Goal: Task Accomplishment & Management: Use online tool/utility

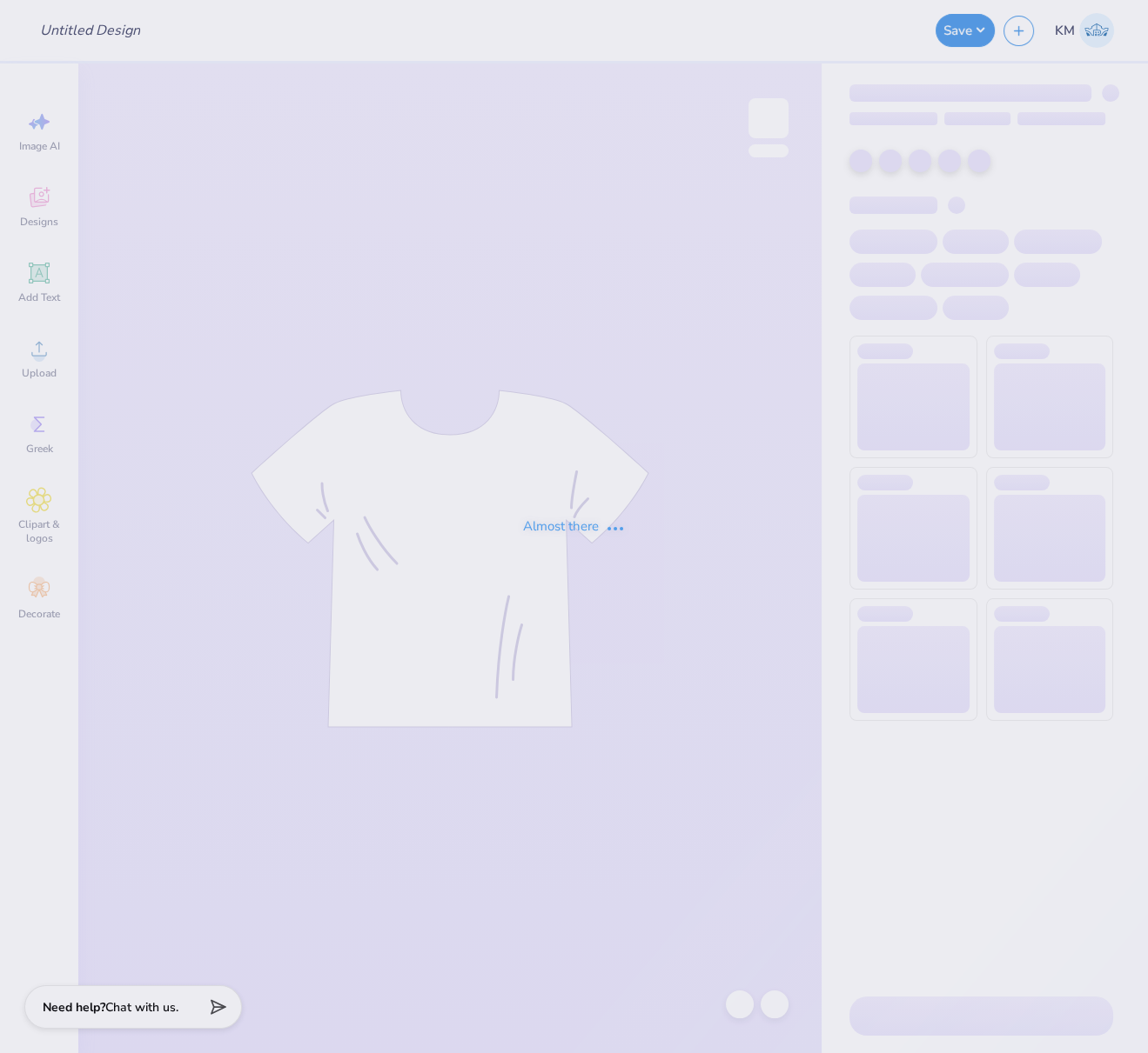
type input "FPS240090"
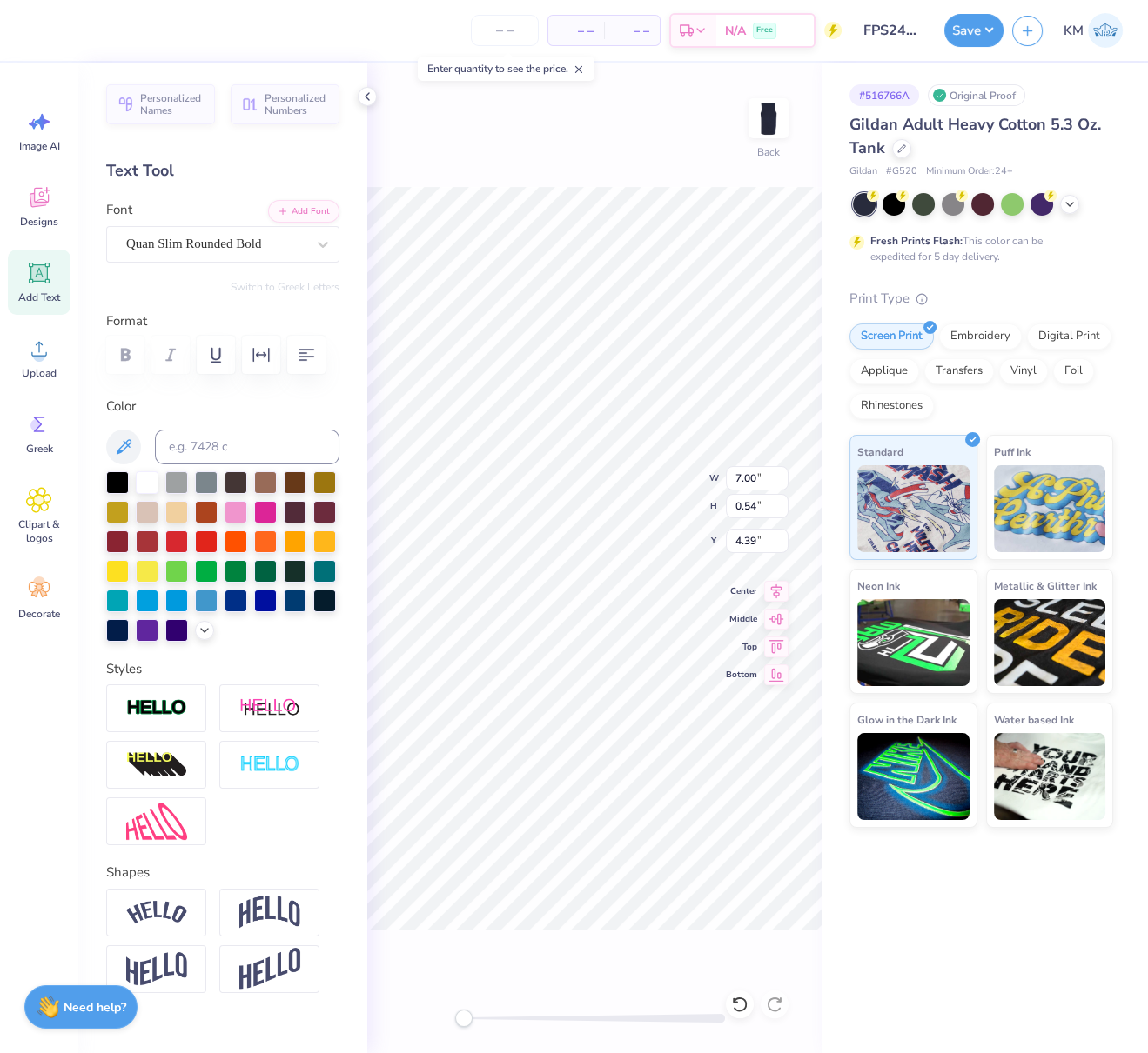
scroll to position [14, 7]
type textarea "MEN’S SWIM TEAM"
click at [12, 349] on div "Upload" at bounding box center [40, 358] width 63 height 65
type textarea "MEN’S SWIM TEAM"
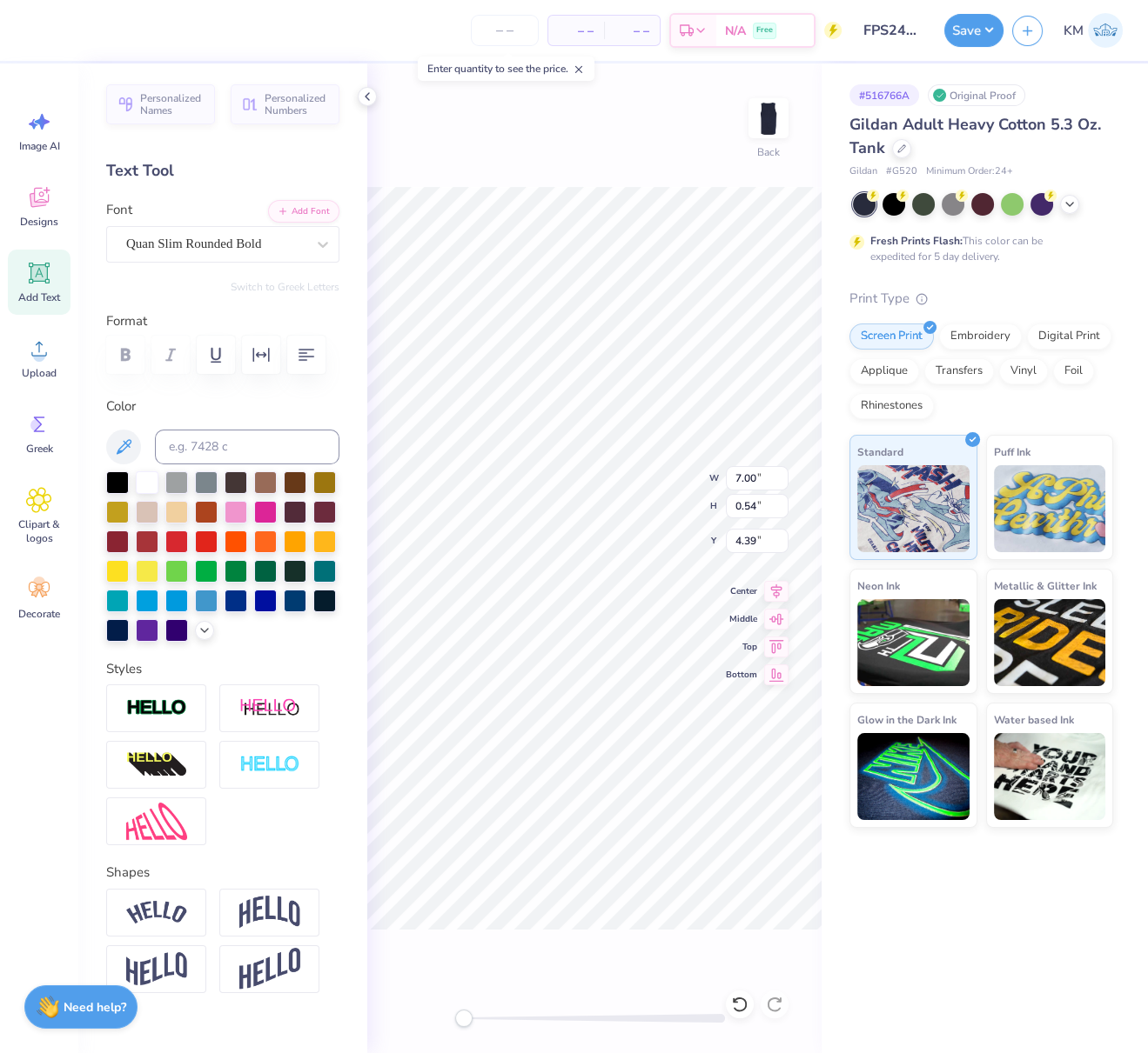
scroll to position [14, 7]
click at [38, 363] on div "Upload" at bounding box center [40, 358] width 63 height 65
click at [780, 587] on icon at bounding box center [776, 588] width 24 height 21
drag, startPoint x: 747, startPoint y: 540, endPoint x: 726, endPoint y: 547, distance: 22.1
click at [728, 540] on input "3.55" at bounding box center [757, 540] width 63 height 24
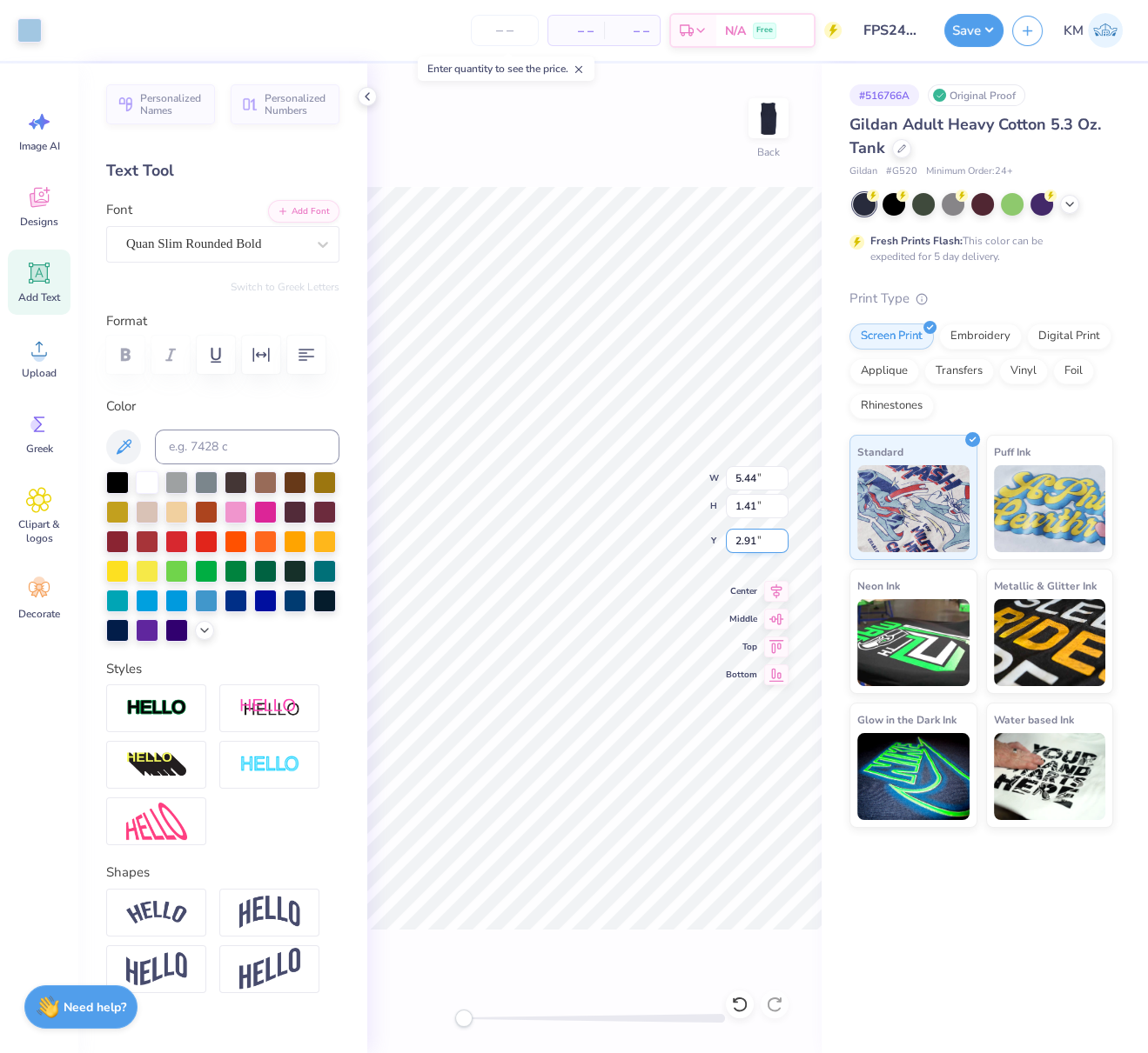
drag, startPoint x: 764, startPoint y: 540, endPoint x: 731, endPoint y: 538, distance: 33.1
click at [731, 538] on input "2.91" at bounding box center [757, 540] width 63 height 24
type input "3.00"
type input "4.82"
type input "1.29"
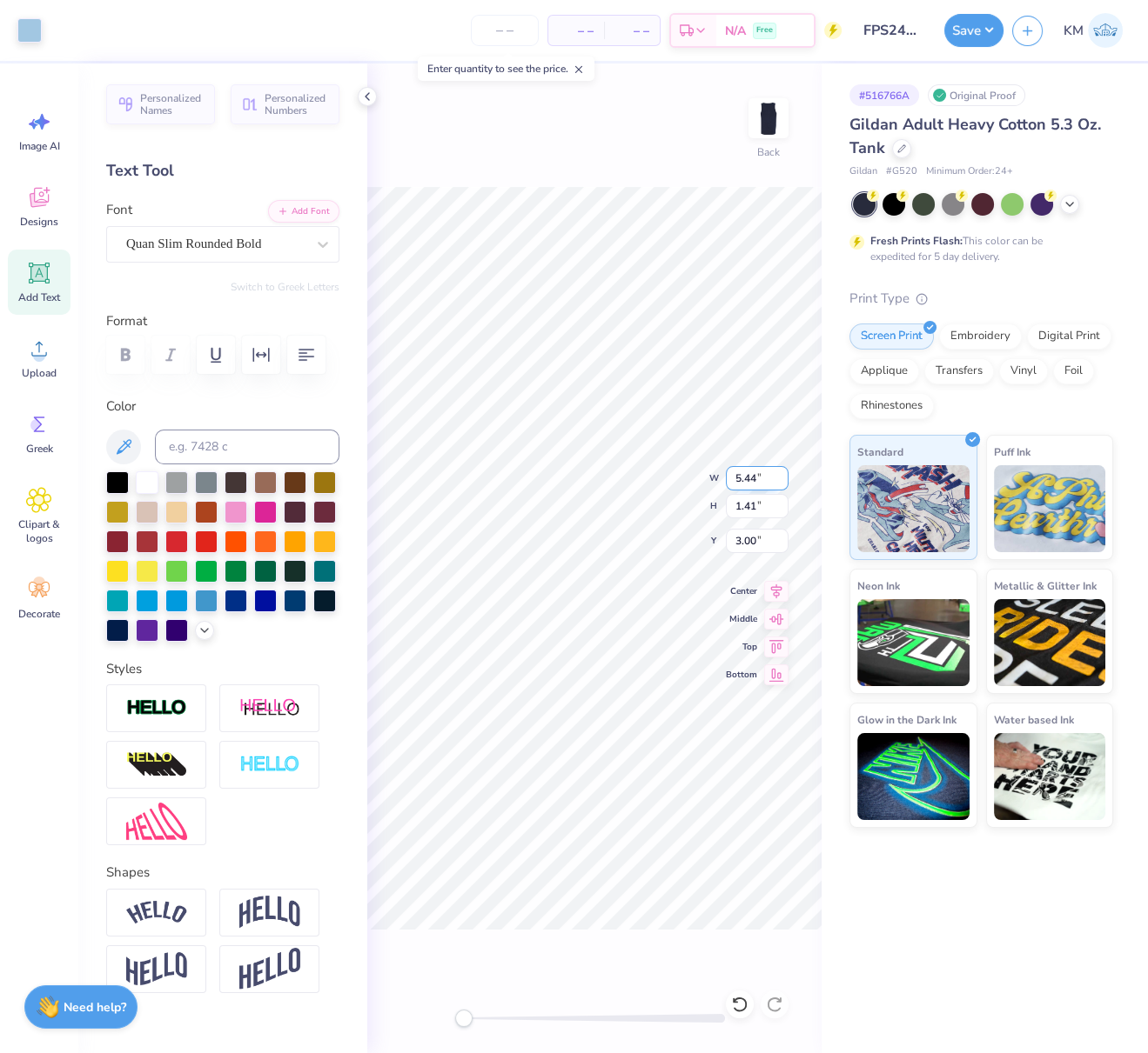
type input "3.02"
type input "7.48"
type input "1.76"
type input "2.94"
type input "4.81"
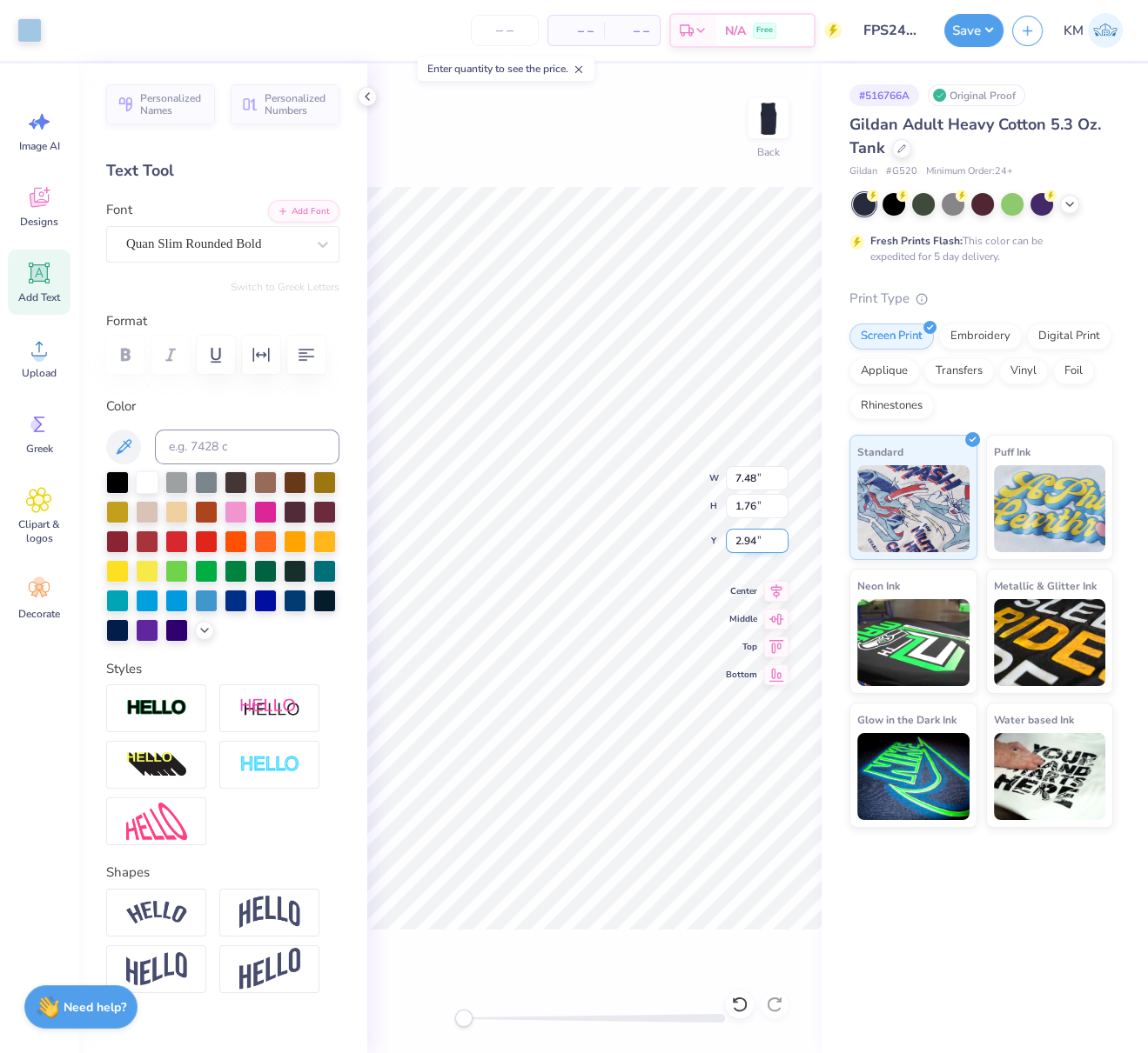
type input "1.29"
type input "3.00"
type input "5.09"
type input "1.34"
type input "2.99"
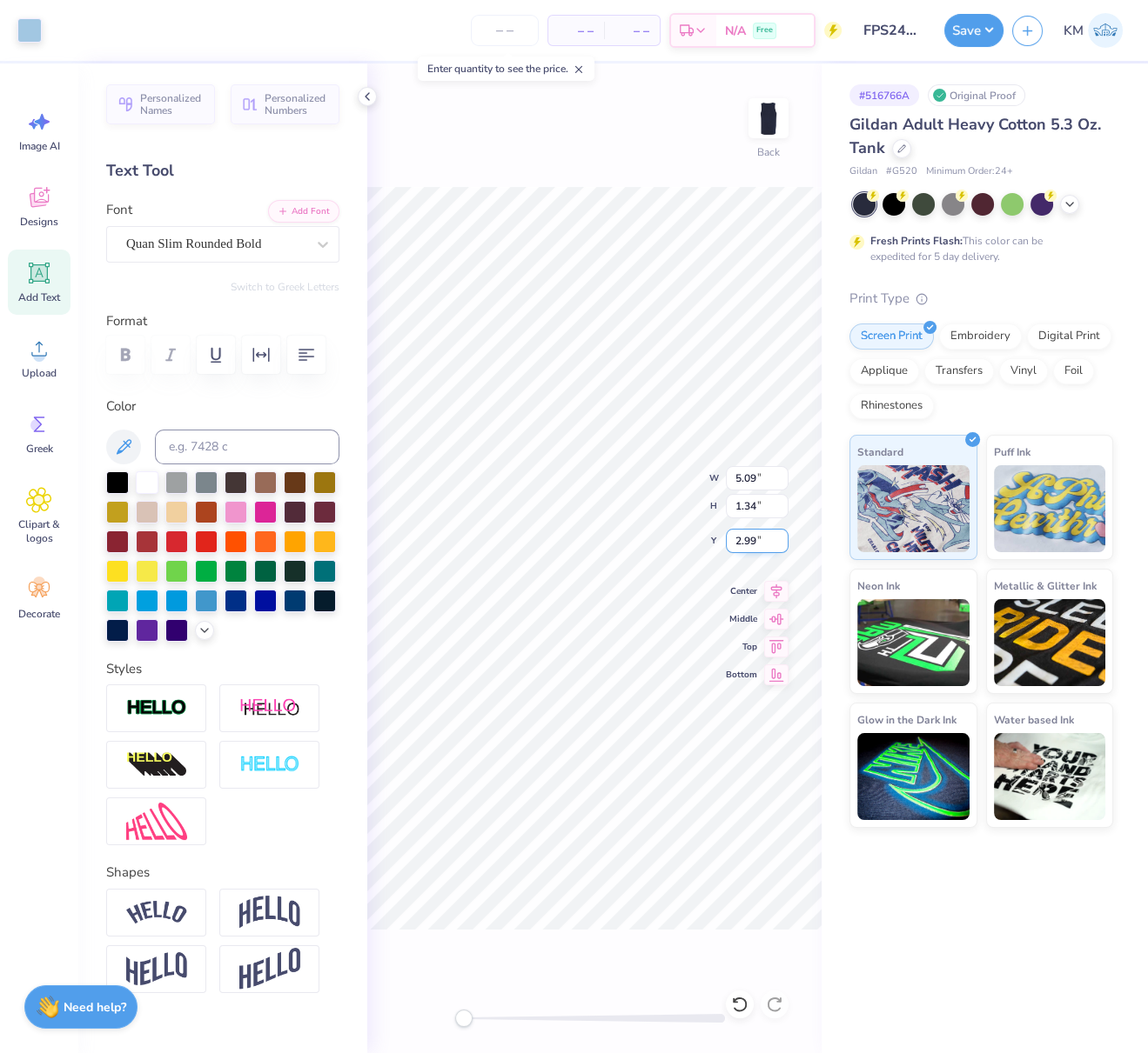
type input "5.49"
type input "1.42"
type input "2.98"
type input "5.87"
type input "1.48"
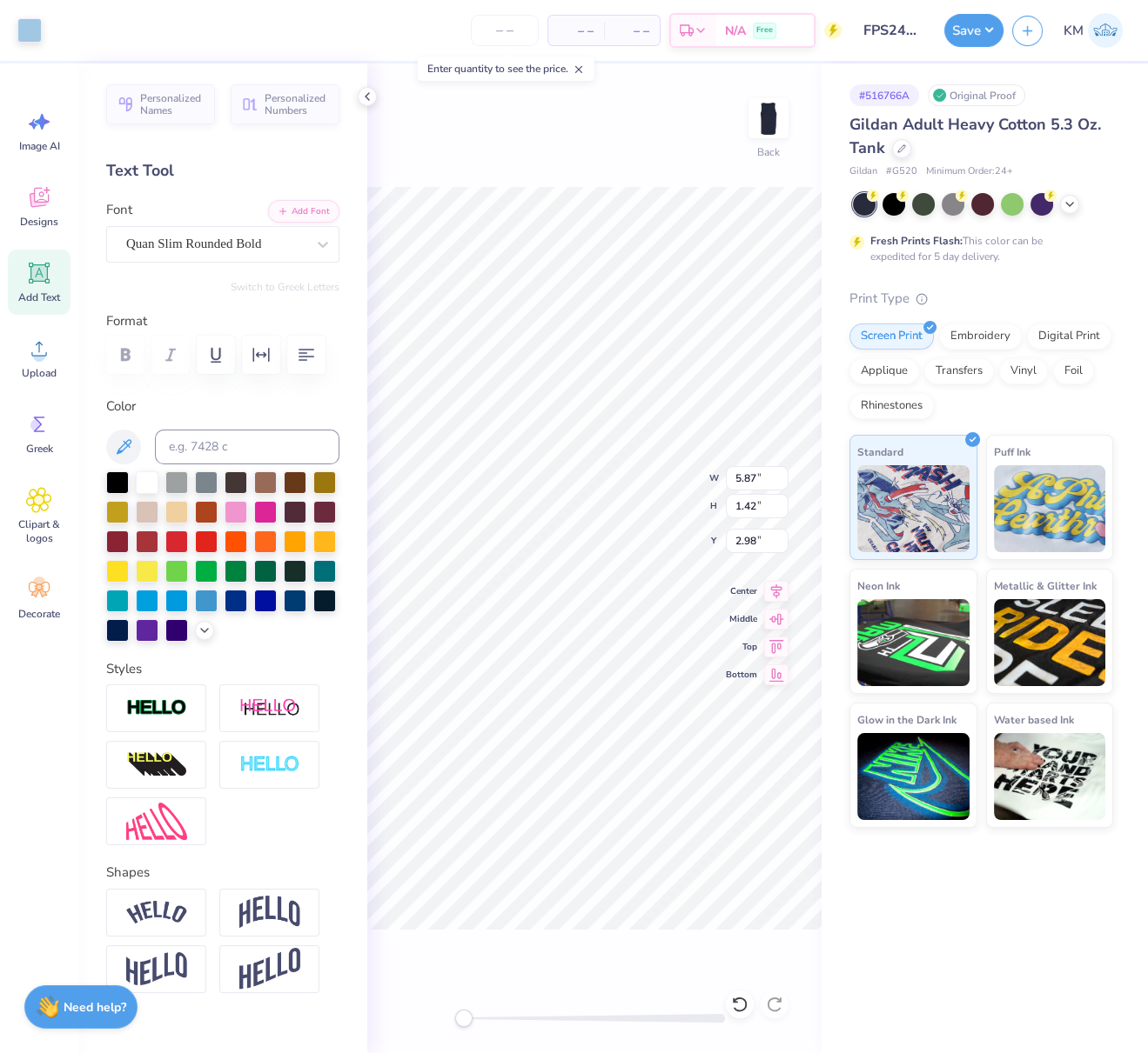
type input "2.97"
type input "6.04"
type input "1.51"
click at [777, 590] on icon at bounding box center [777, 588] width 12 height 14
click at [722, 537] on div "Back W 6.04 6.04 " H 1.51 1.51 " Y 2.97 2.97 " Center Middle Top Bottom" at bounding box center [594, 558] width 454 height 990
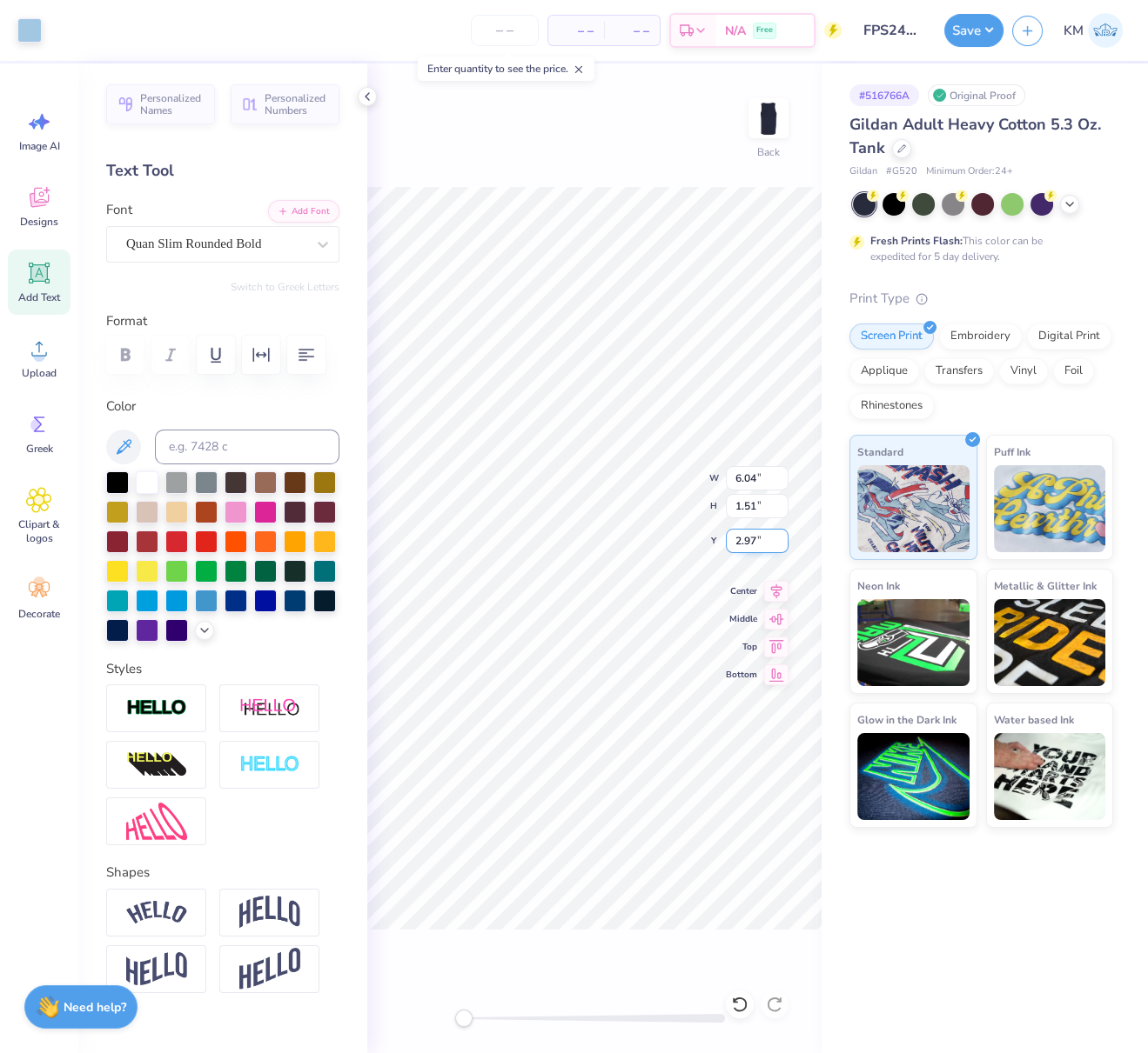
drag, startPoint x: 756, startPoint y: 542, endPoint x: 731, endPoint y: 540, distance: 25.1
click at [731, 540] on input "2.97" at bounding box center [757, 540] width 63 height 24
type input "3.00"
click at [985, 29] on button "Save" at bounding box center [974, 28] width 59 height 33
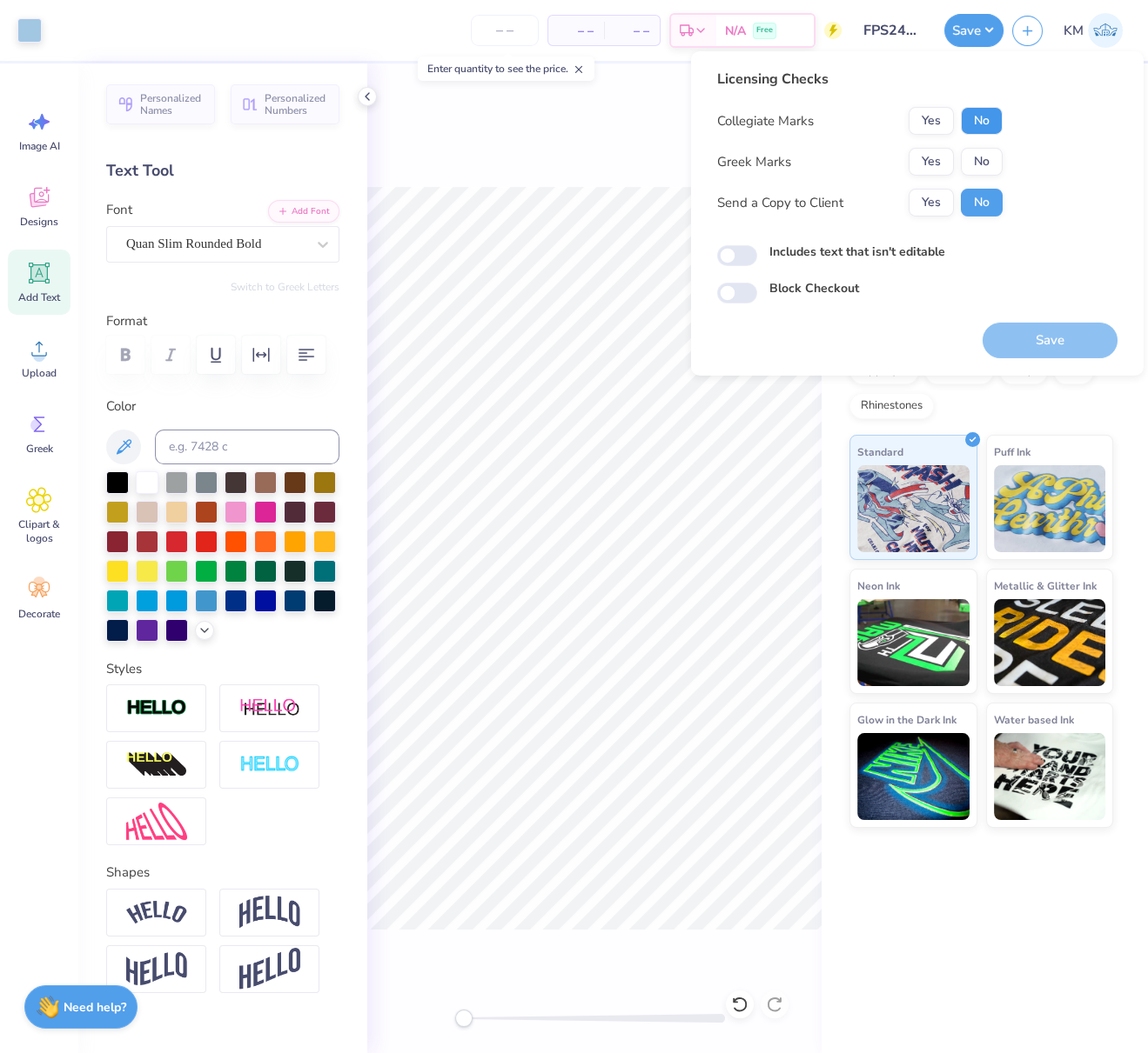
click at [983, 119] on button "No" at bounding box center [981, 121] width 41 height 28
click at [987, 158] on button "No" at bounding box center [981, 161] width 41 height 28
drag, startPoint x: 1074, startPoint y: 340, endPoint x: 1072, endPoint y: 353, distance: 13.2
click at [1074, 341] on button "Save" at bounding box center [1050, 340] width 135 height 36
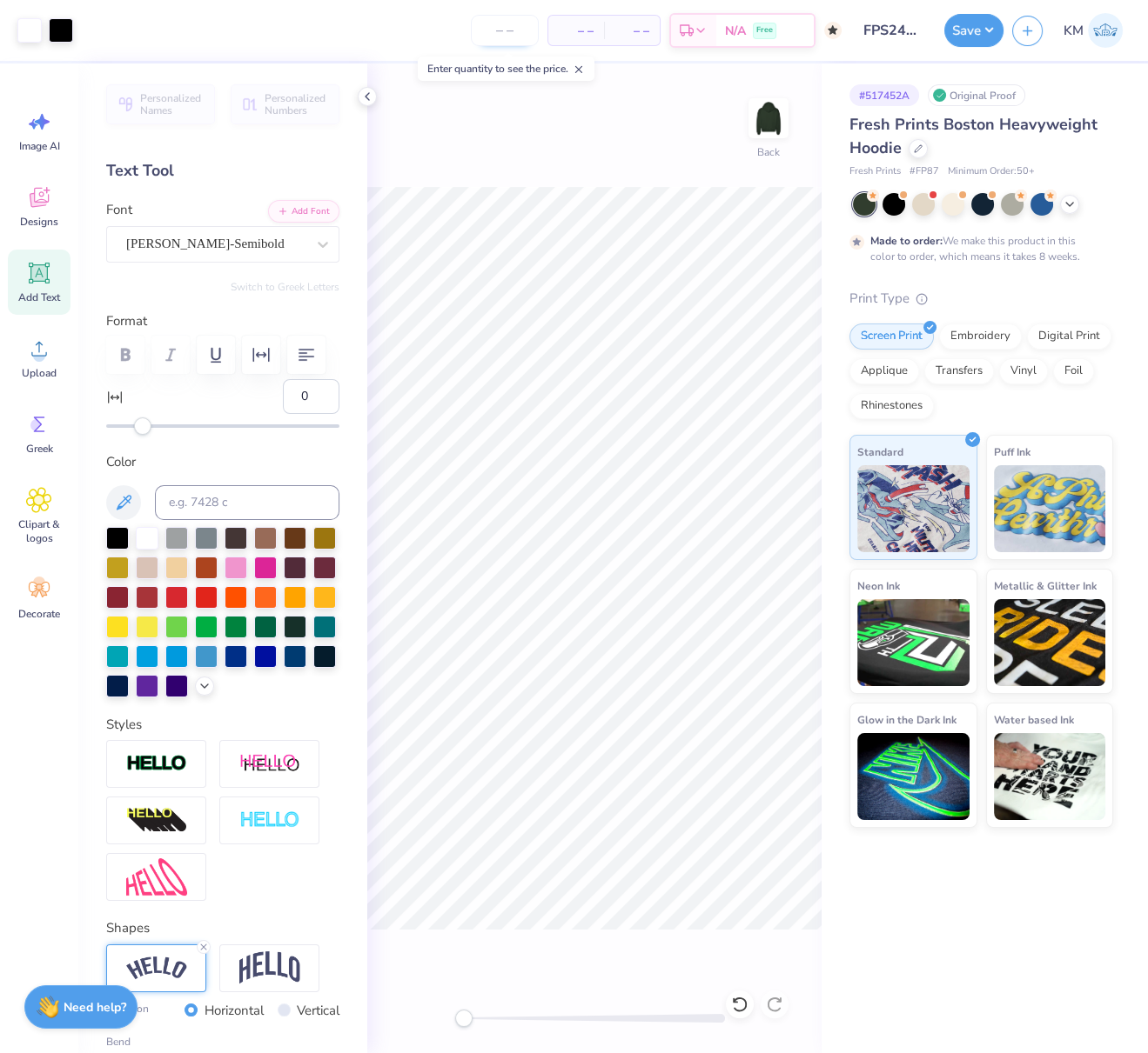
scroll to position [255, 0]
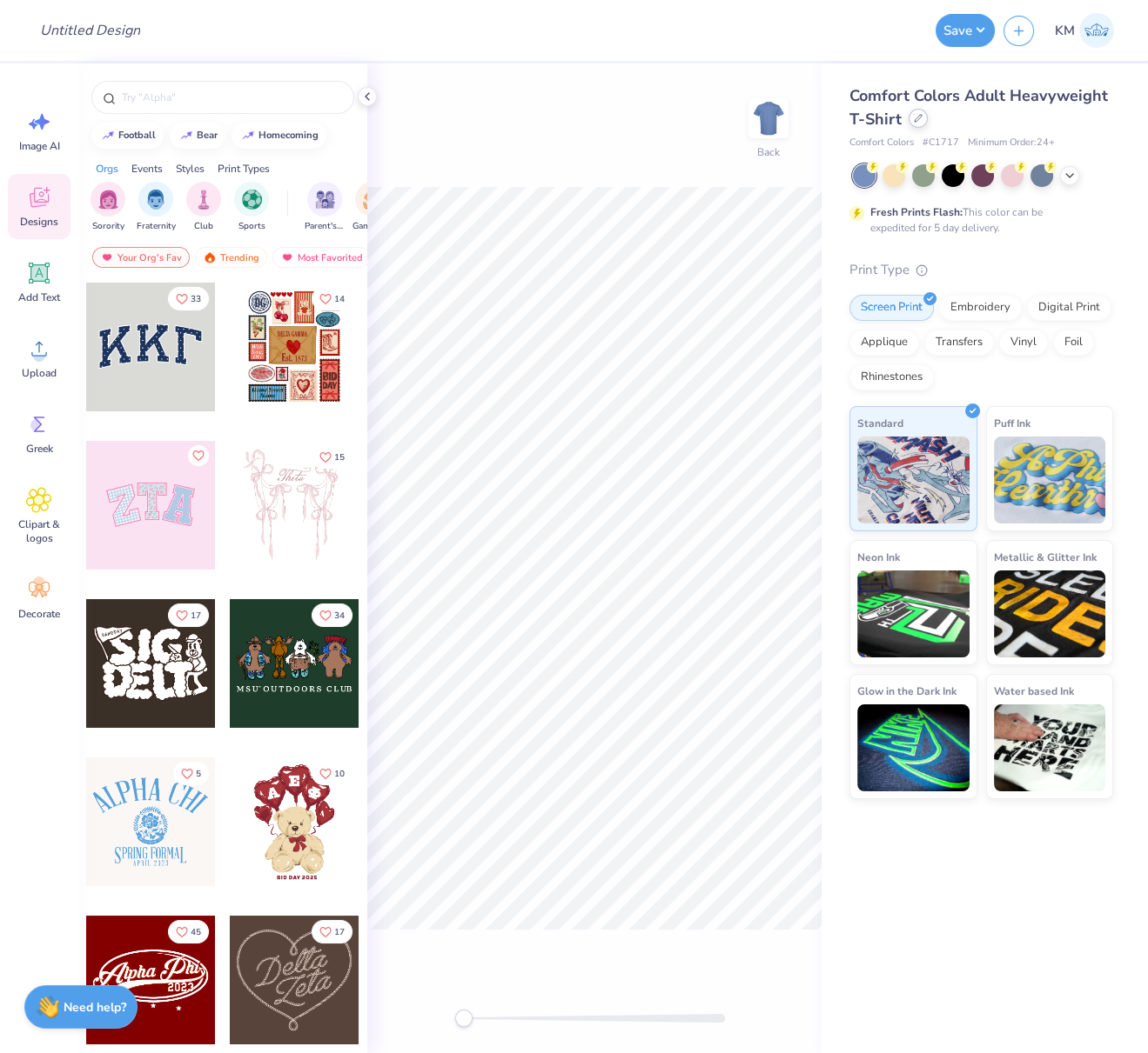
click at [916, 118] on icon at bounding box center [918, 118] width 9 height 9
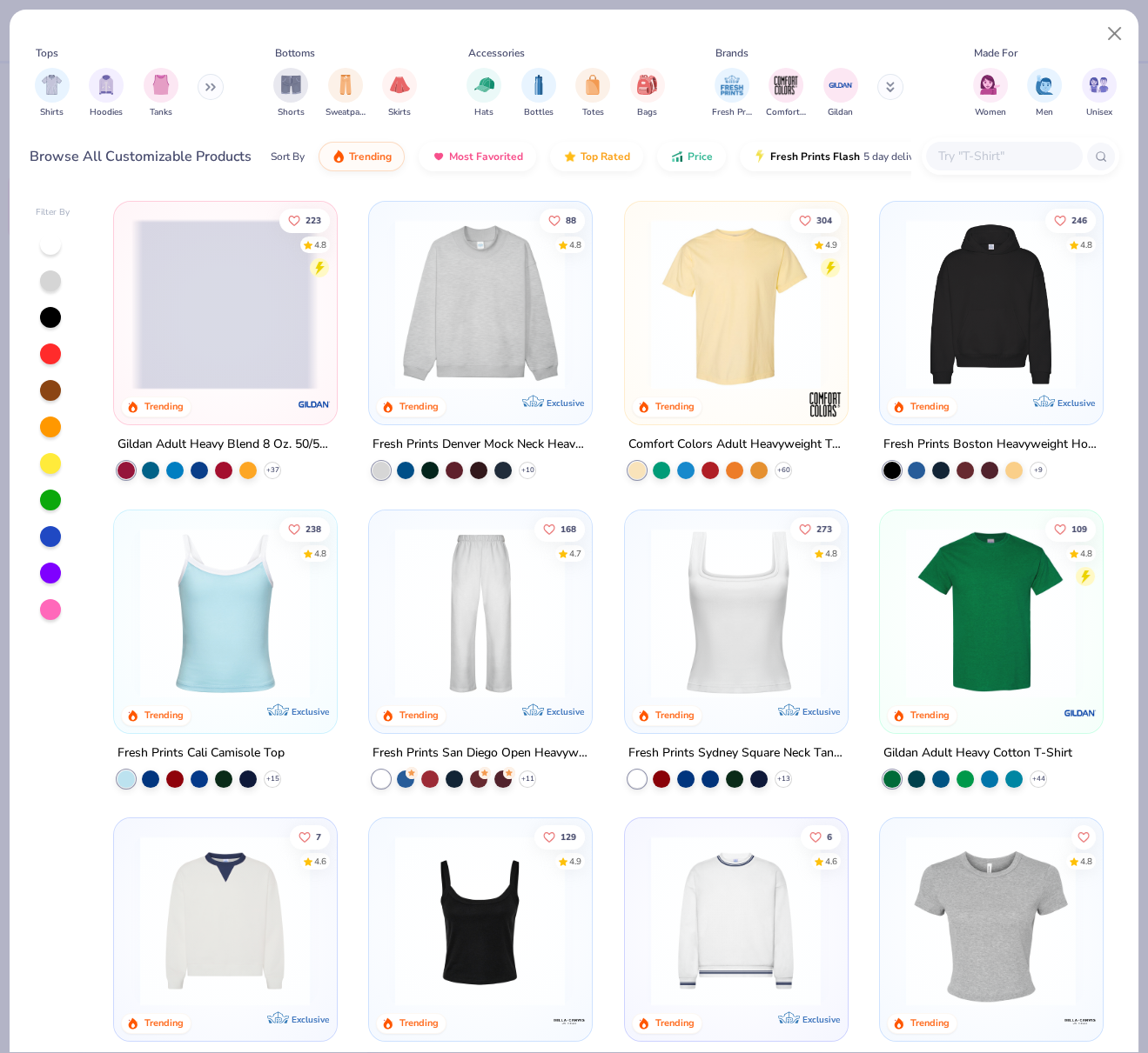
click at [513, 325] on img at bounding box center [480, 304] width 187 height 170
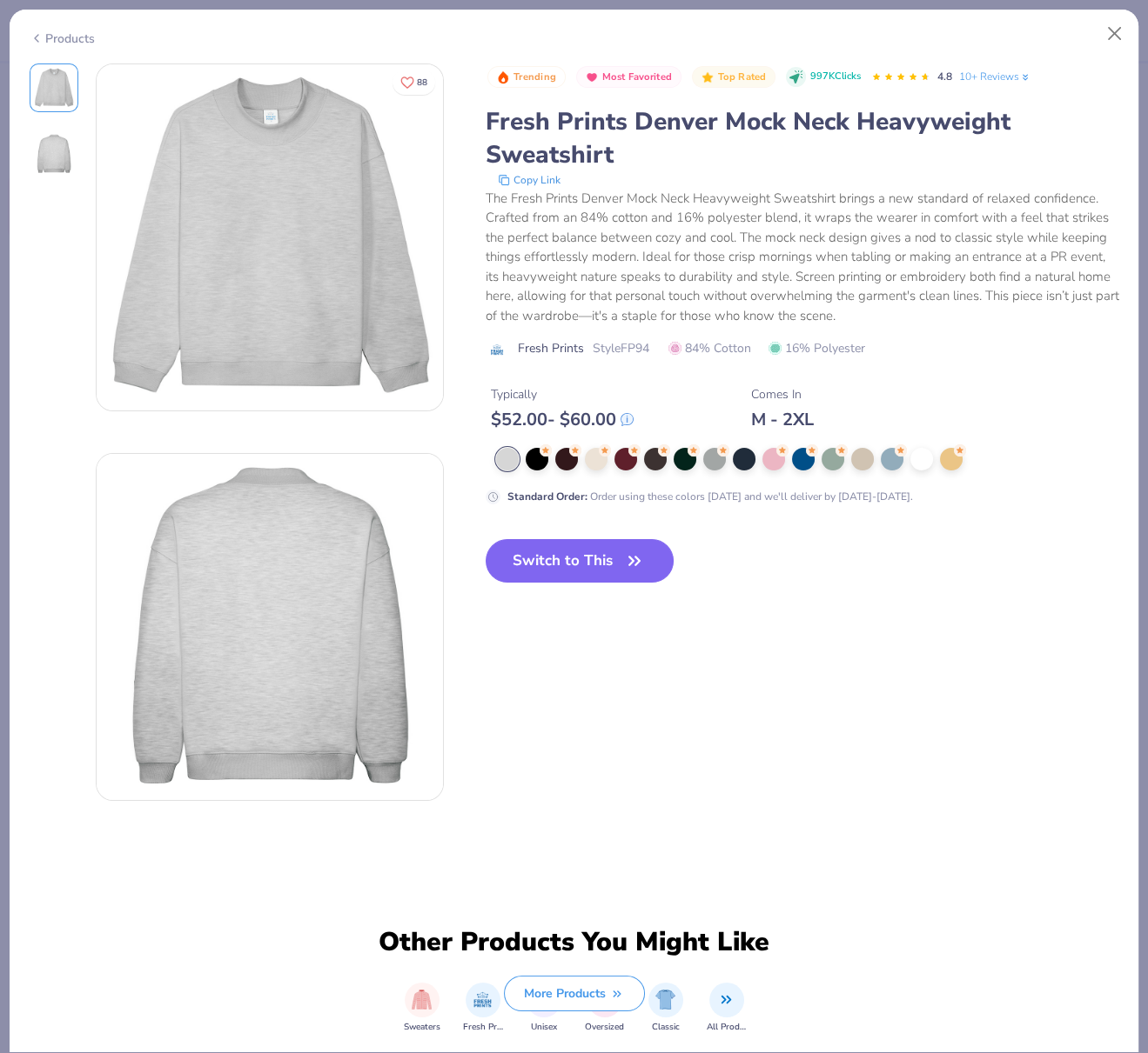
drag, startPoint x: 50, startPoint y: 32, endPoint x: 62, endPoint y: 32, distance: 12.0
click at [50, 32] on div "Products" at bounding box center [62, 39] width 65 height 18
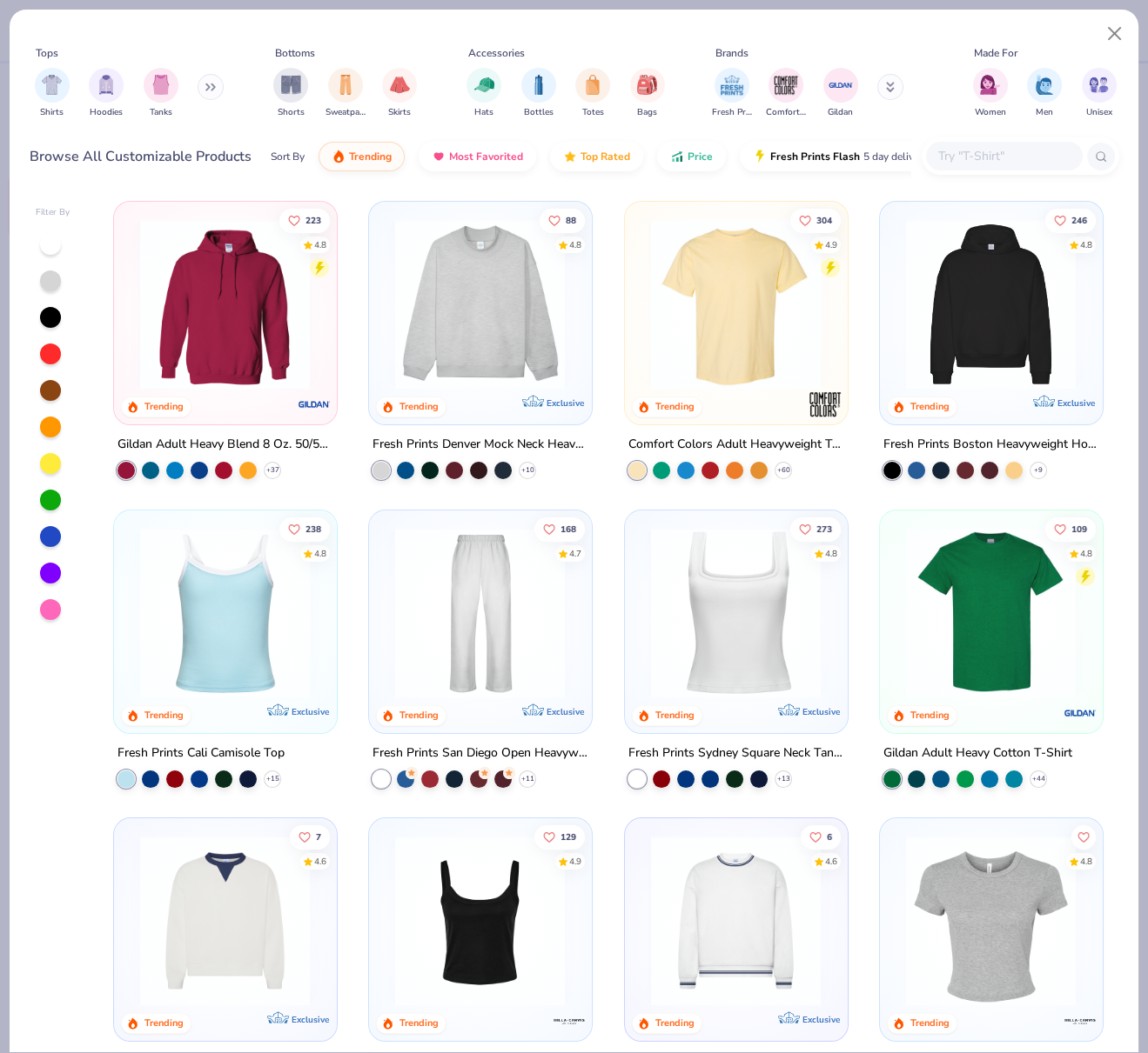
click at [480, 348] on img at bounding box center [480, 304] width 187 height 170
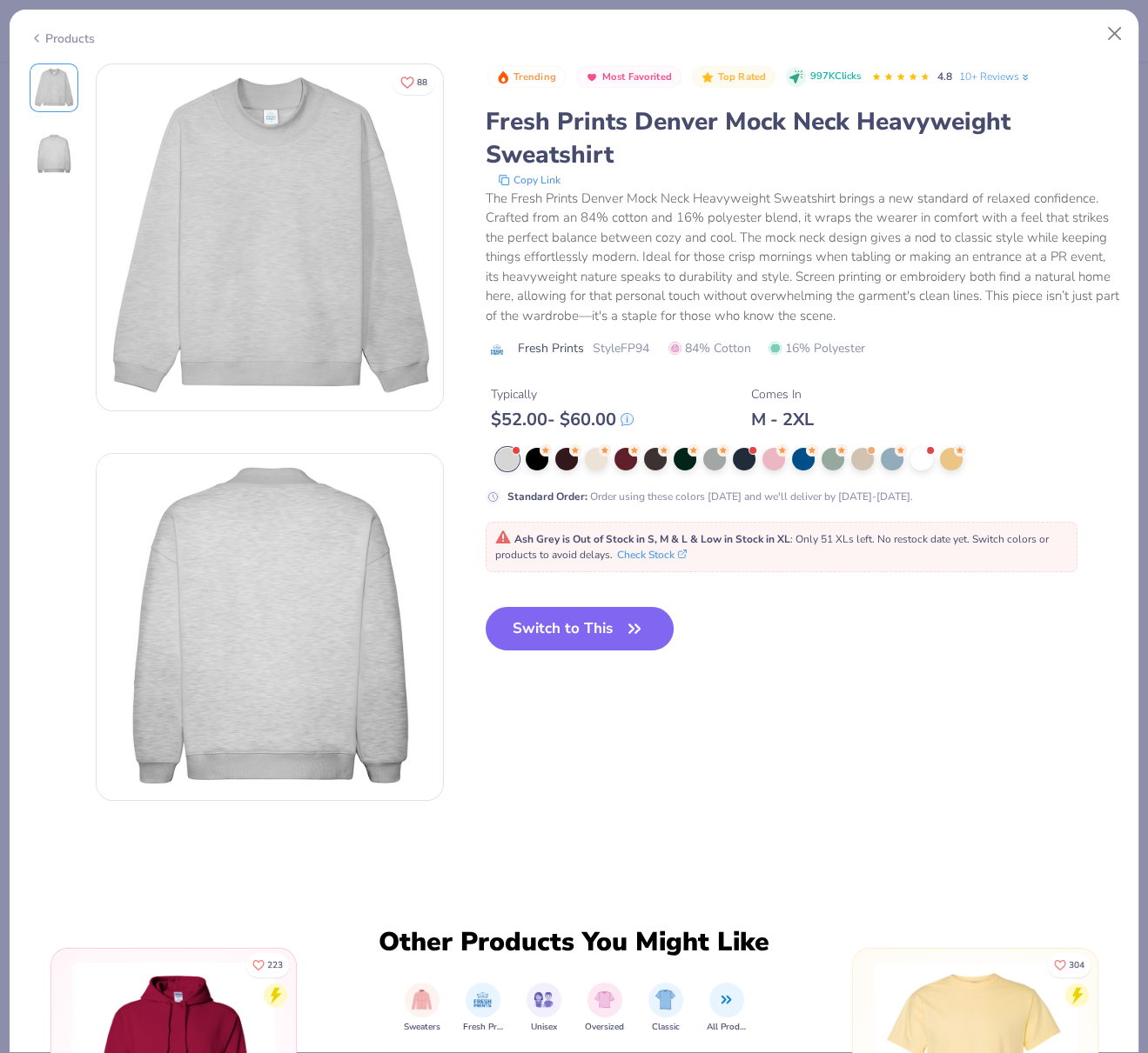
click at [59, 36] on div "Products" at bounding box center [62, 39] width 65 height 18
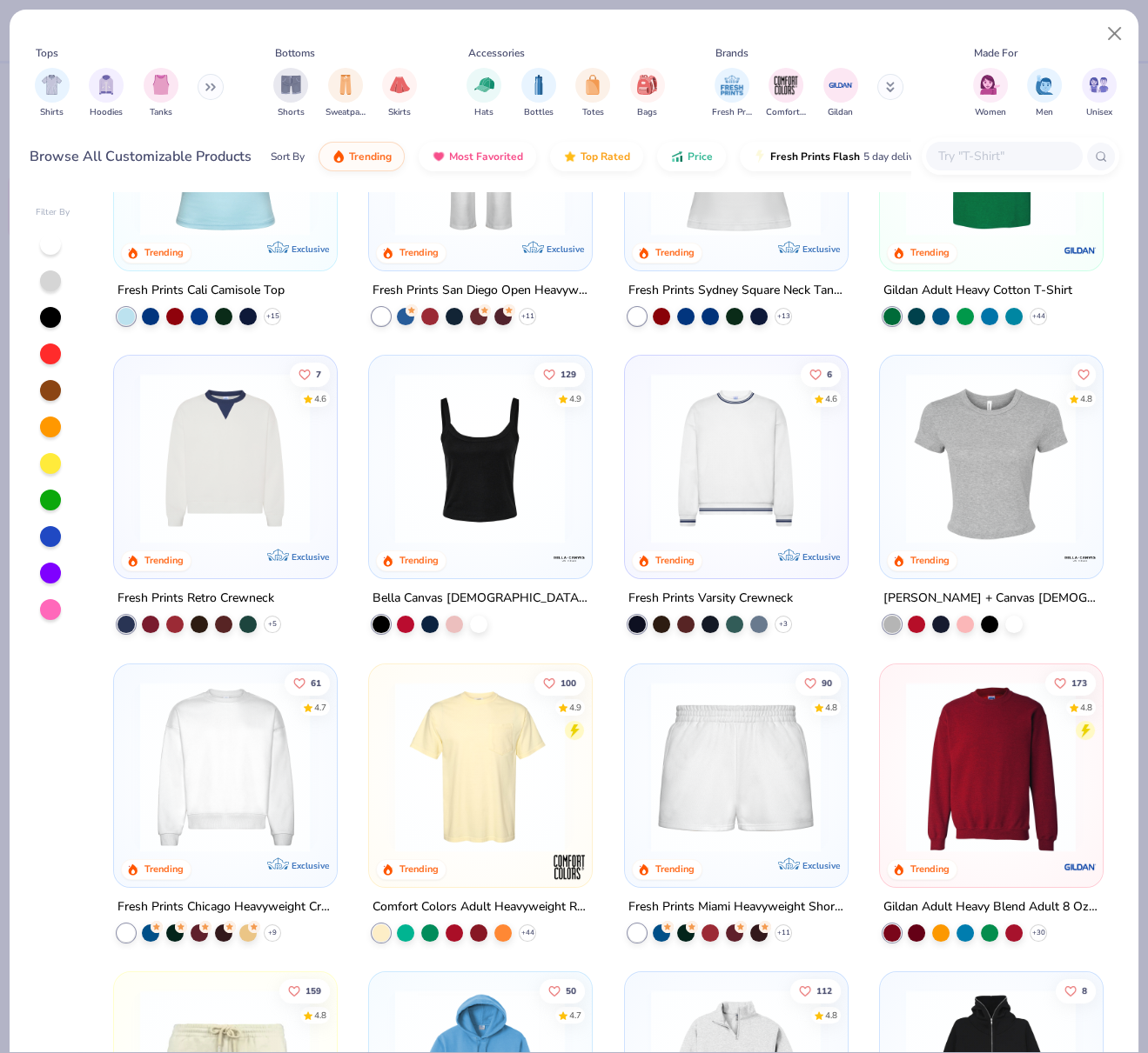
scroll to position [464, 0]
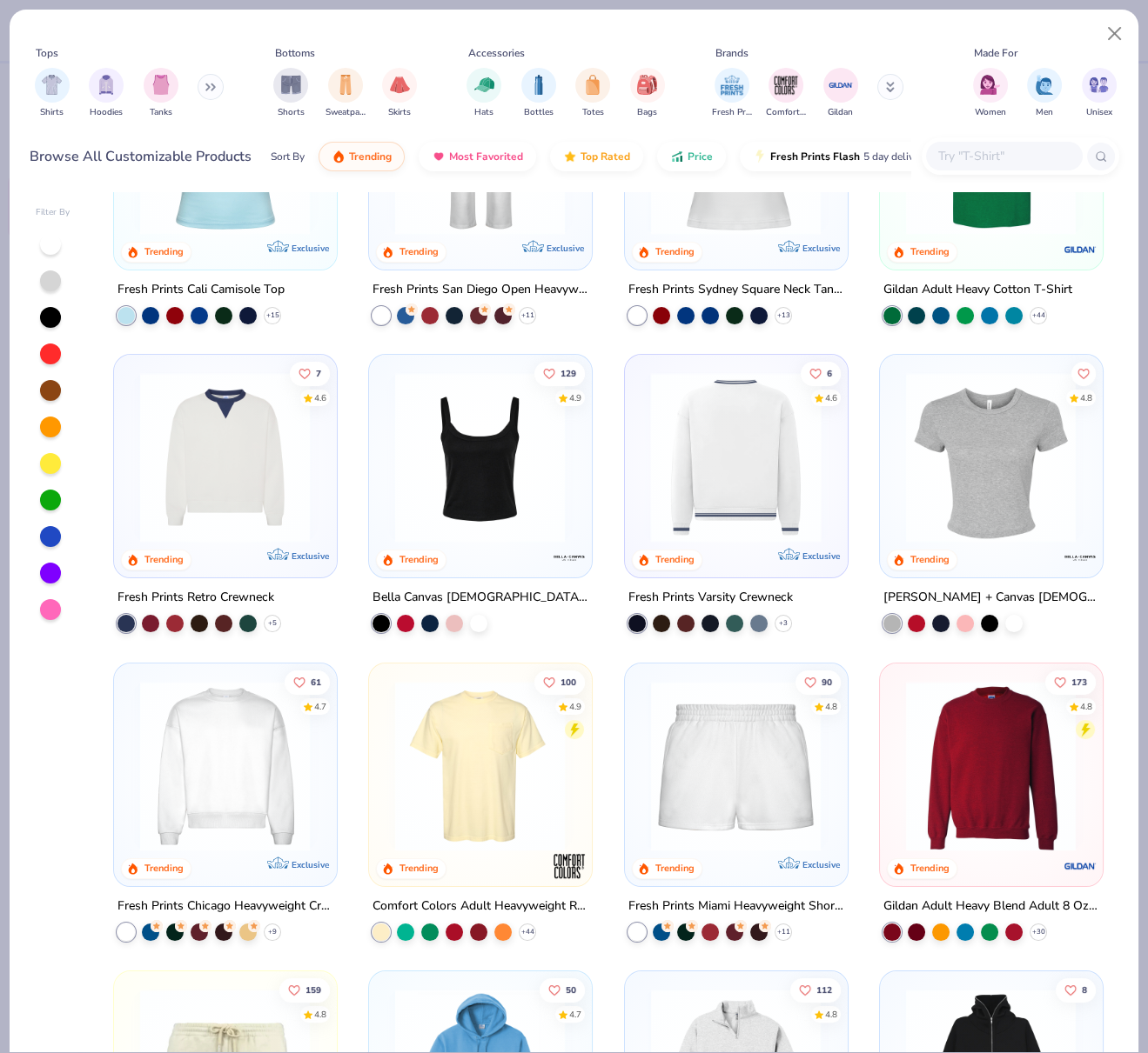
click at [761, 443] on img at bounding box center [736, 457] width 187 height 170
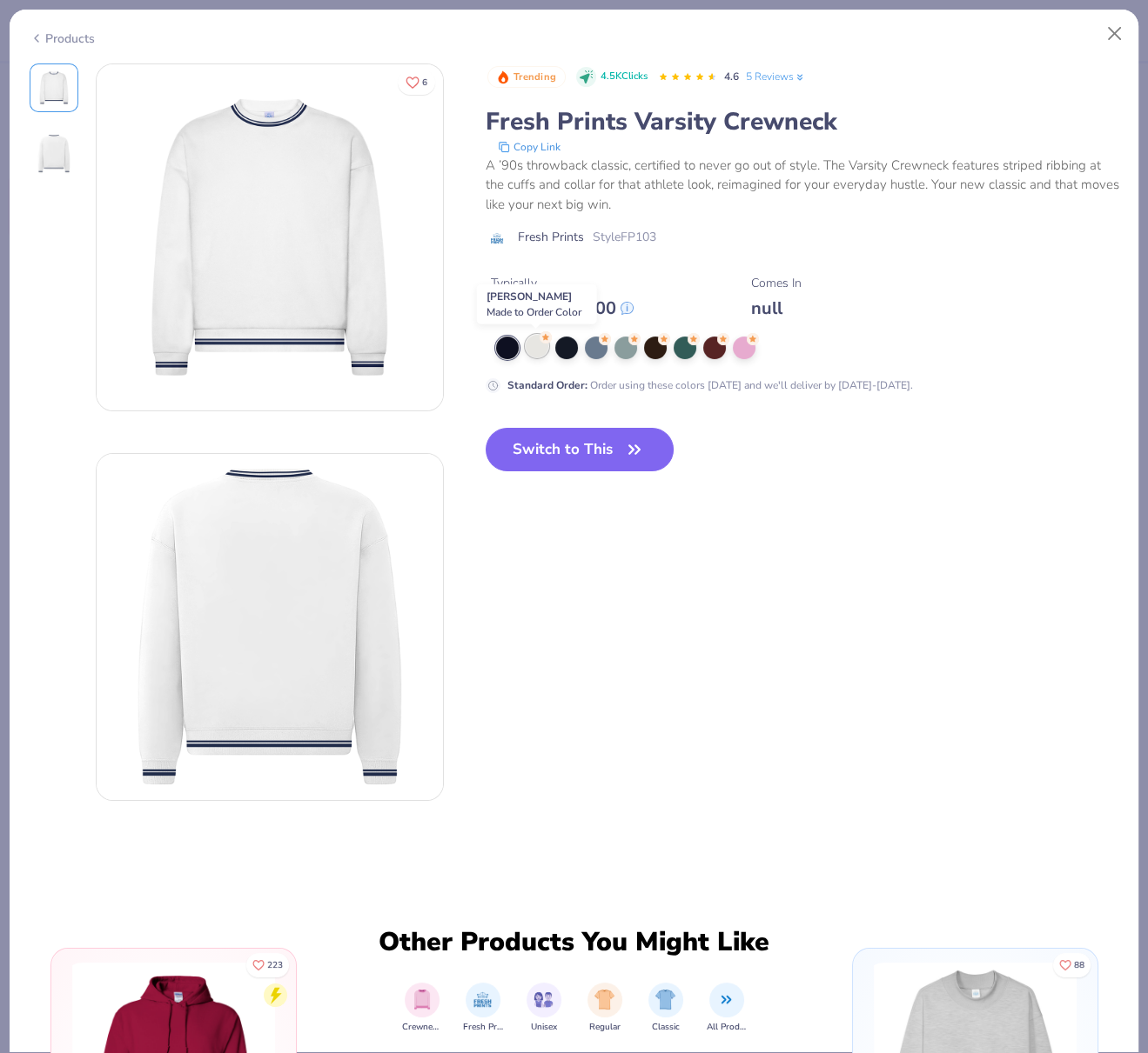
click at [538, 351] on div at bounding box center [536, 346] width 23 height 23
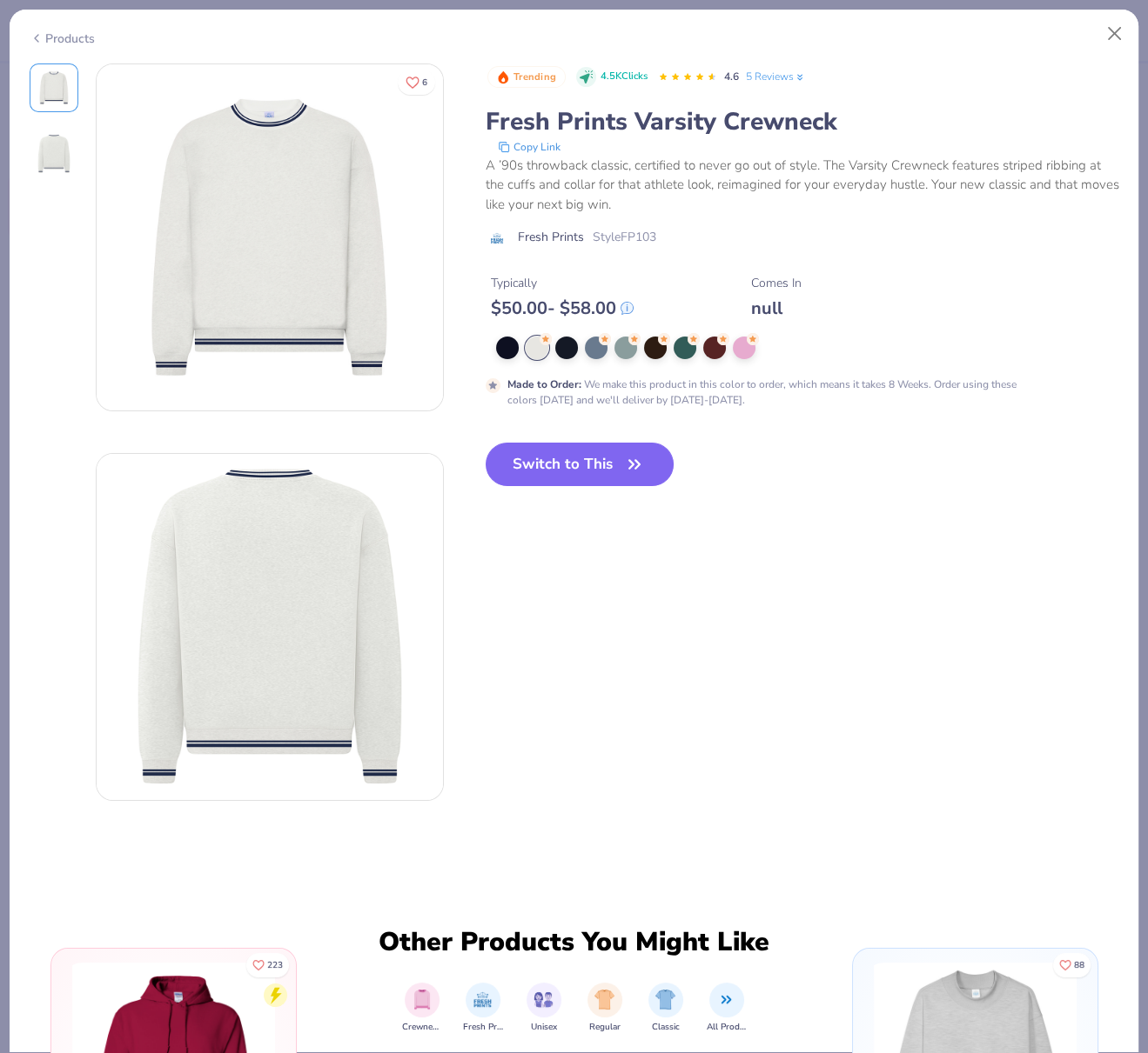
click at [76, 37] on div "Products" at bounding box center [62, 39] width 65 height 18
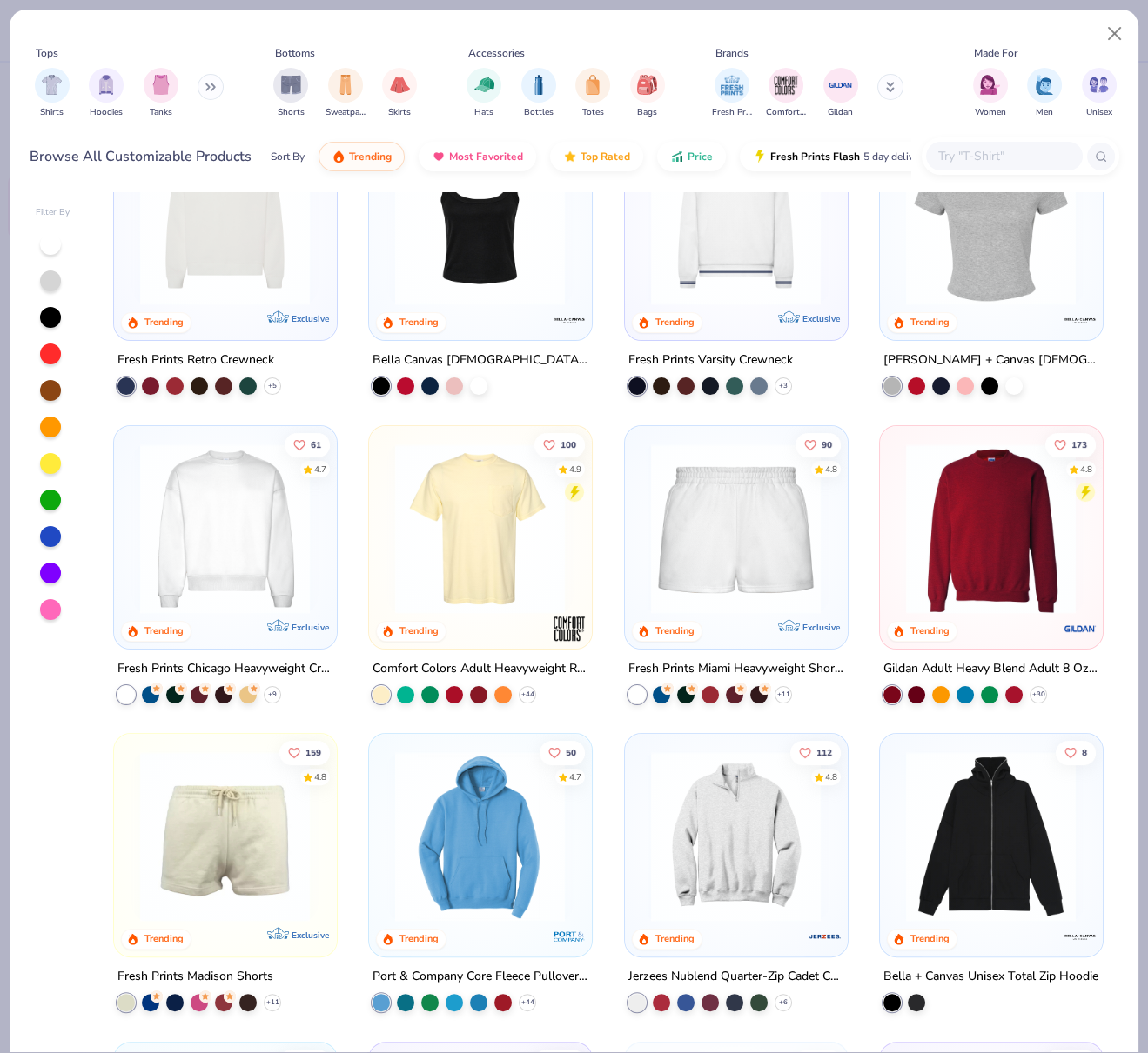
scroll to position [707, 0]
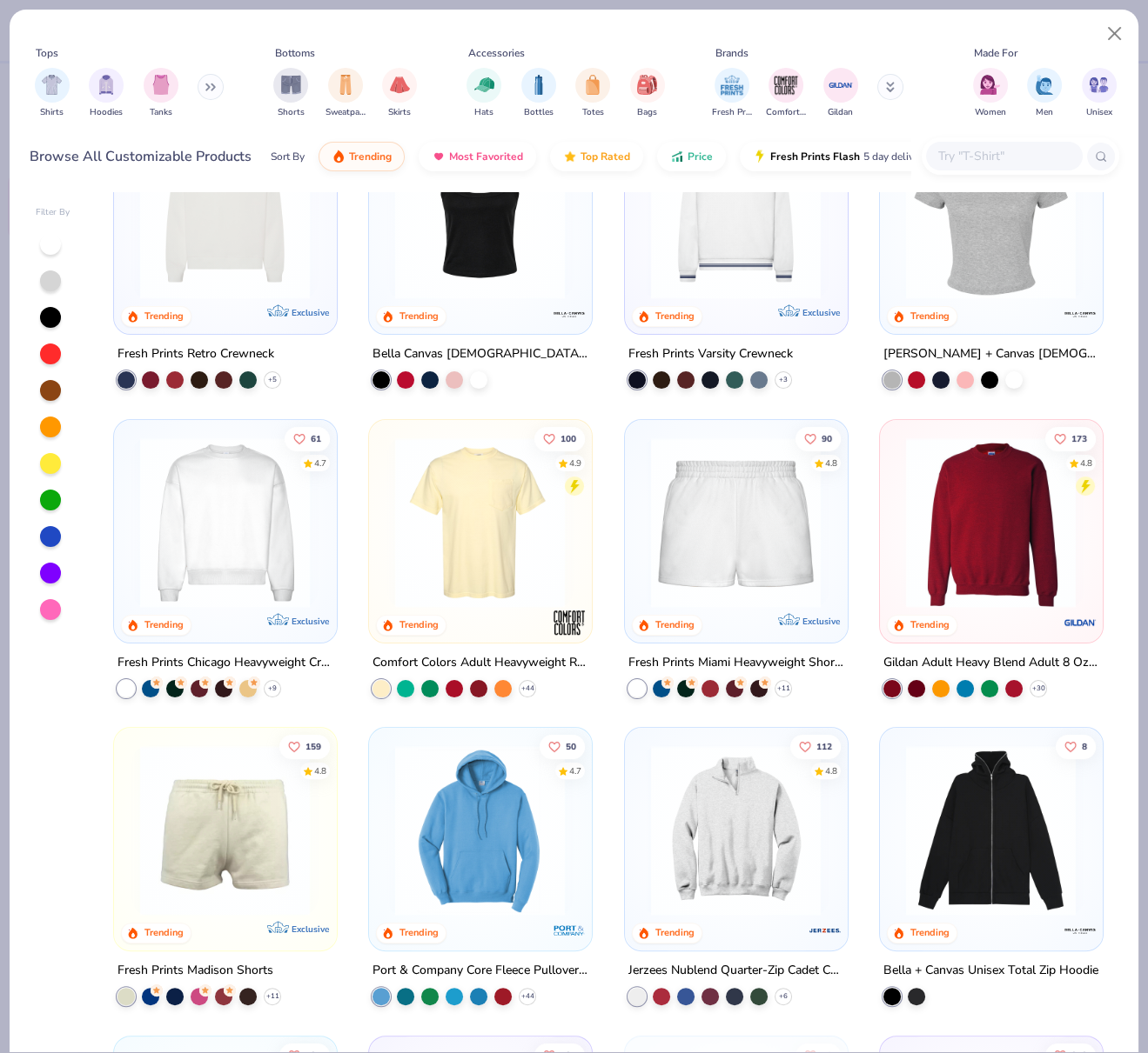
click at [250, 561] on img at bounding box center [225, 522] width 187 height 170
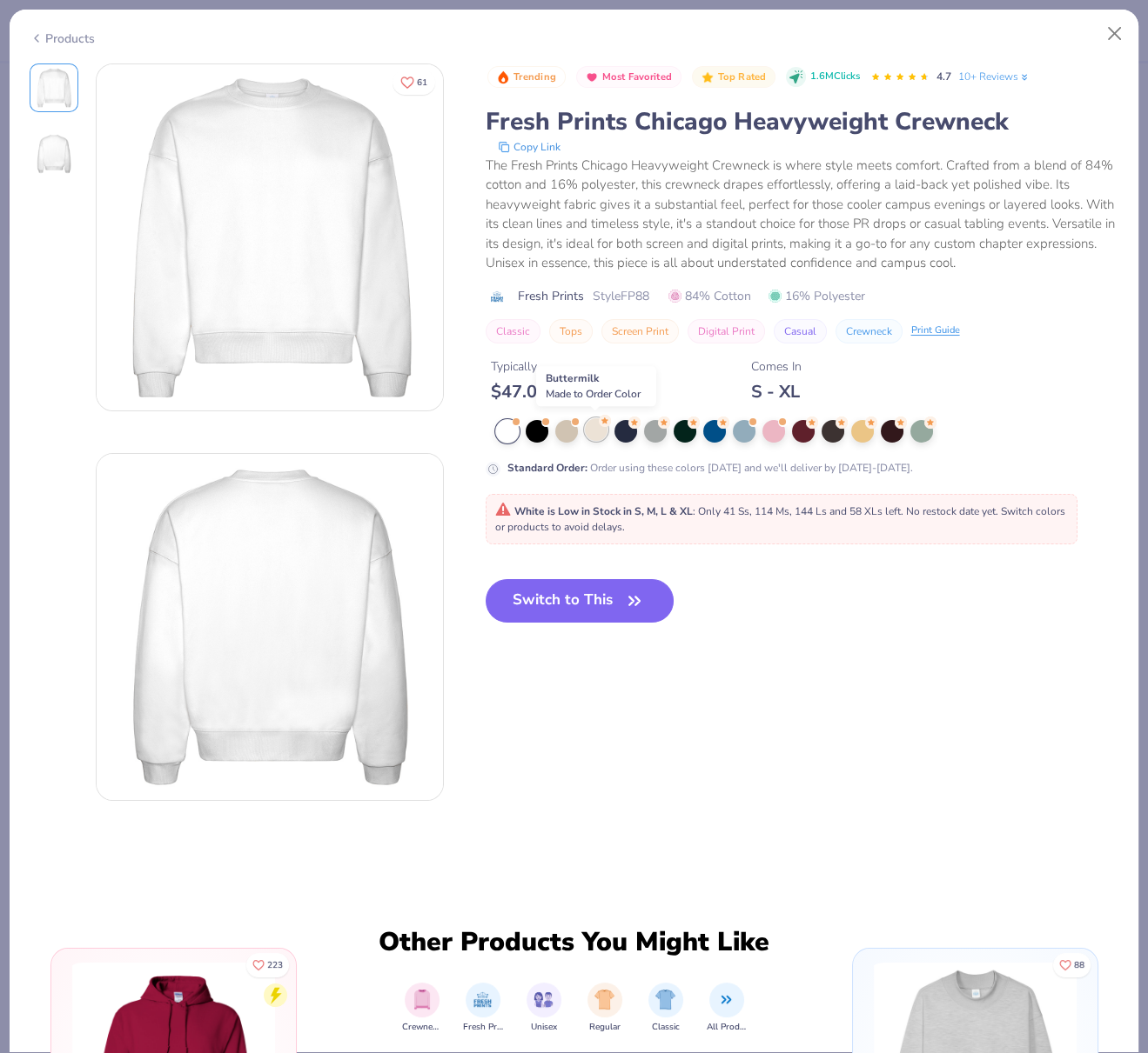
click at [594, 429] on div at bounding box center [596, 429] width 23 height 23
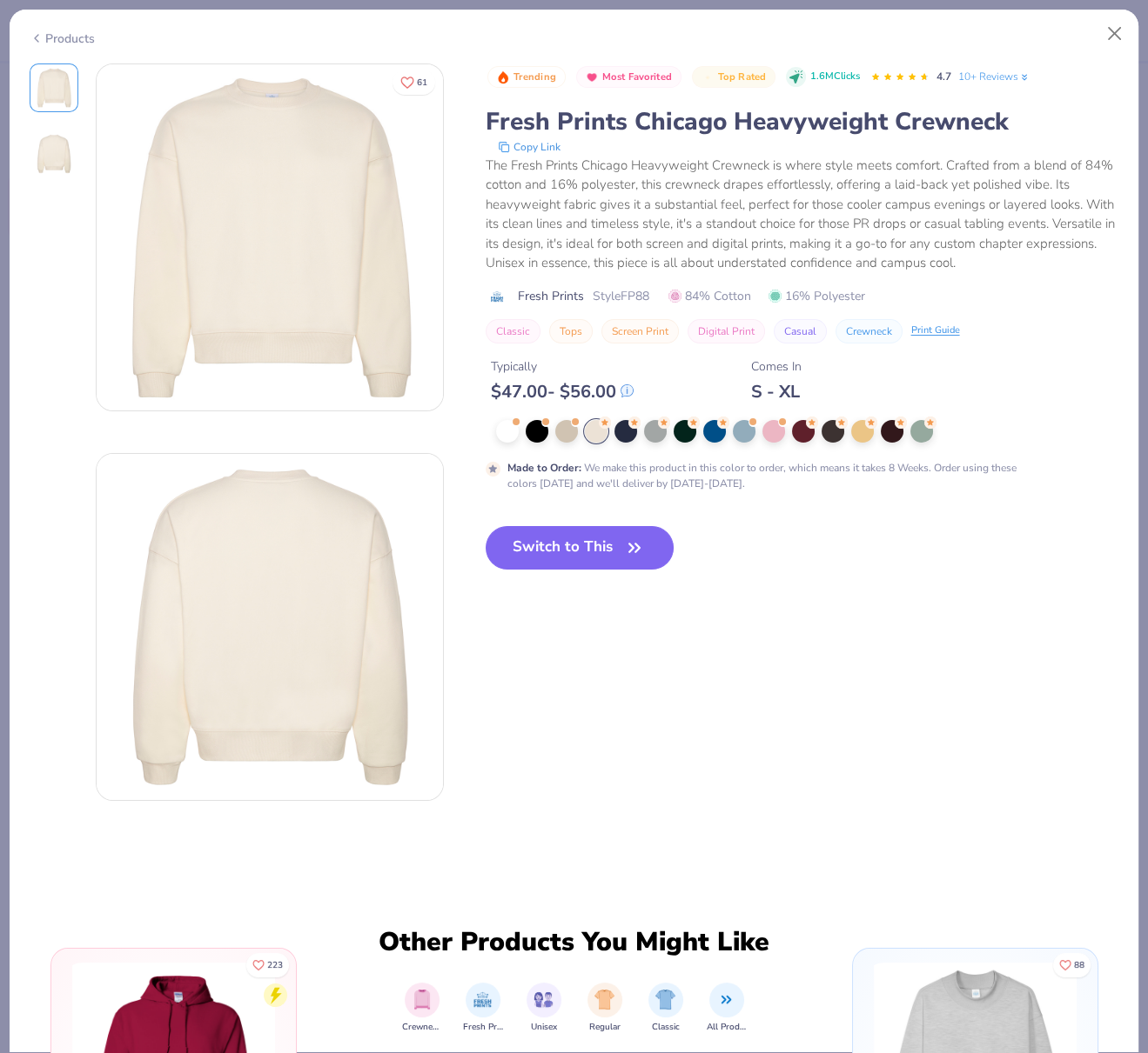
drag, startPoint x: 574, startPoint y: 548, endPoint x: 1134, endPoint y: 483, distance: 563.8
click at [574, 548] on button "Switch to This" at bounding box center [580, 548] width 189 height 43
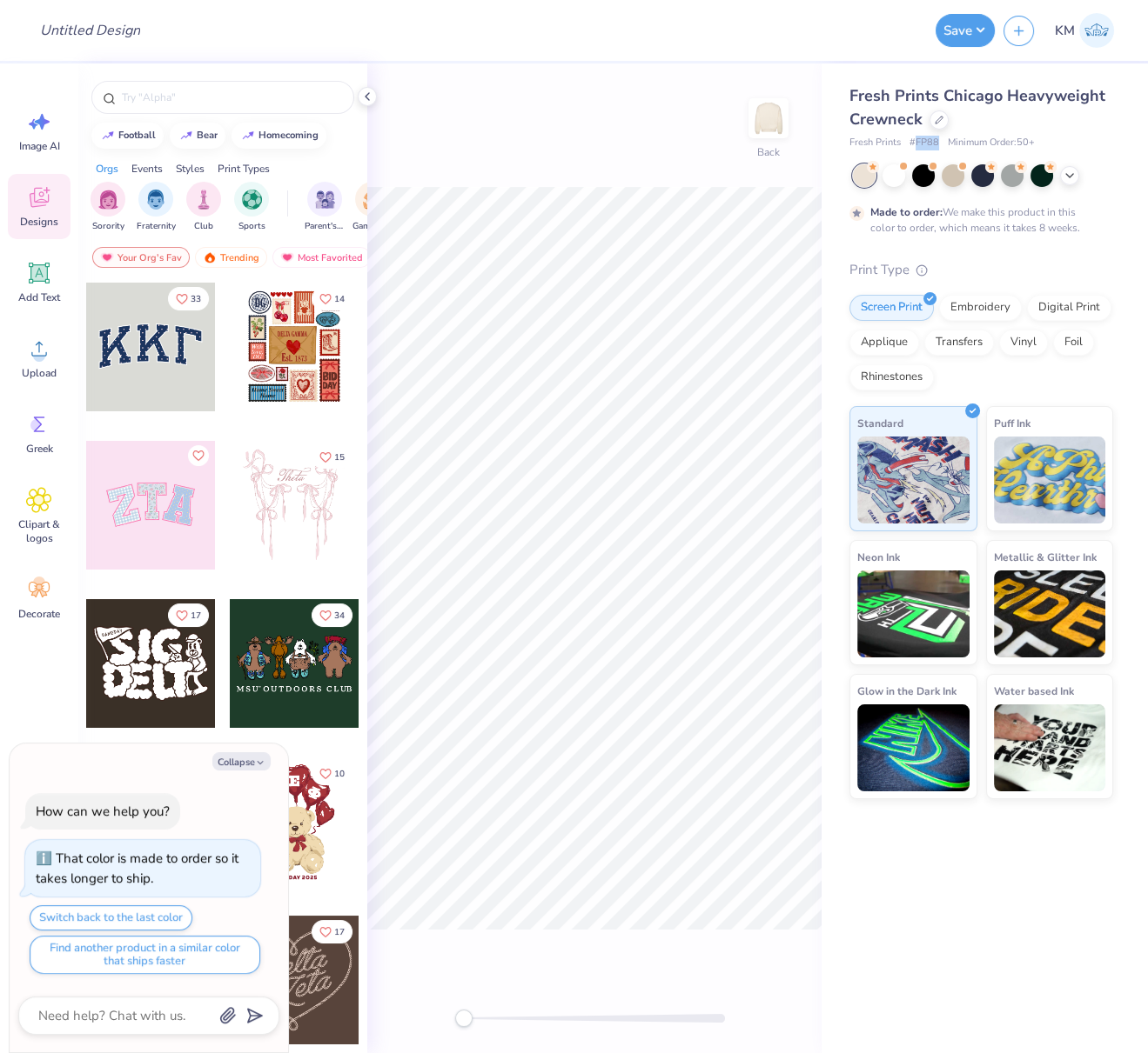
drag, startPoint x: 917, startPoint y: 142, endPoint x: 945, endPoint y: 147, distance: 28.4
click at [937, 143] on div "Fresh Prints # FP88 Minimum Order: 50 +" at bounding box center [980, 143] width 264 height 14
copy span "FP88"
click at [40, 354] on circle at bounding box center [40, 356] width 13 height 13
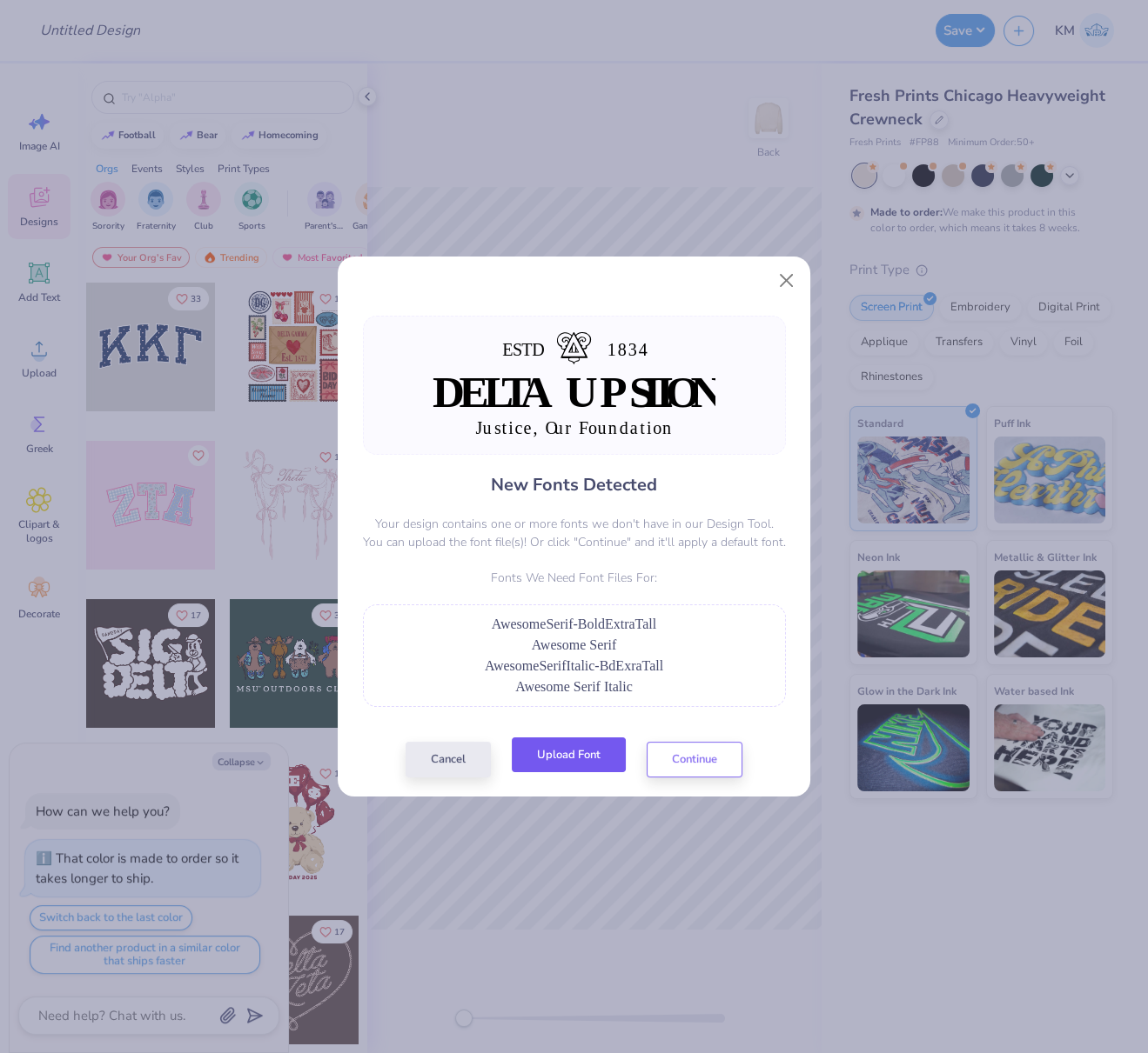
click at [596, 750] on button "Upload Font" at bounding box center [569, 756] width 114 height 36
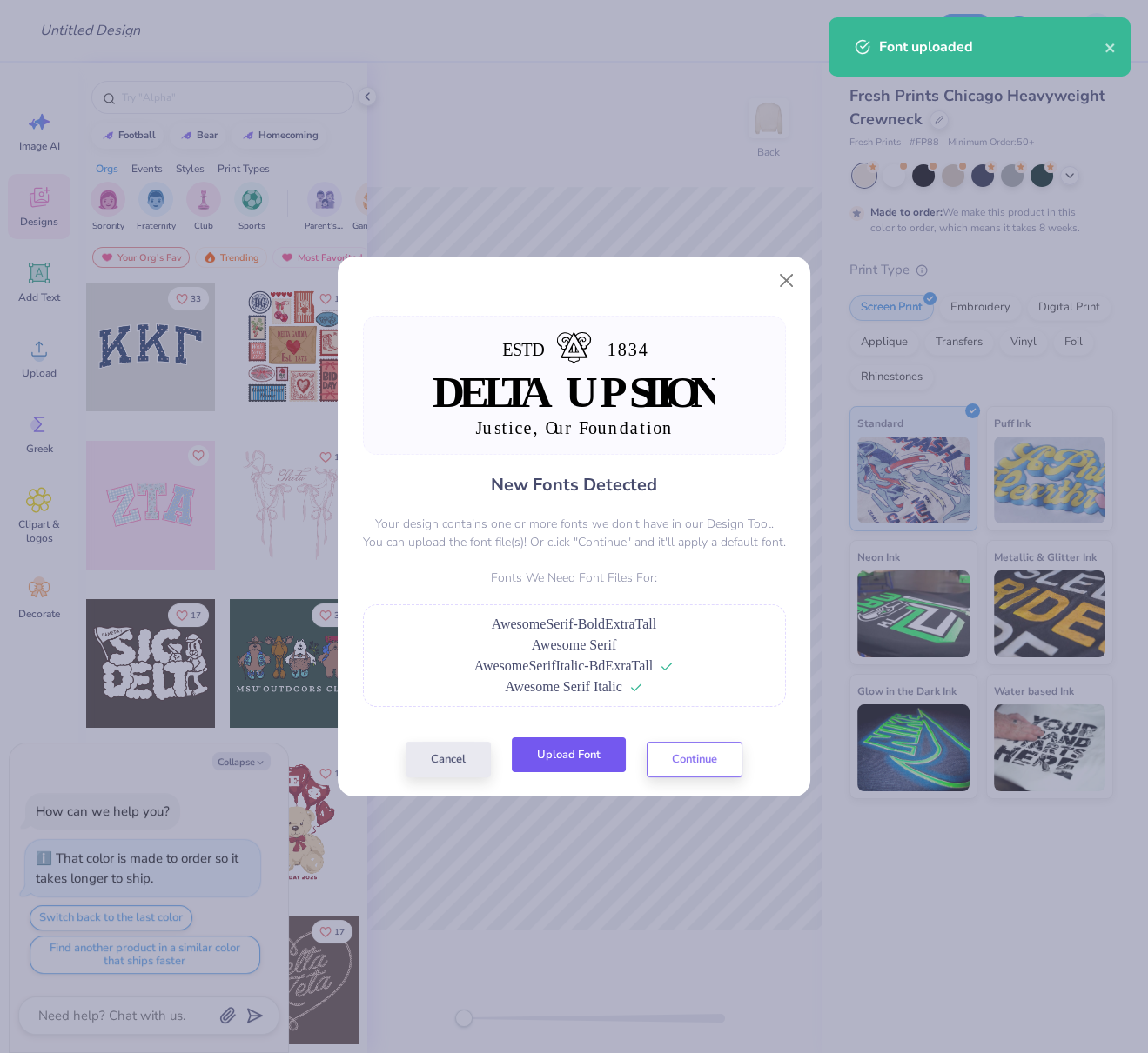
click at [579, 760] on button "Upload Font" at bounding box center [569, 756] width 114 height 36
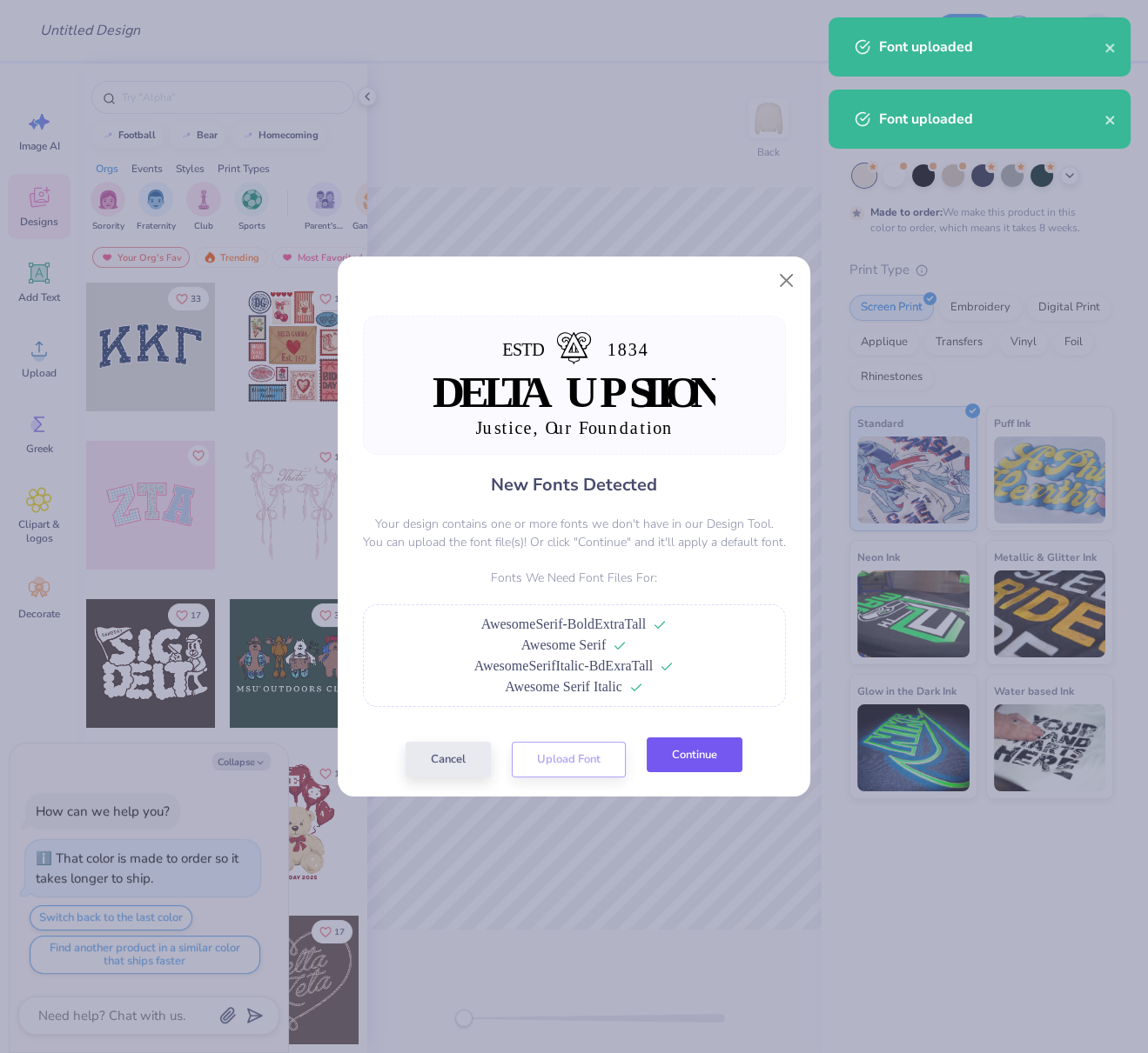
click at [715, 754] on button "Continue" at bounding box center [694, 756] width 96 height 36
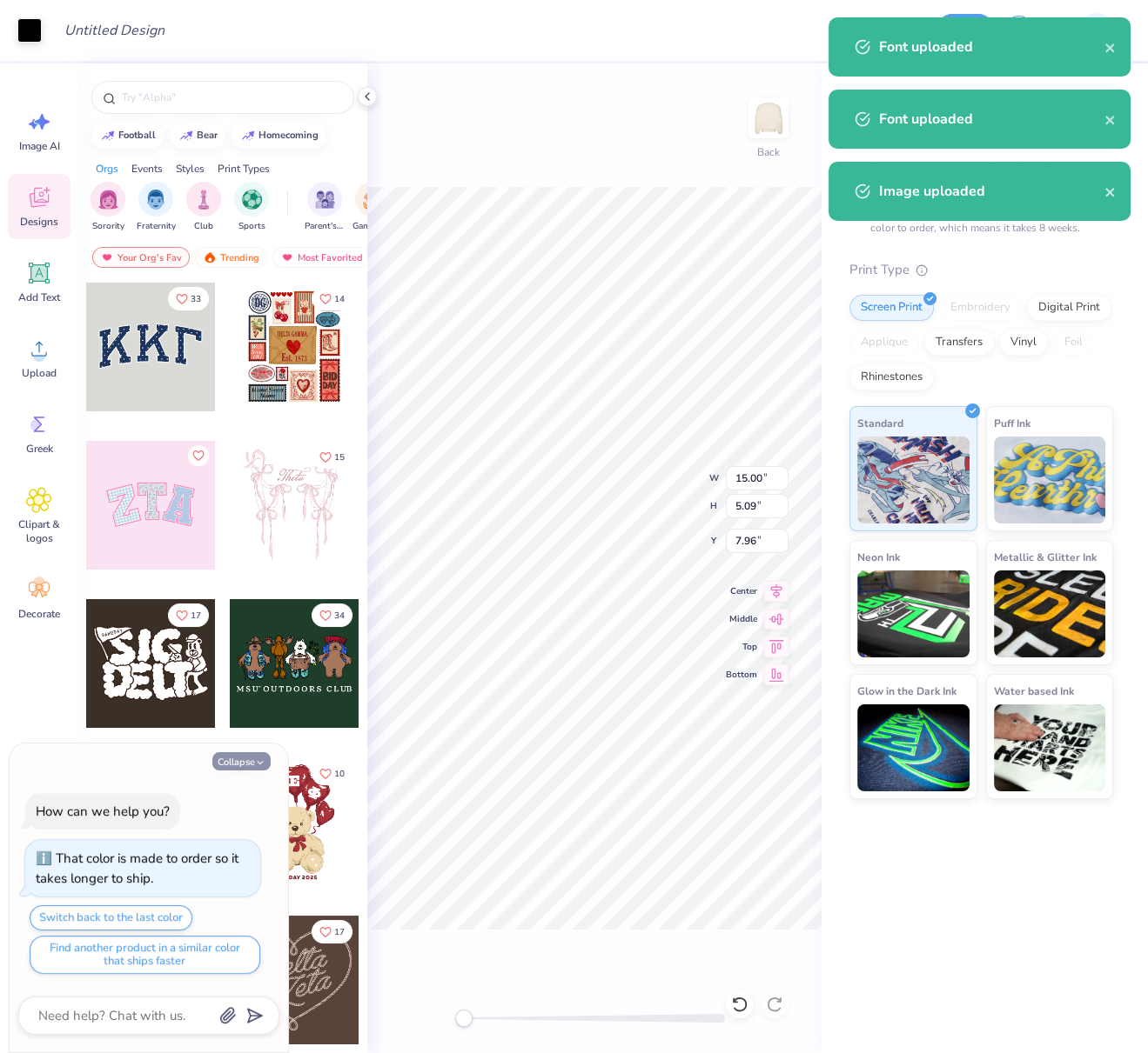
click at [233, 765] on button "Collapse" at bounding box center [241, 761] width 59 height 18
type textarea "x"
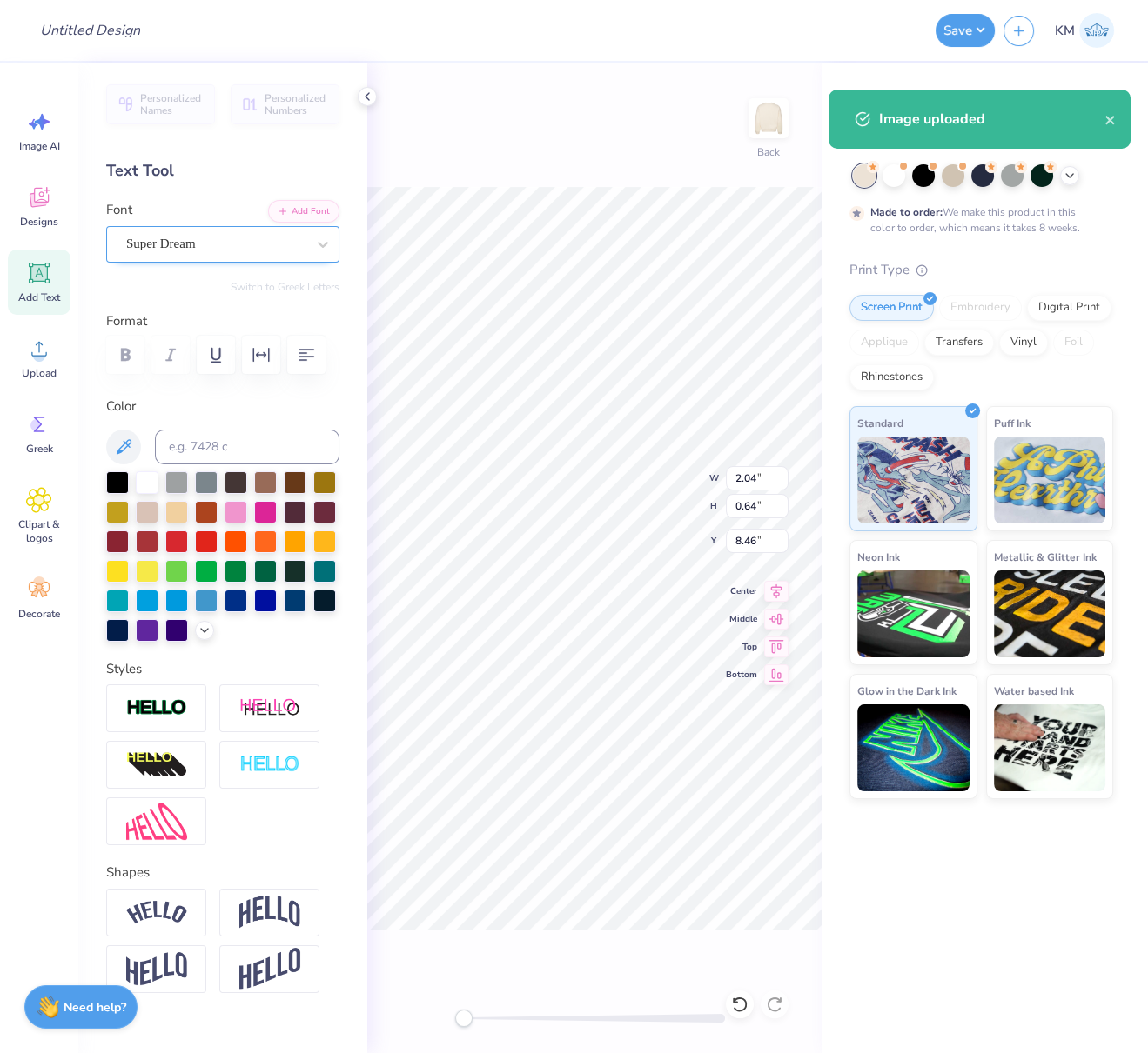
click at [220, 247] on div "Super Dream" at bounding box center [215, 244] width 183 height 27
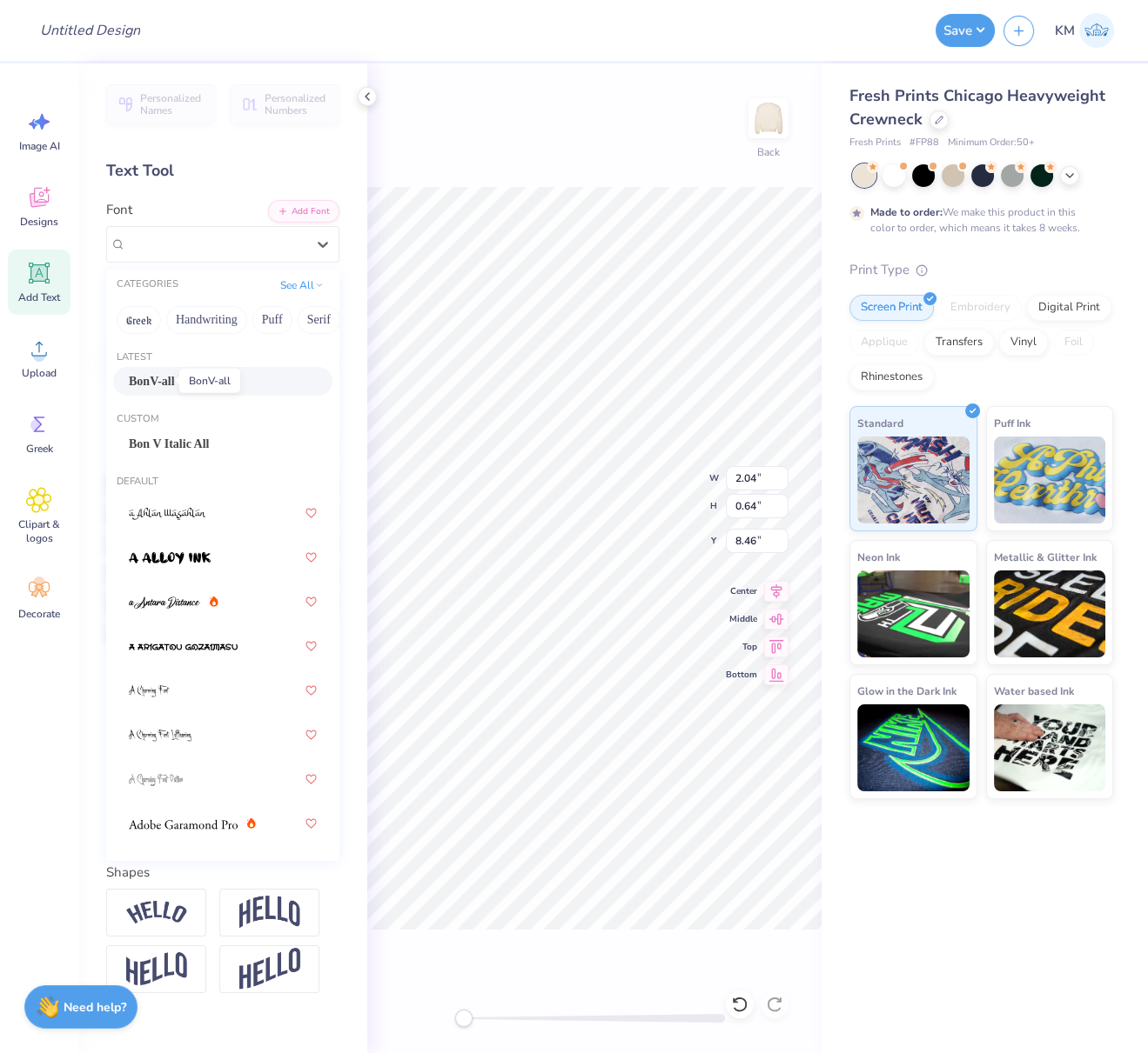
drag, startPoint x: 160, startPoint y: 384, endPoint x: 175, endPoint y: 386, distance: 15.1
click at [162, 382] on span "BonV-all" at bounding box center [151, 381] width 46 height 18
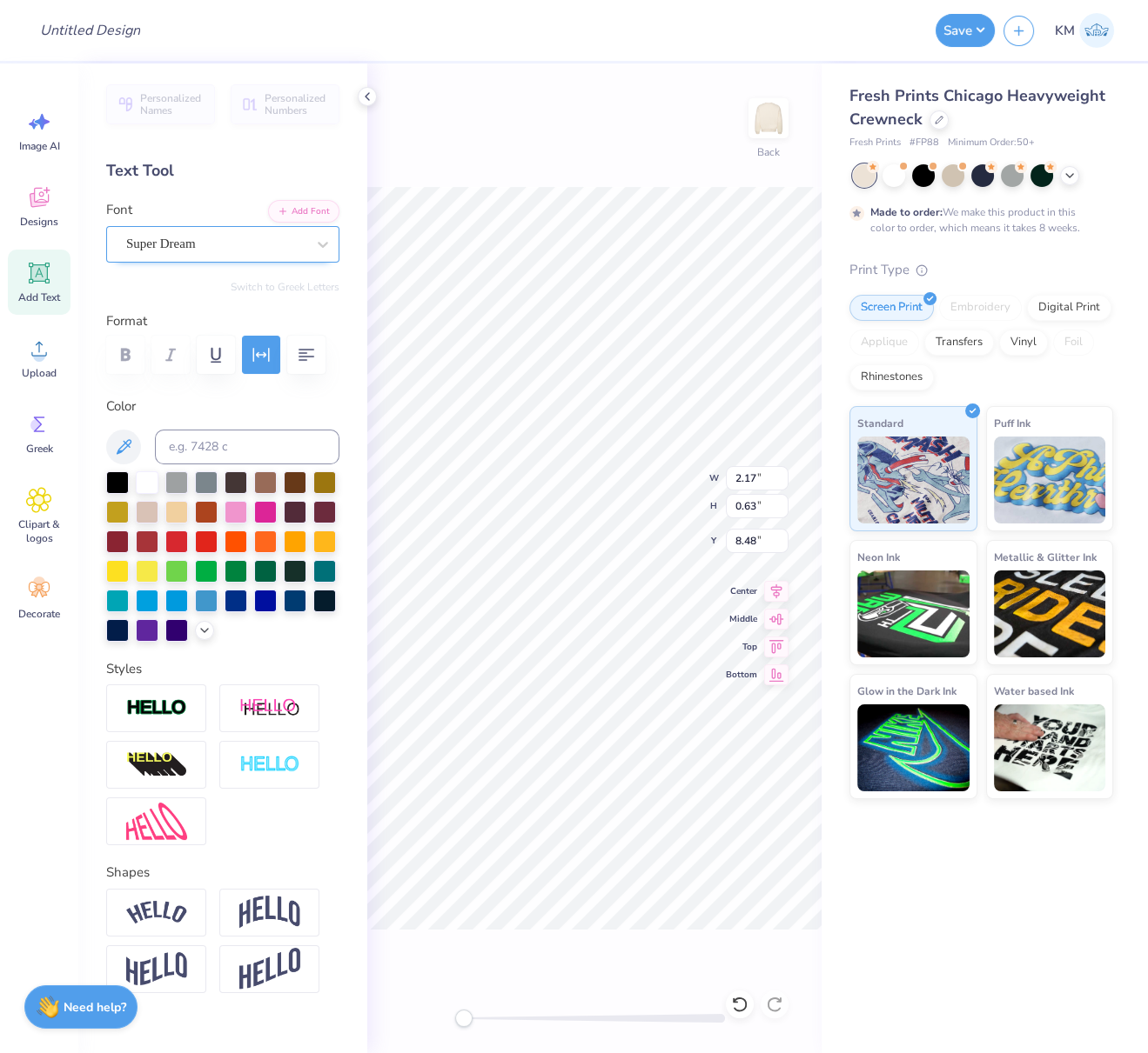
click at [226, 245] on div "Super Dream" at bounding box center [215, 244] width 183 height 27
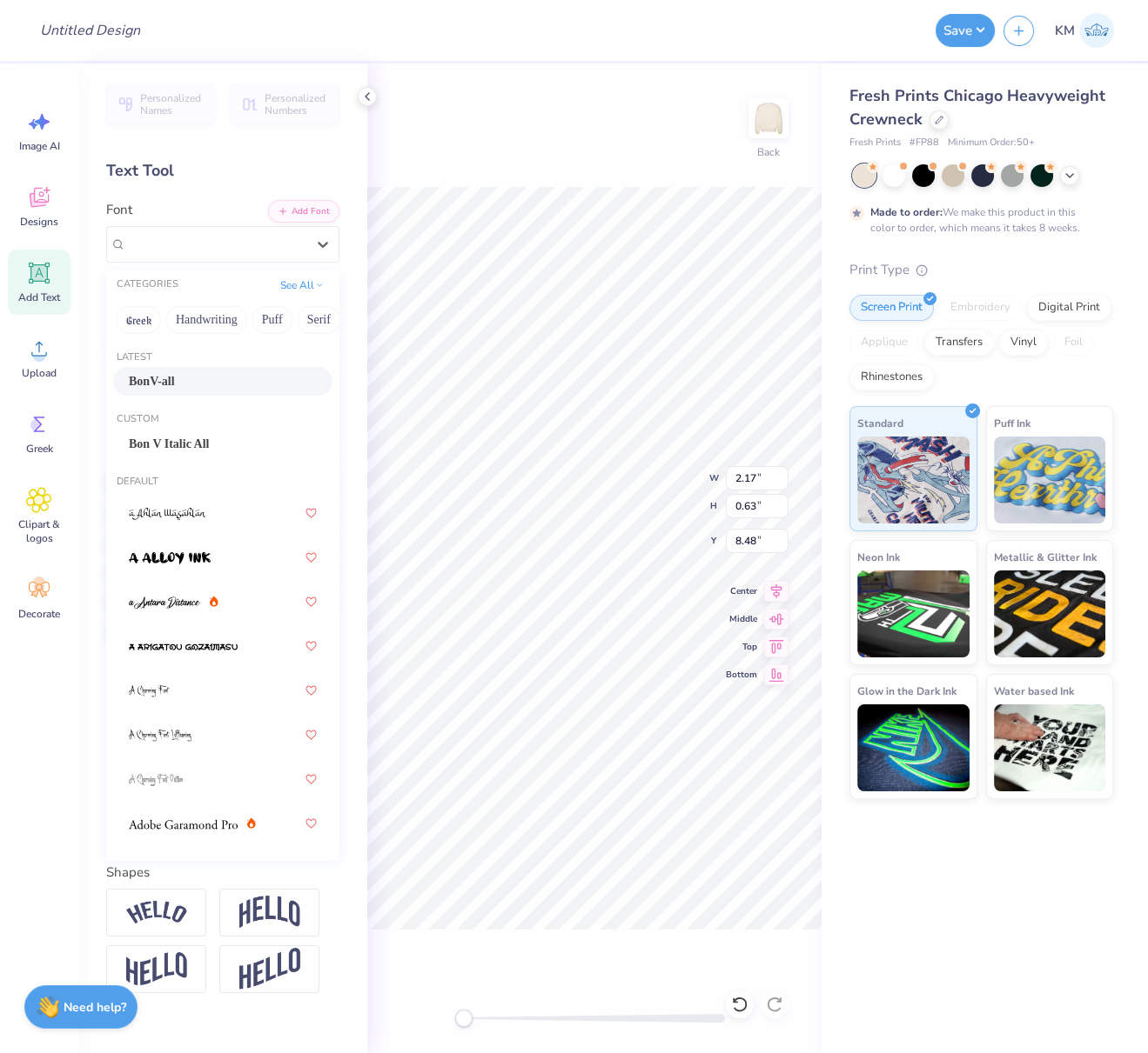
click at [188, 379] on div "BonV-all" at bounding box center [223, 381] width 188 height 18
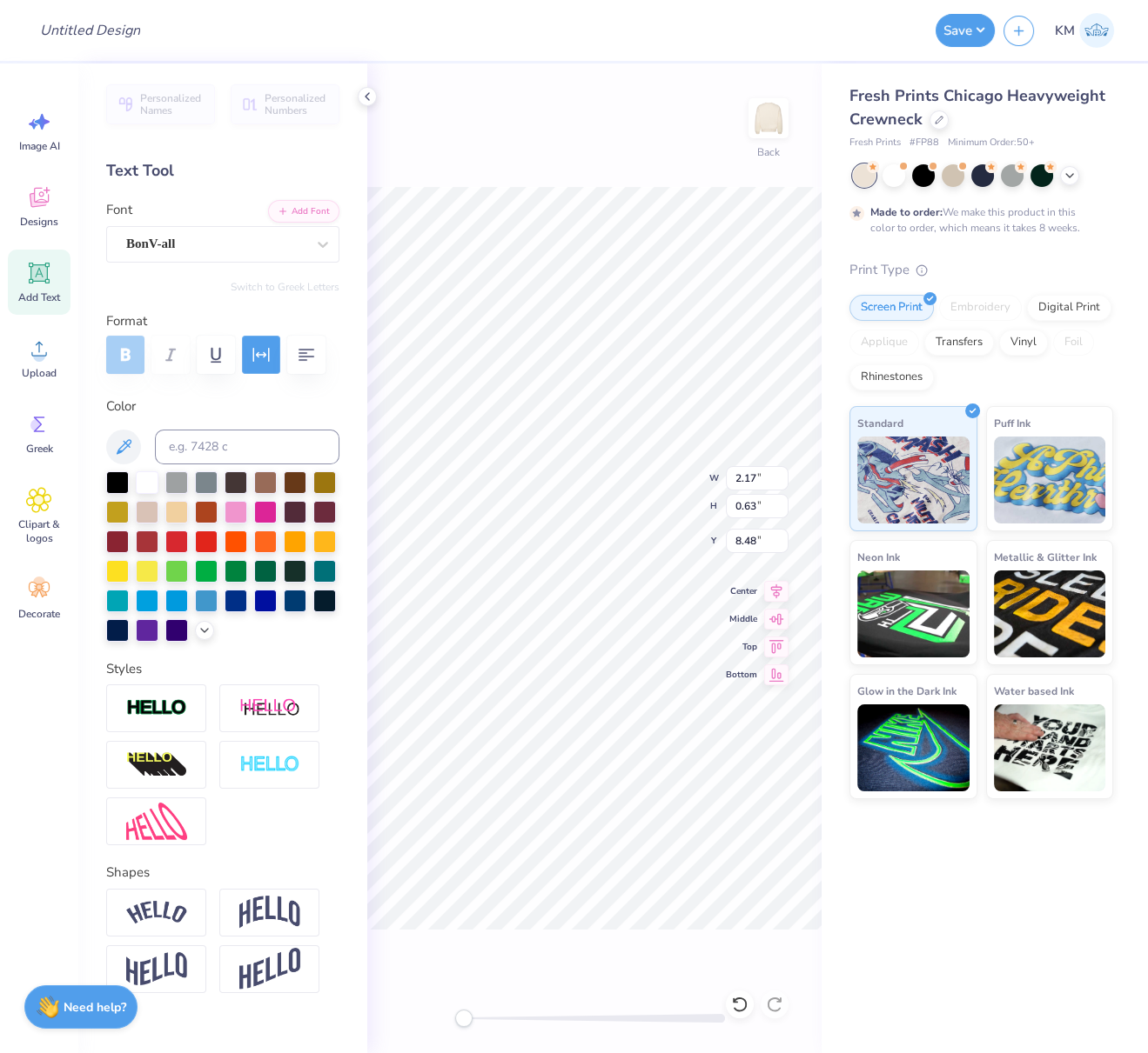
click at [260, 355] on icon "button" at bounding box center [260, 354] width 21 height 21
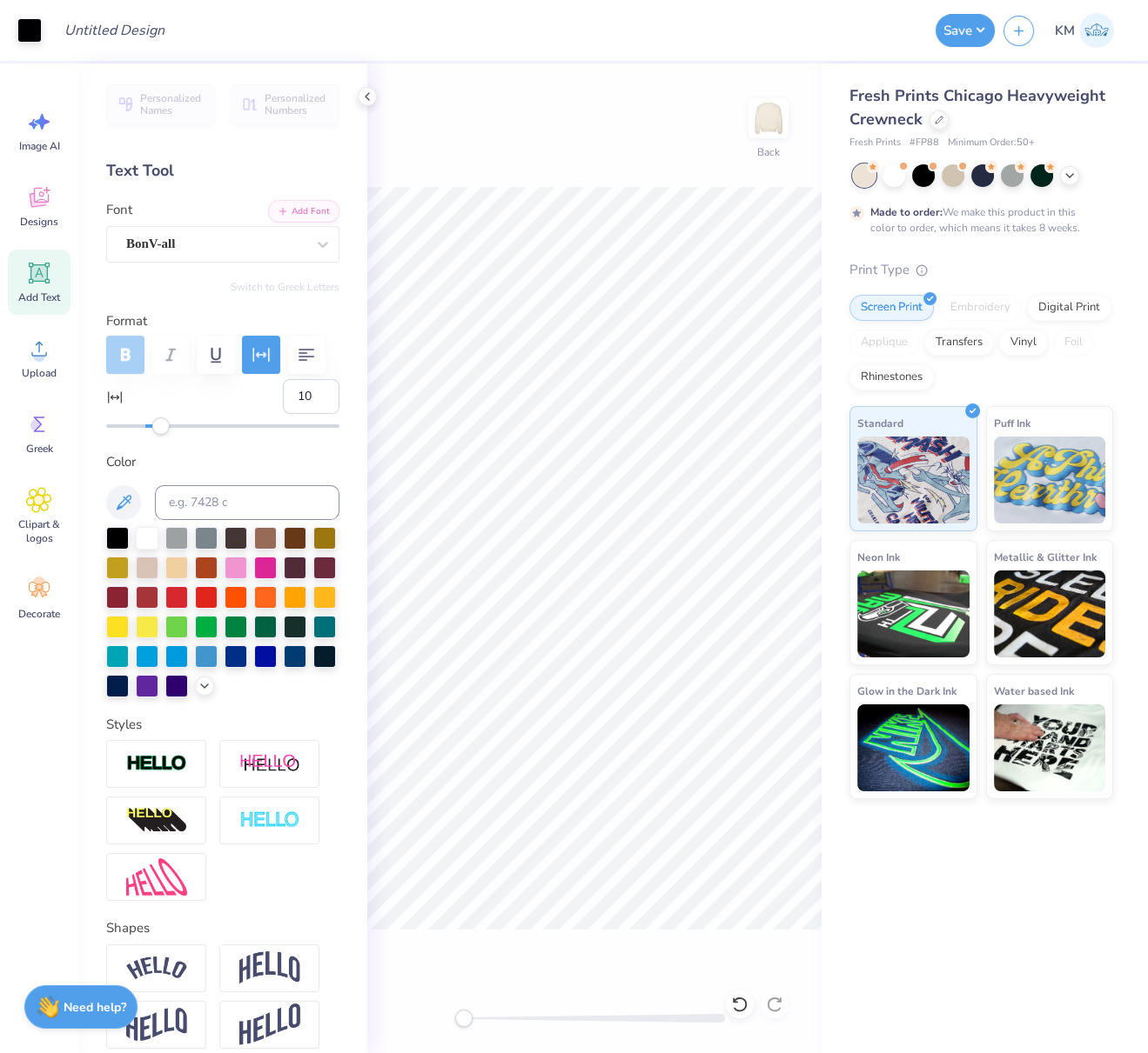
type input "0"
click at [258, 359] on icon "button" at bounding box center [260, 354] width 21 height 21
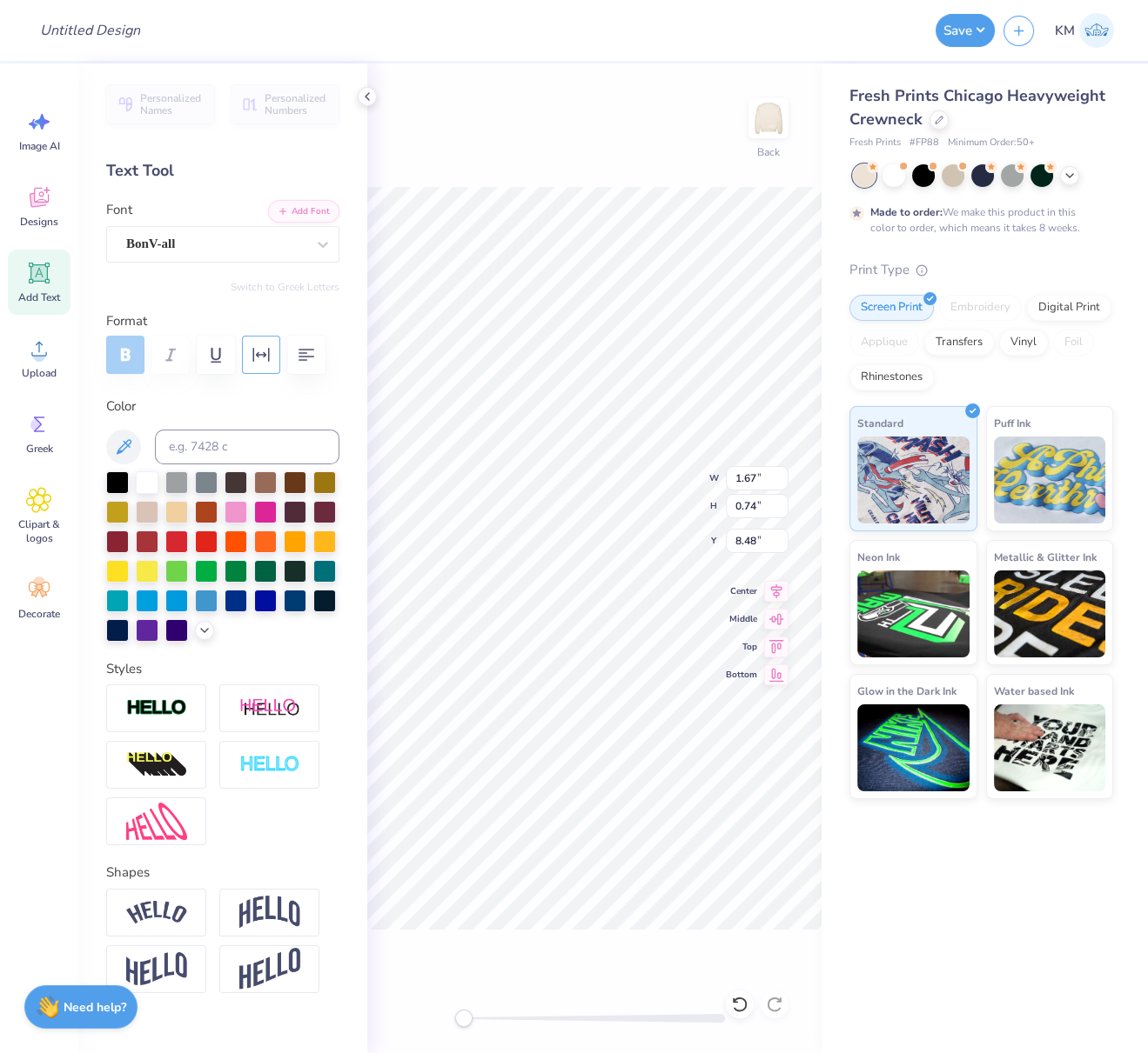
click at [259, 349] on icon "button" at bounding box center [260, 354] width 21 height 21
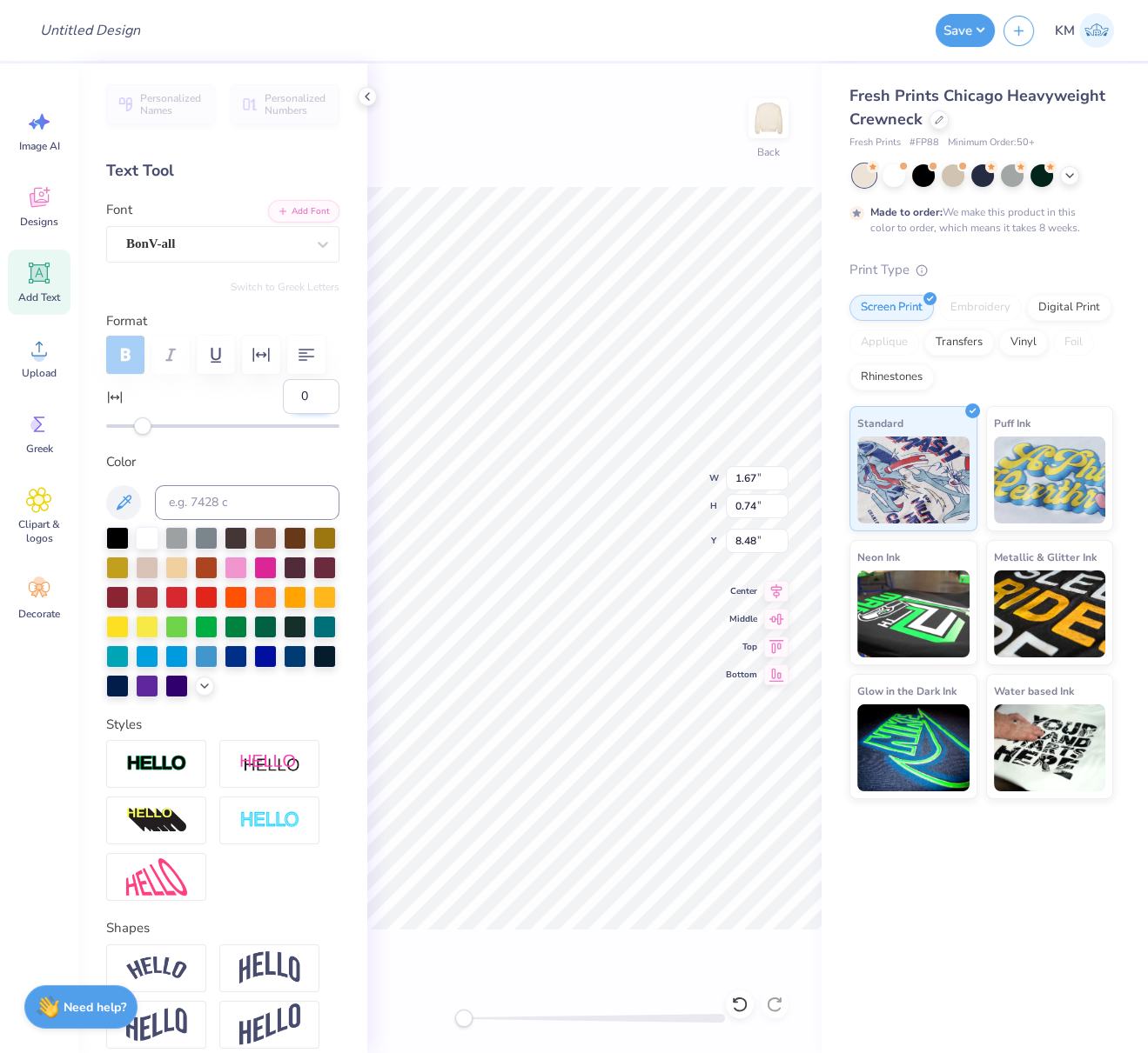
drag, startPoint x: 299, startPoint y: 443, endPoint x: 284, endPoint y: 438, distance: 15.8
click at [284, 414] on input "0" at bounding box center [311, 396] width 57 height 35
type input "10"
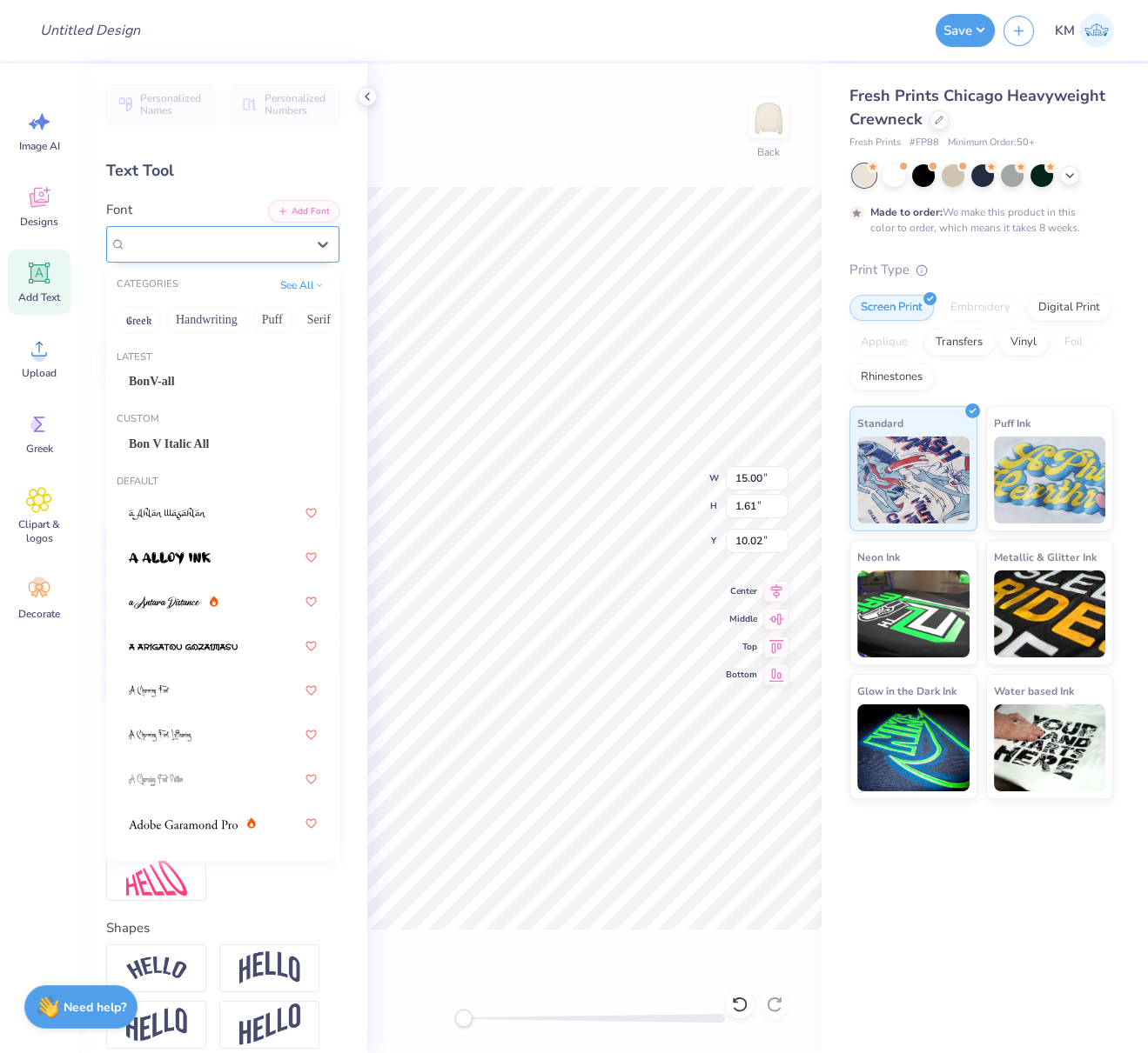
drag, startPoint x: 210, startPoint y: 229, endPoint x: 211, endPoint y: 240, distance: 11.0
click at [208, 232] on div at bounding box center [215, 244] width 179 height 23
click at [179, 386] on div "BonV-all" at bounding box center [223, 381] width 188 height 18
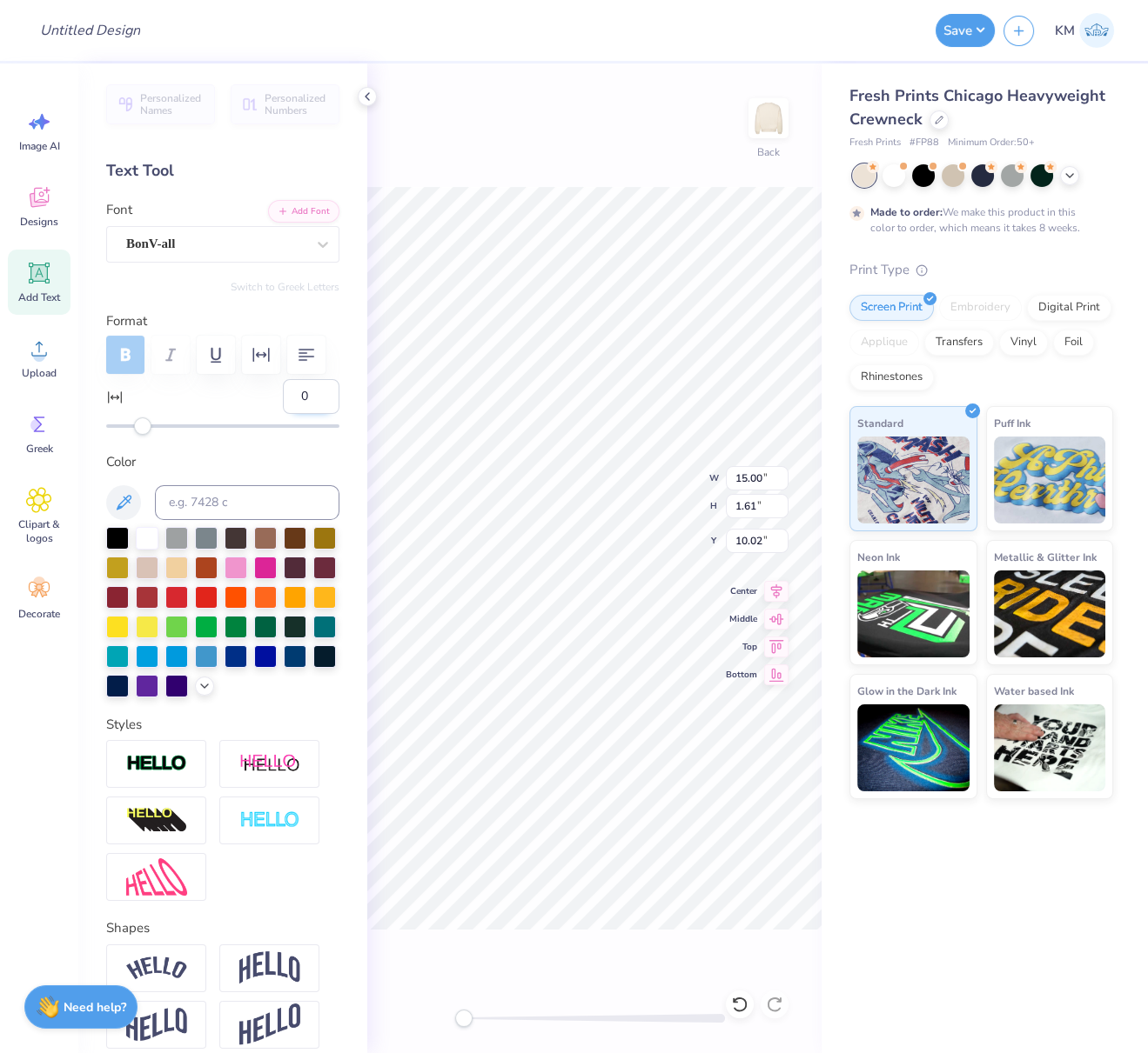
click at [297, 414] on input "0" at bounding box center [311, 396] width 57 height 35
click at [286, 414] on input "0" at bounding box center [311, 396] width 57 height 35
type input "5"
click at [786, 584] on icon at bounding box center [776, 588] width 24 height 21
drag, startPoint x: 781, startPoint y: 589, endPoint x: 765, endPoint y: 596, distance: 17.5
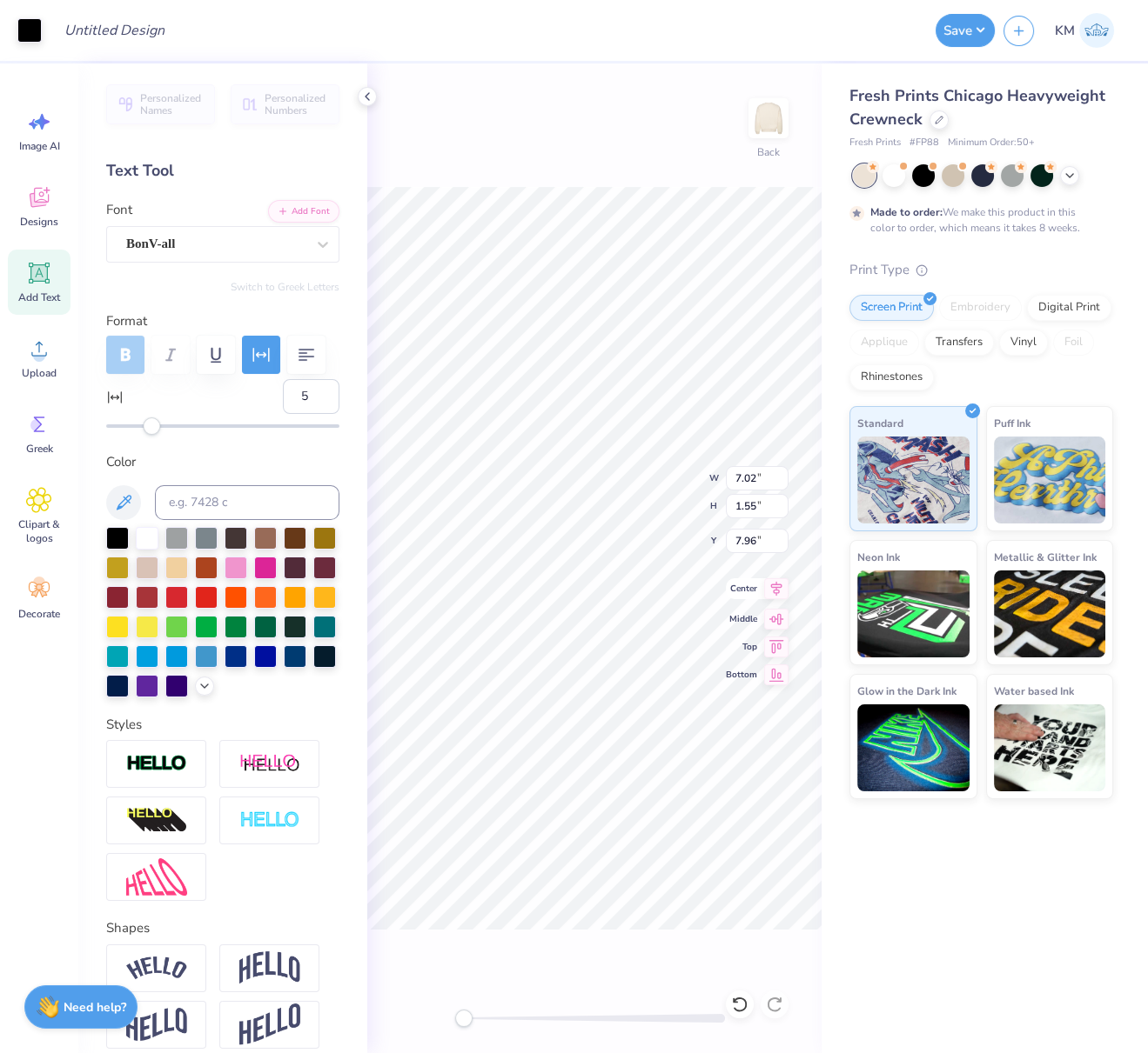
click at [781, 589] on icon at bounding box center [776, 588] width 24 height 21
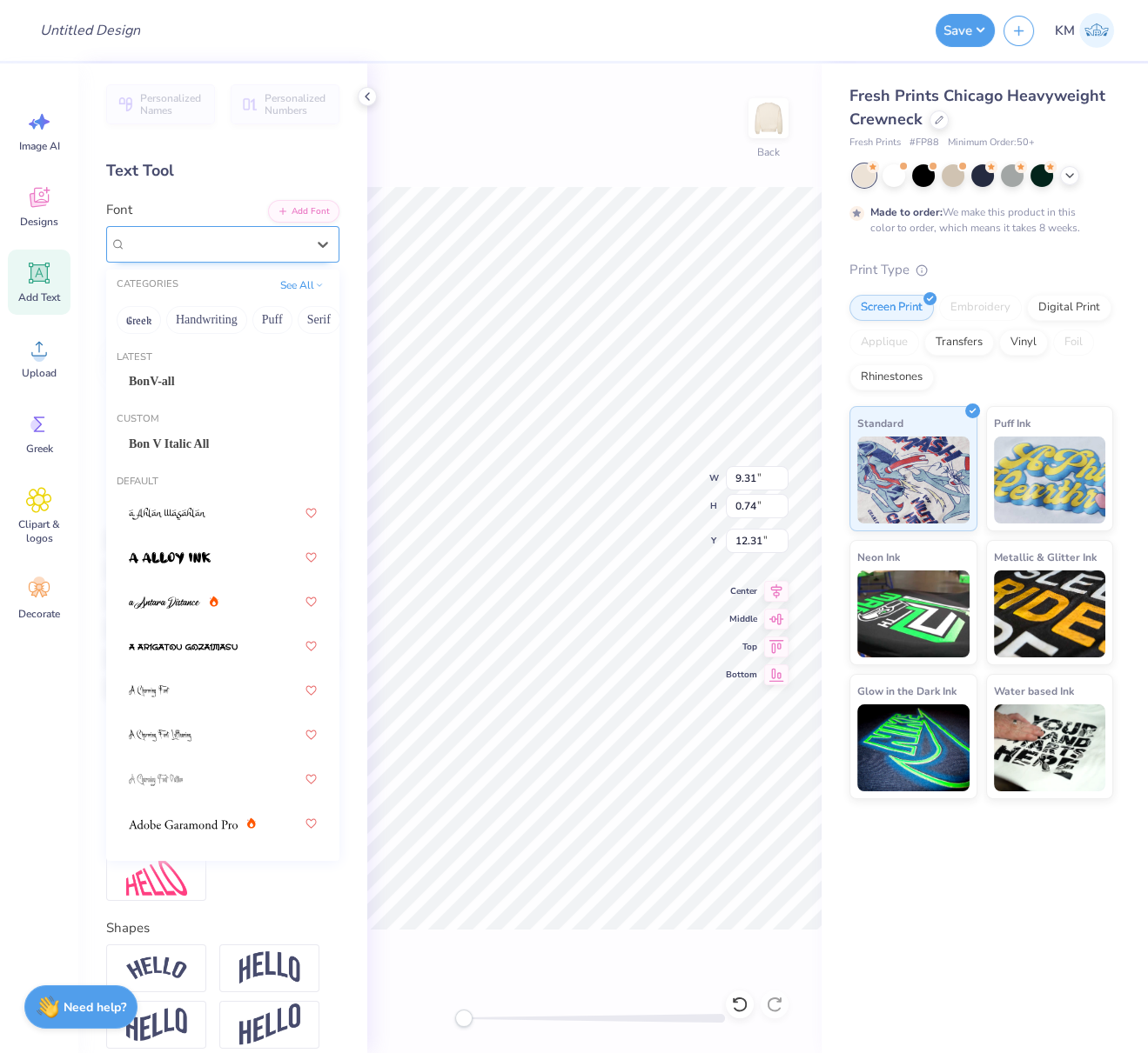
click at [228, 241] on div "Super Dream" at bounding box center [215, 244] width 183 height 27
click at [184, 443] on span "Bon V Italic All" at bounding box center [169, 444] width 80 height 18
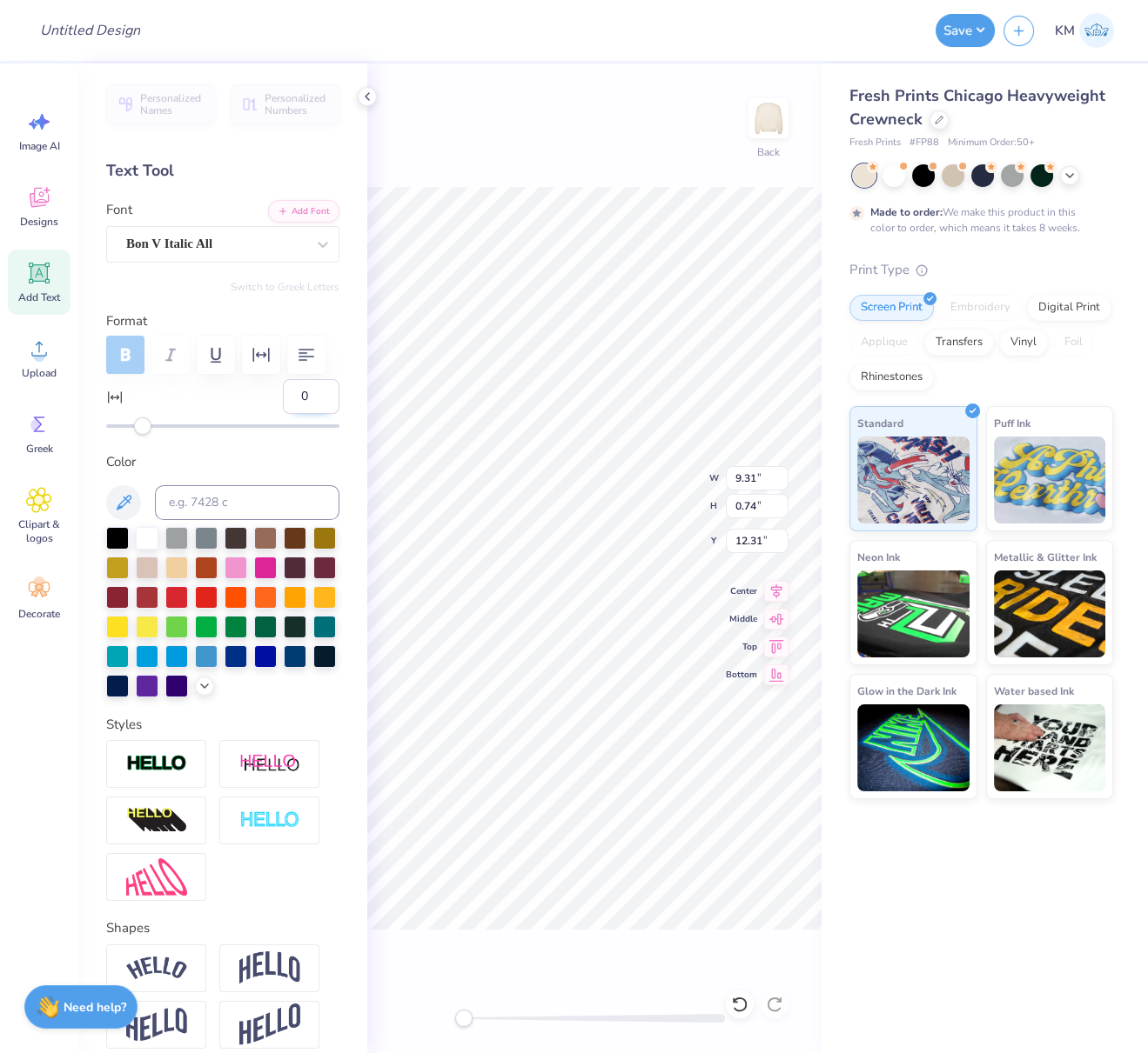
drag, startPoint x: 285, startPoint y: 438, endPoint x: 275, endPoint y: 440, distance: 10.2
click at [283, 414] on input "0" at bounding box center [311, 396] width 57 height 35
type input "10"
click at [780, 593] on icon at bounding box center [776, 588] width 24 height 21
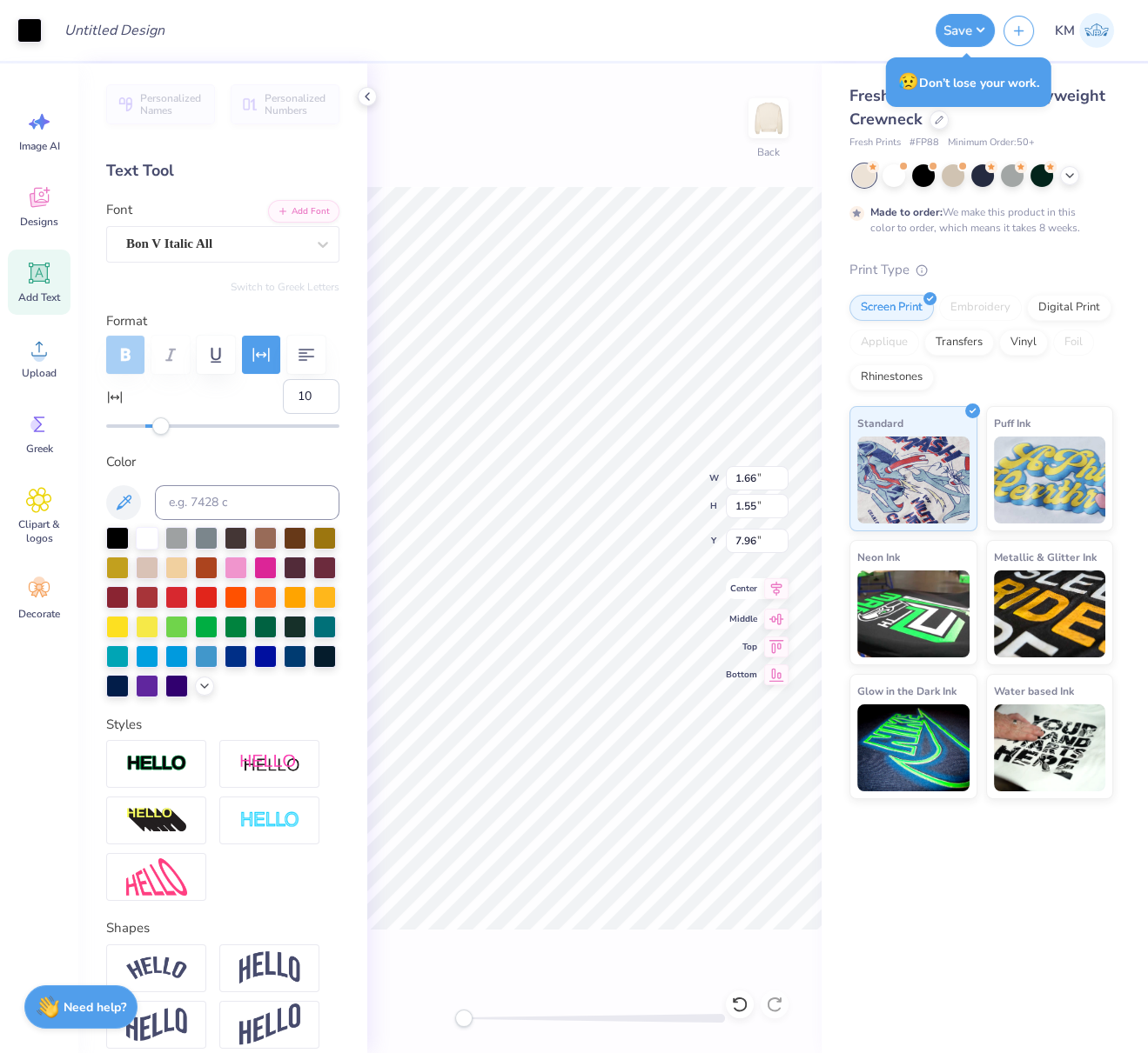
click at [777, 587] on icon at bounding box center [776, 588] width 24 height 21
type input "7.02"
drag, startPoint x: 777, startPoint y: 595, endPoint x: 772, endPoint y: 607, distance: 13.0
click at [777, 595] on icon at bounding box center [776, 591] width 24 height 21
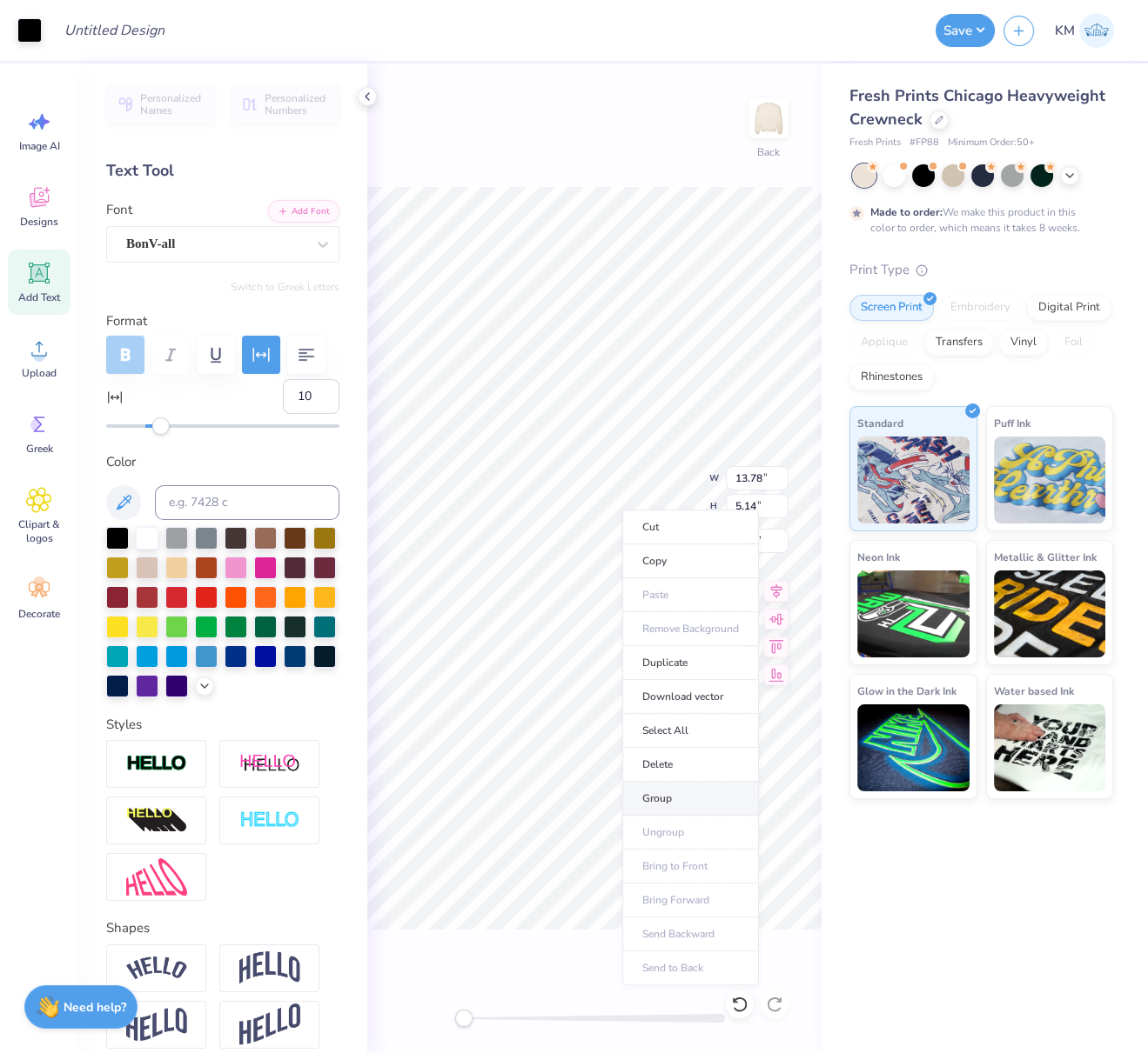
click at [652, 792] on li "Group" at bounding box center [690, 799] width 137 height 34
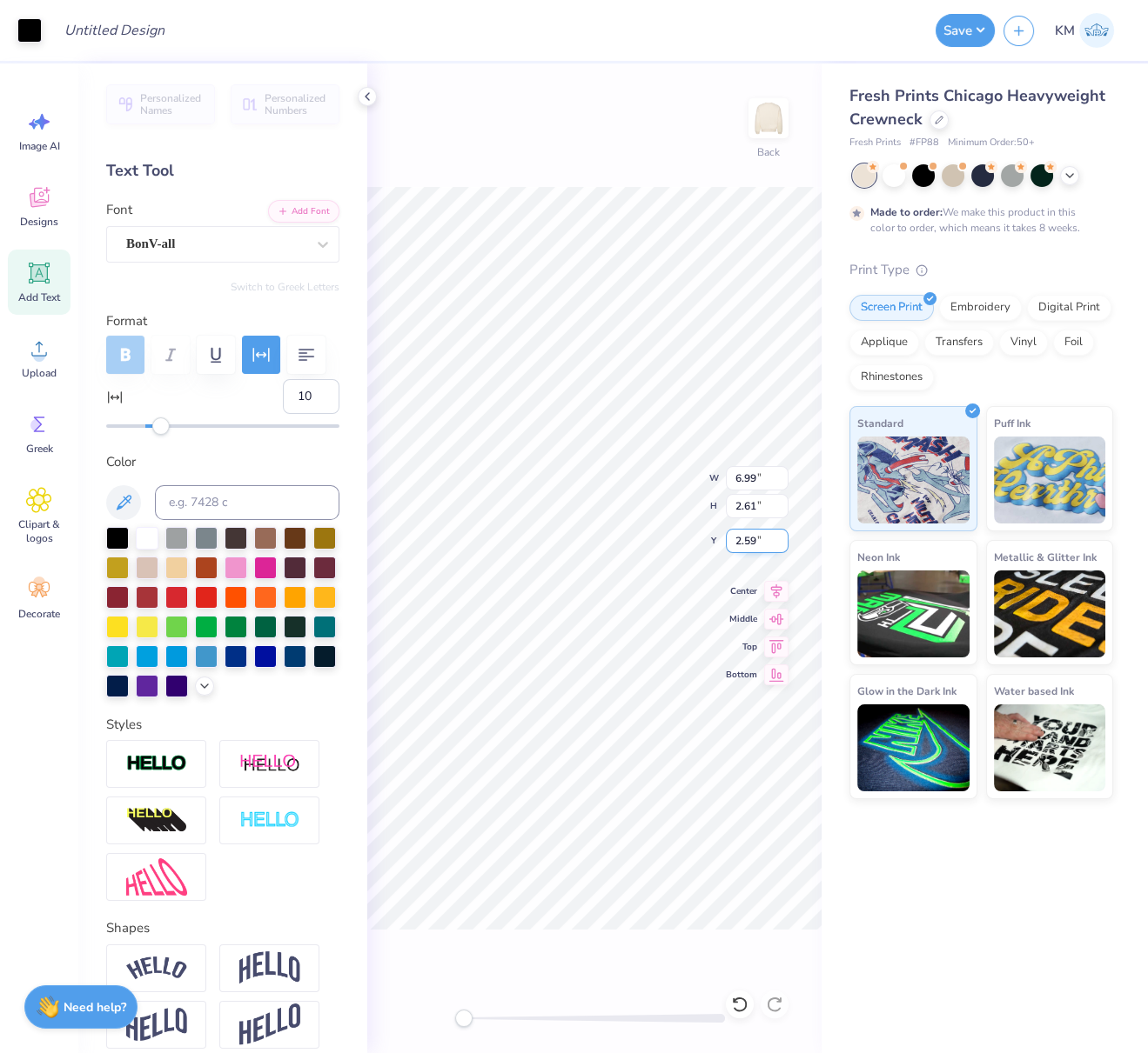
drag, startPoint x: 756, startPoint y: 541, endPoint x: 734, endPoint y: 540, distance: 22.0
click at [735, 539] on input "2.59" at bounding box center [757, 540] width 63 height 24
type input "3"
click at [779, 586] on icon at bounding box center [776, 588] width 24 height 21
drag, startPoint x: 139, startPoint y: 37, endPoint x: 148, endPoint y: 37, distance: 9.0
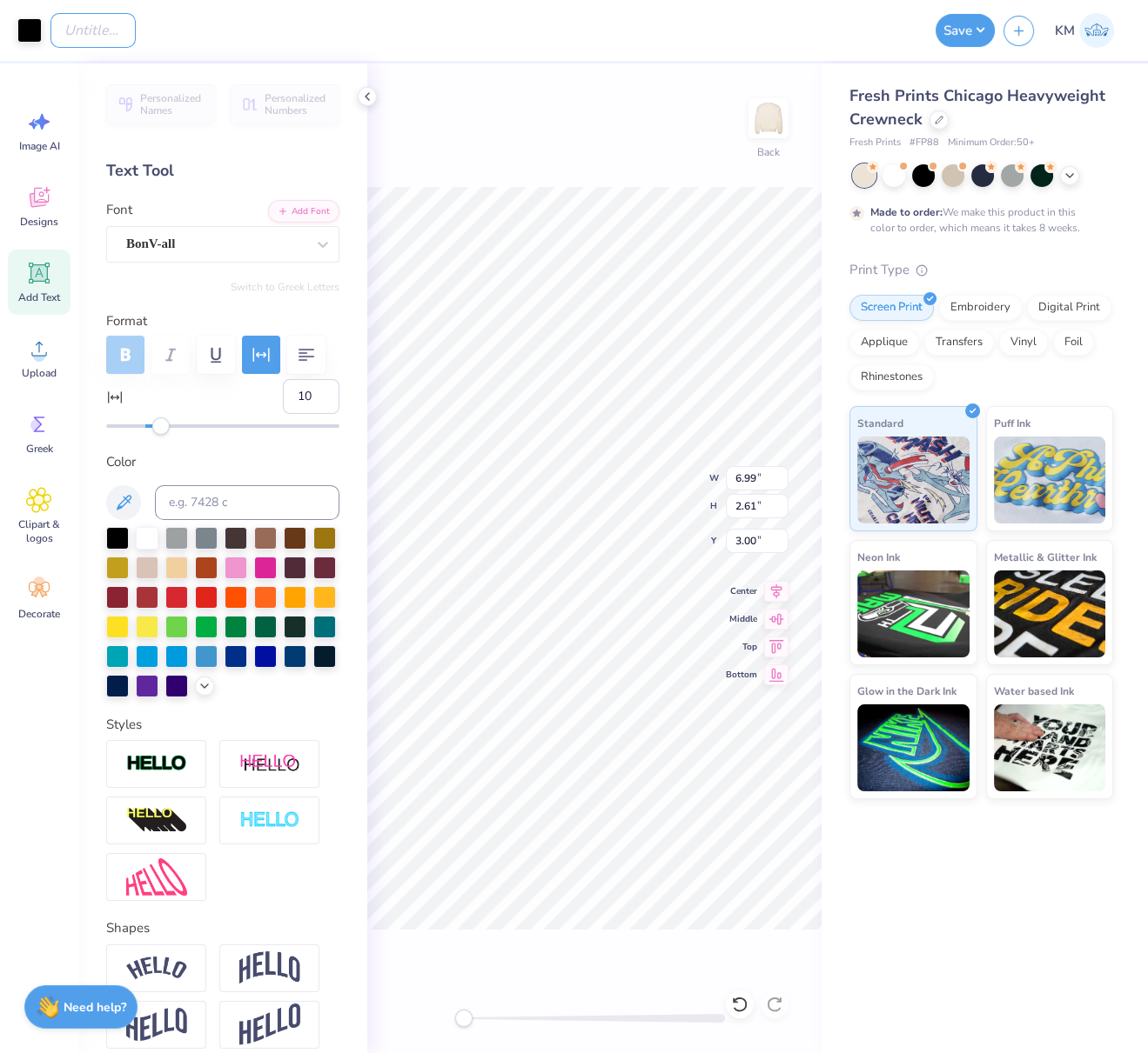
click at [136, 35] on input "Design Title" at bounding box center [93, 30] width 86 height 35
paste input "FPS240134"
type input "FPS240134"
click at [974, 27] on button "Save" at bounding box center [965, 28] width 59 height 33
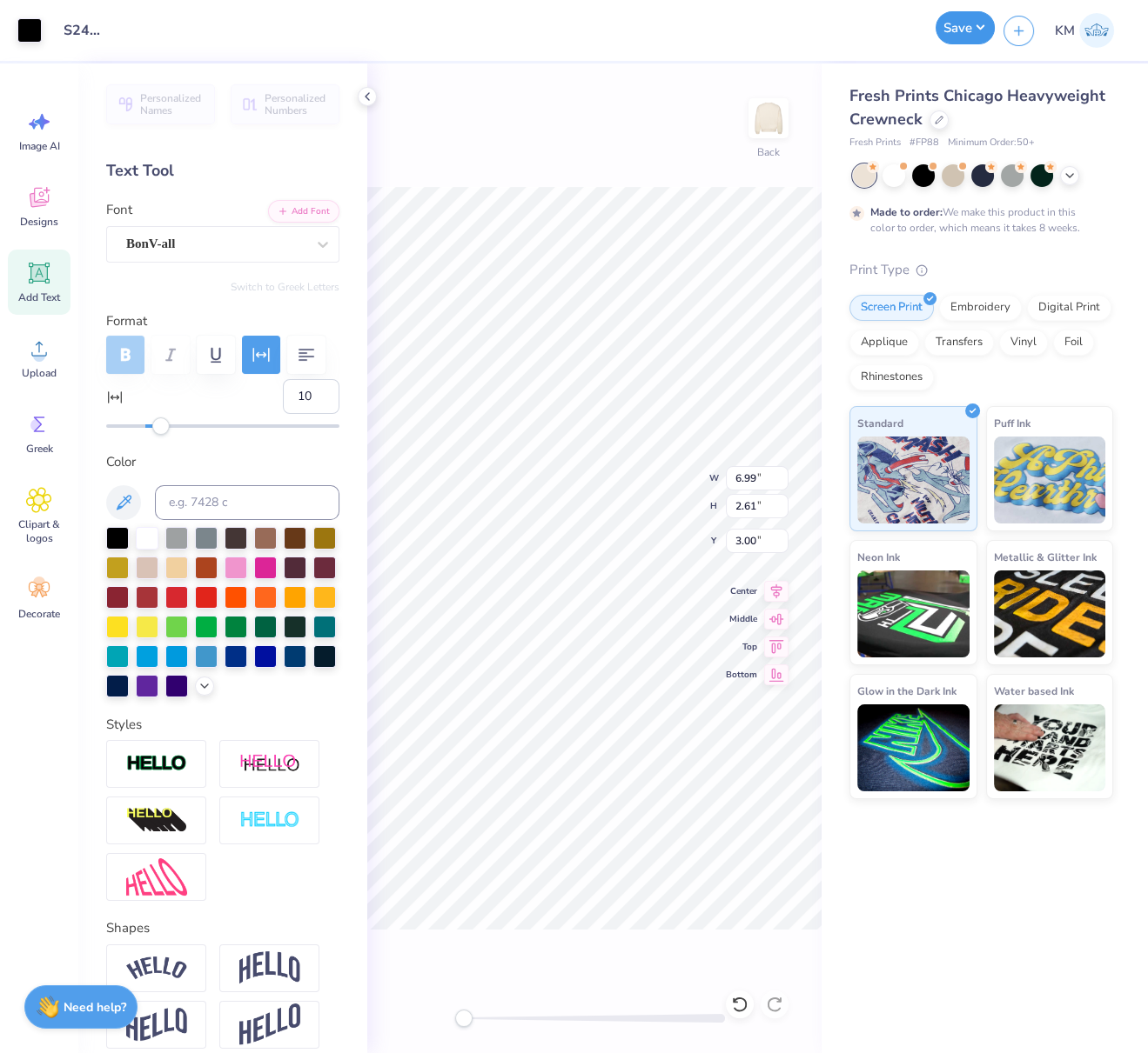
scroll to position [0, 0]
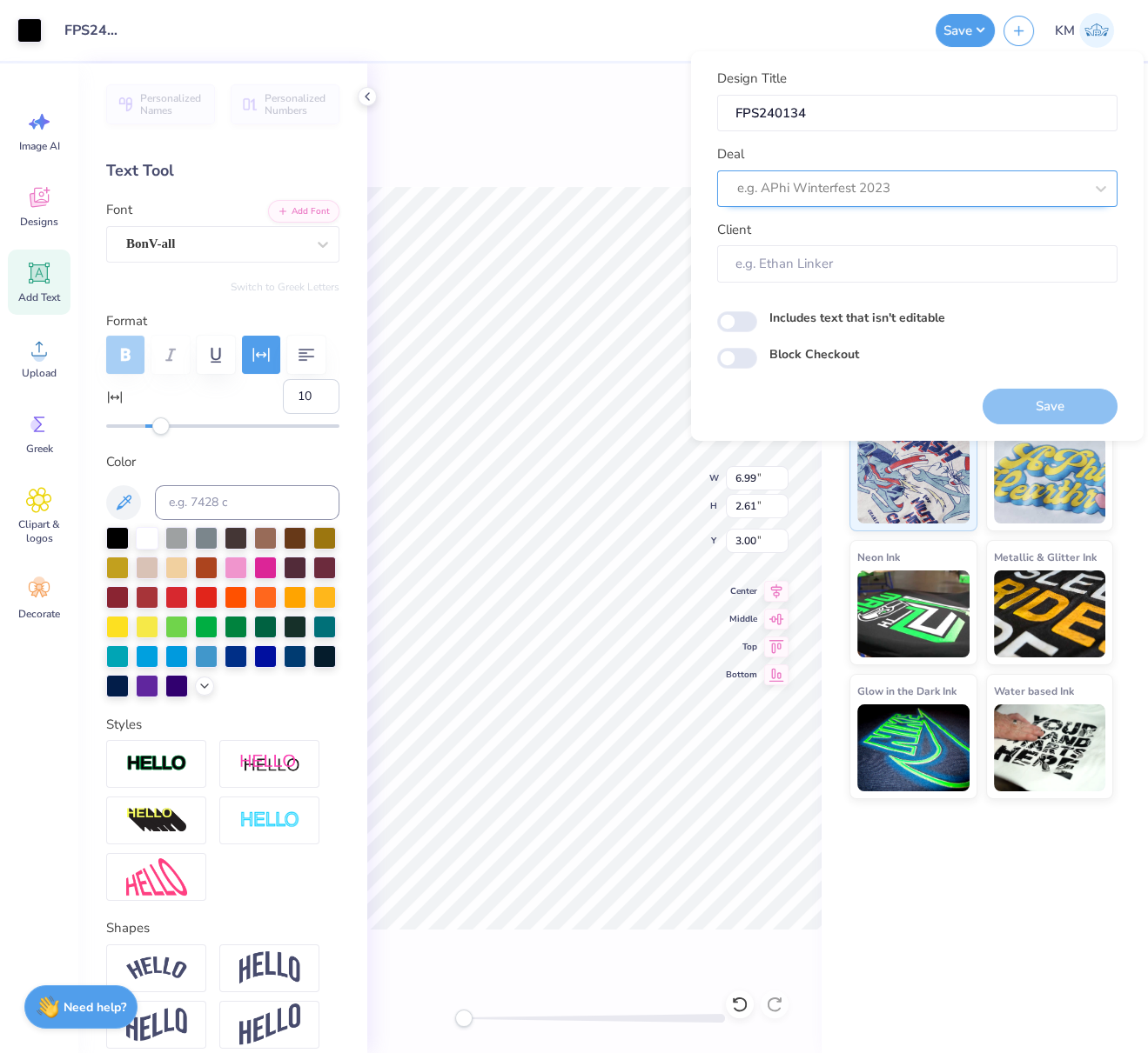
drag, startPoint x: 908, startPoint y: 194, endPoint x: 902, endPoint y: 187, distance: 9.2
click at [908, 192] on div at bounding box center [910, 188] width 346 height 23
click at [856, 222] on div "Design Tool Gallery" at bounding box center [916, 234] width 387 height 29
type input "design tool gall"
type input "Design Tool Gallery User"
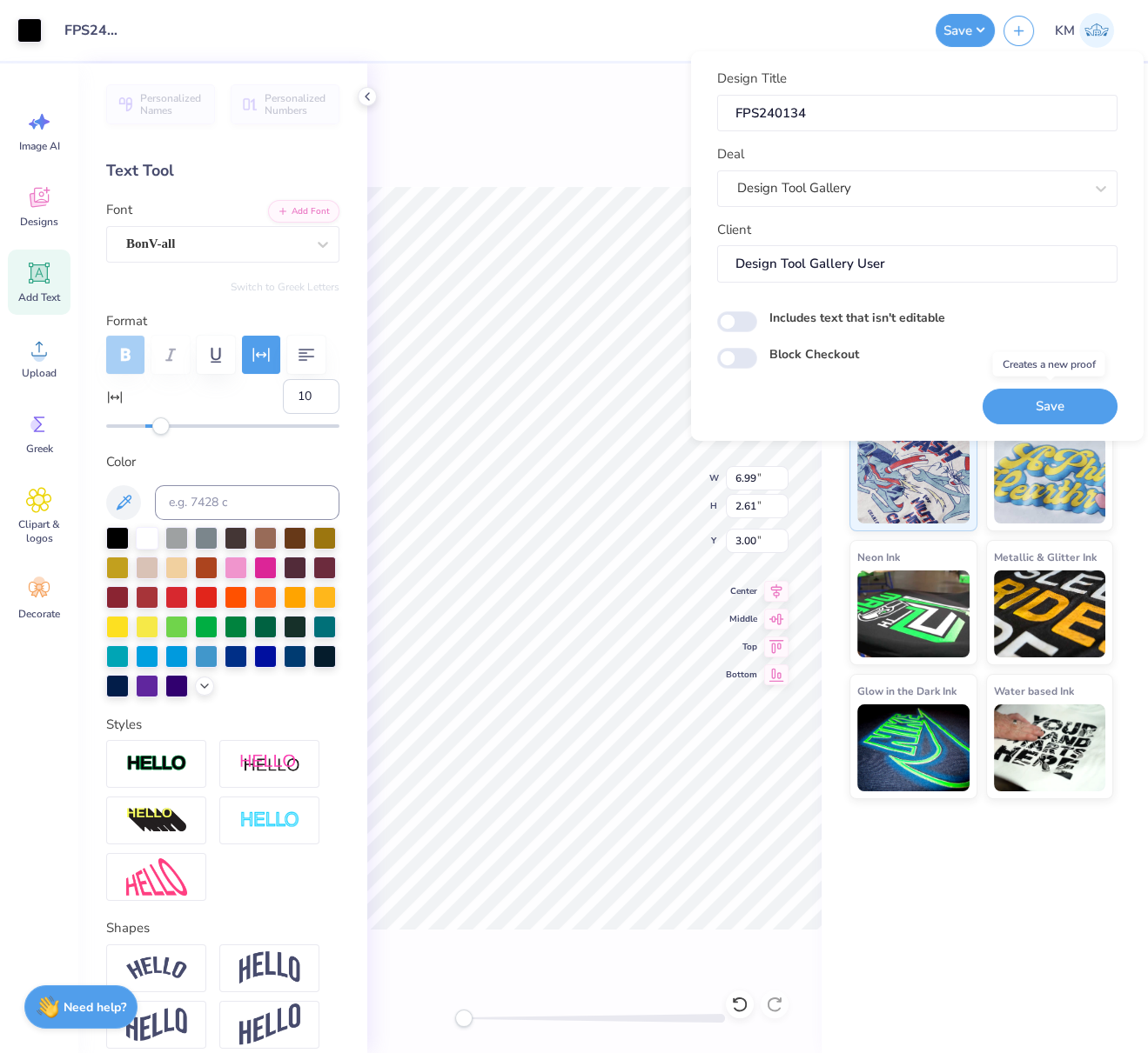
click at [1076, 399] on button "Save" at bounding box center [1050, 406] width 135 height 36
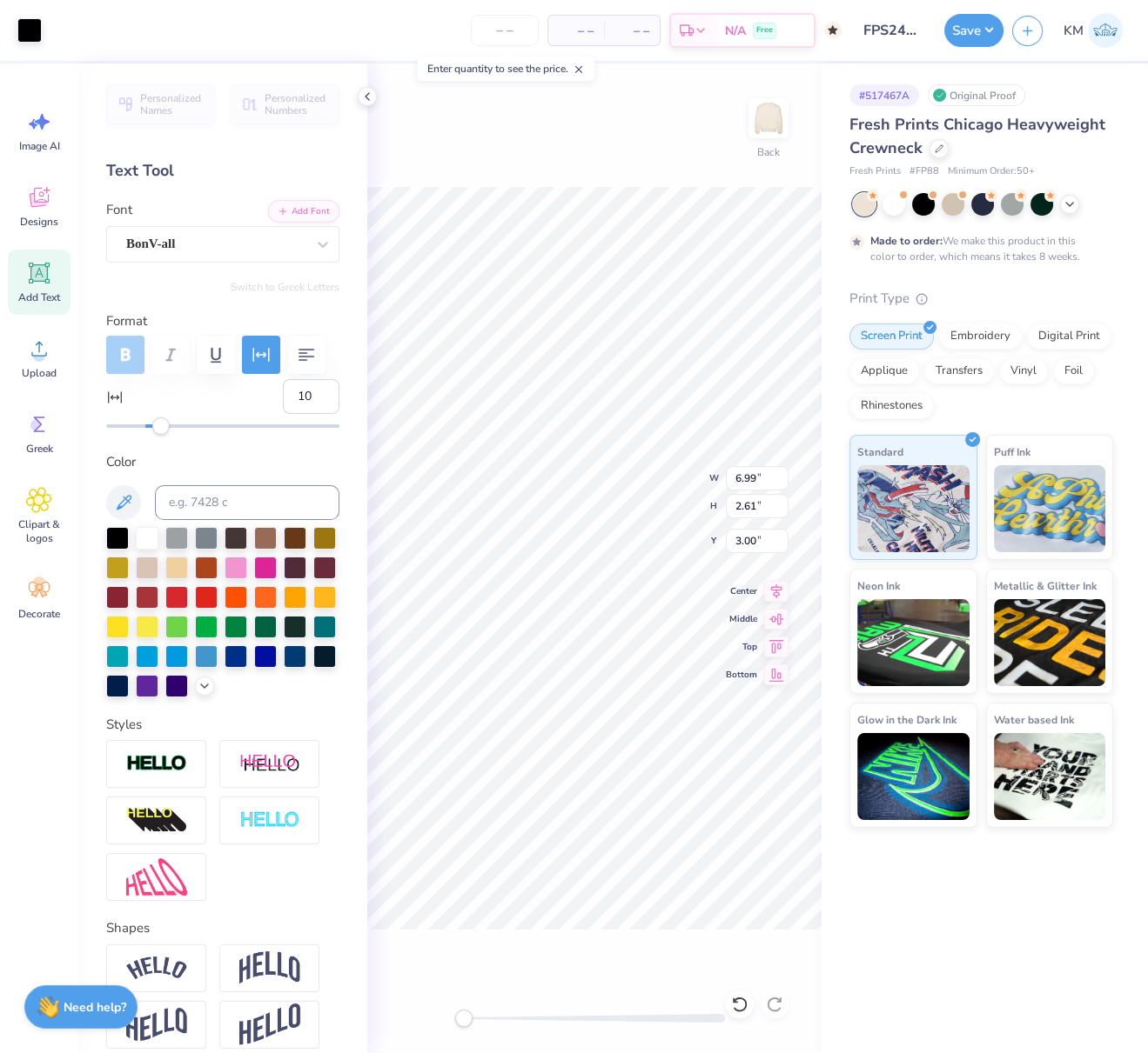
click at [1114, 50] on div "Design Saved" at bounding box center [979, 53] width 309 height 79
click at [991, 31] on button "Save" at bounding box center [974, 28] width 59 height 33
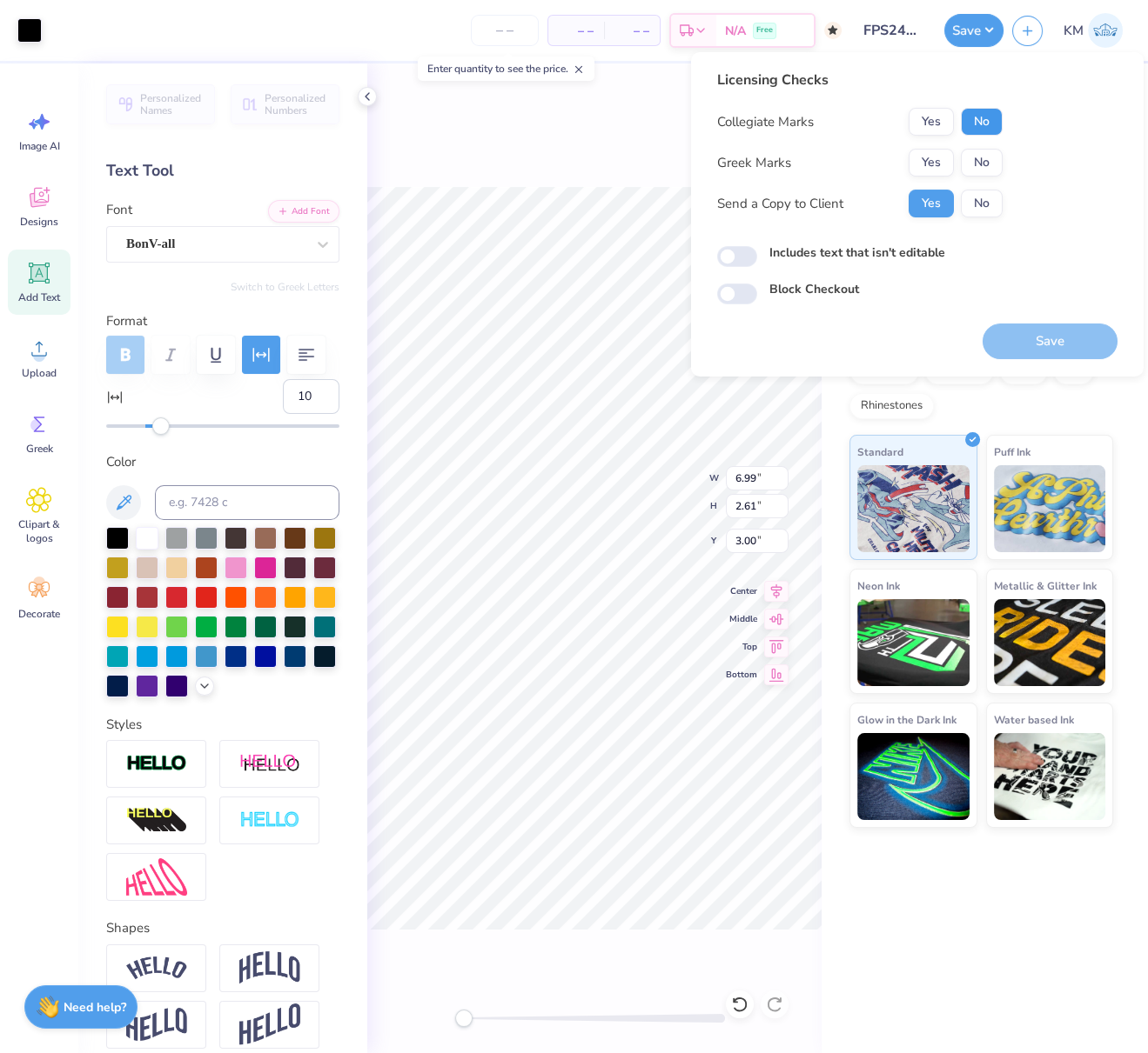
click at [978, 128] on button "No" at bounding box center [981, 122] width 41 height 28
click at [932, 156] on button "Yes" at bounding box center [931, 162] width 45 height 28
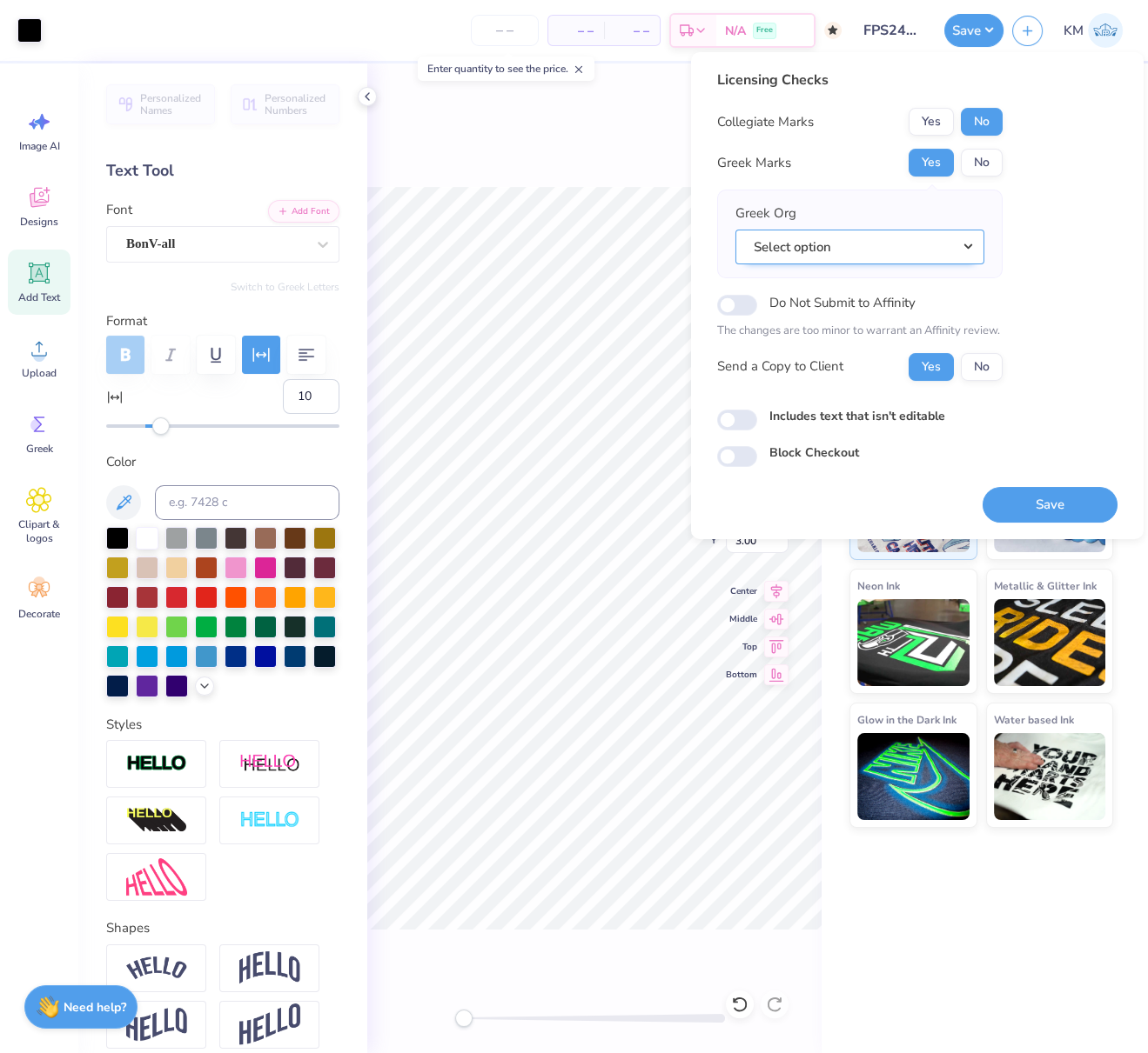
drag, startPoint x: 973, startPoint y: 241, endPoint x: 971, endPoint y: 254, distance: 13.2
click at [973, 241] on button "Select option" at bounding box center [860, 248] width 249 height 36
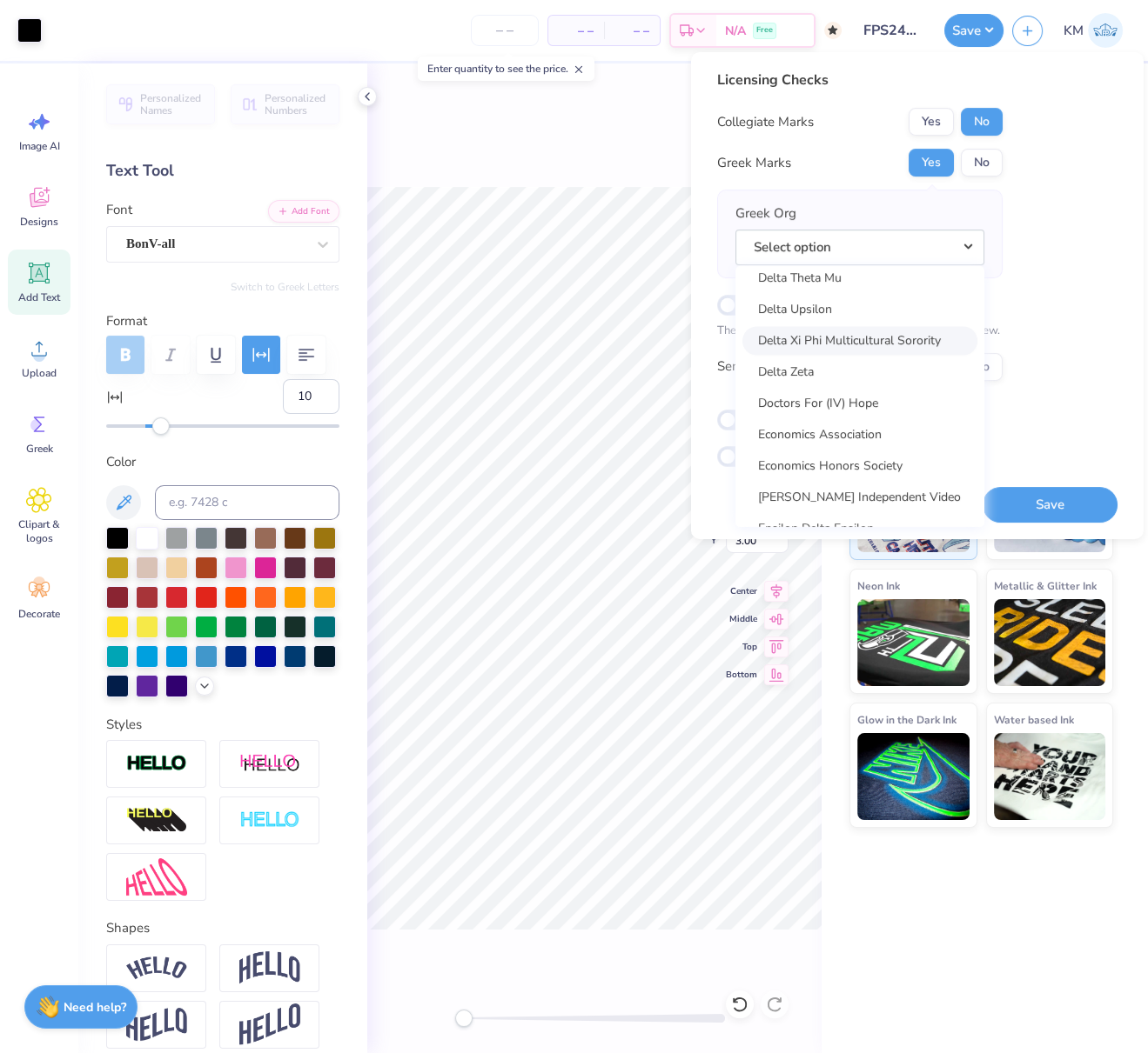
scroll to position [4616, 0]
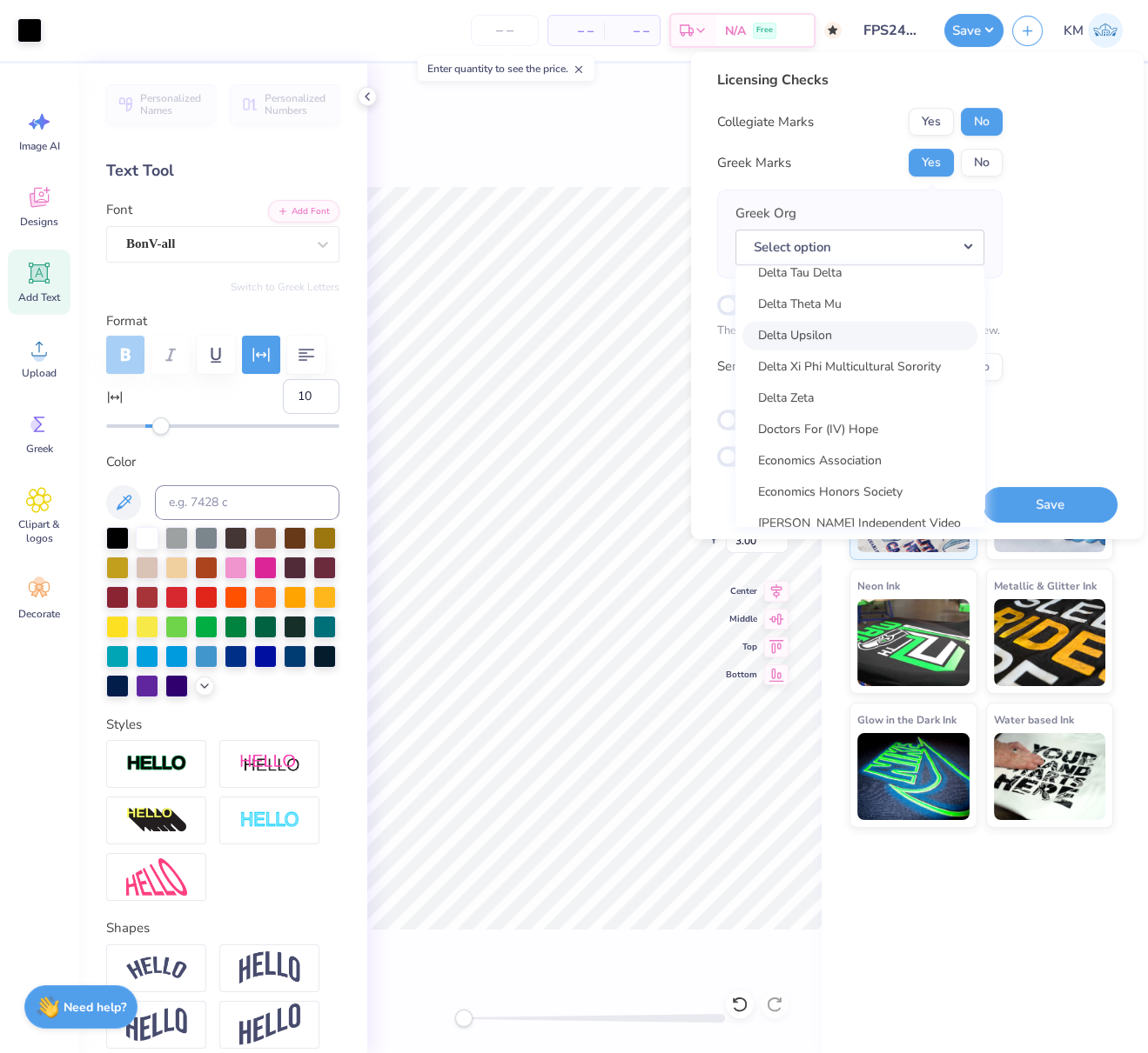
click at [895, 336] on link "Delta Upsilon" at bounding box center [860, 335] width 235 height 29
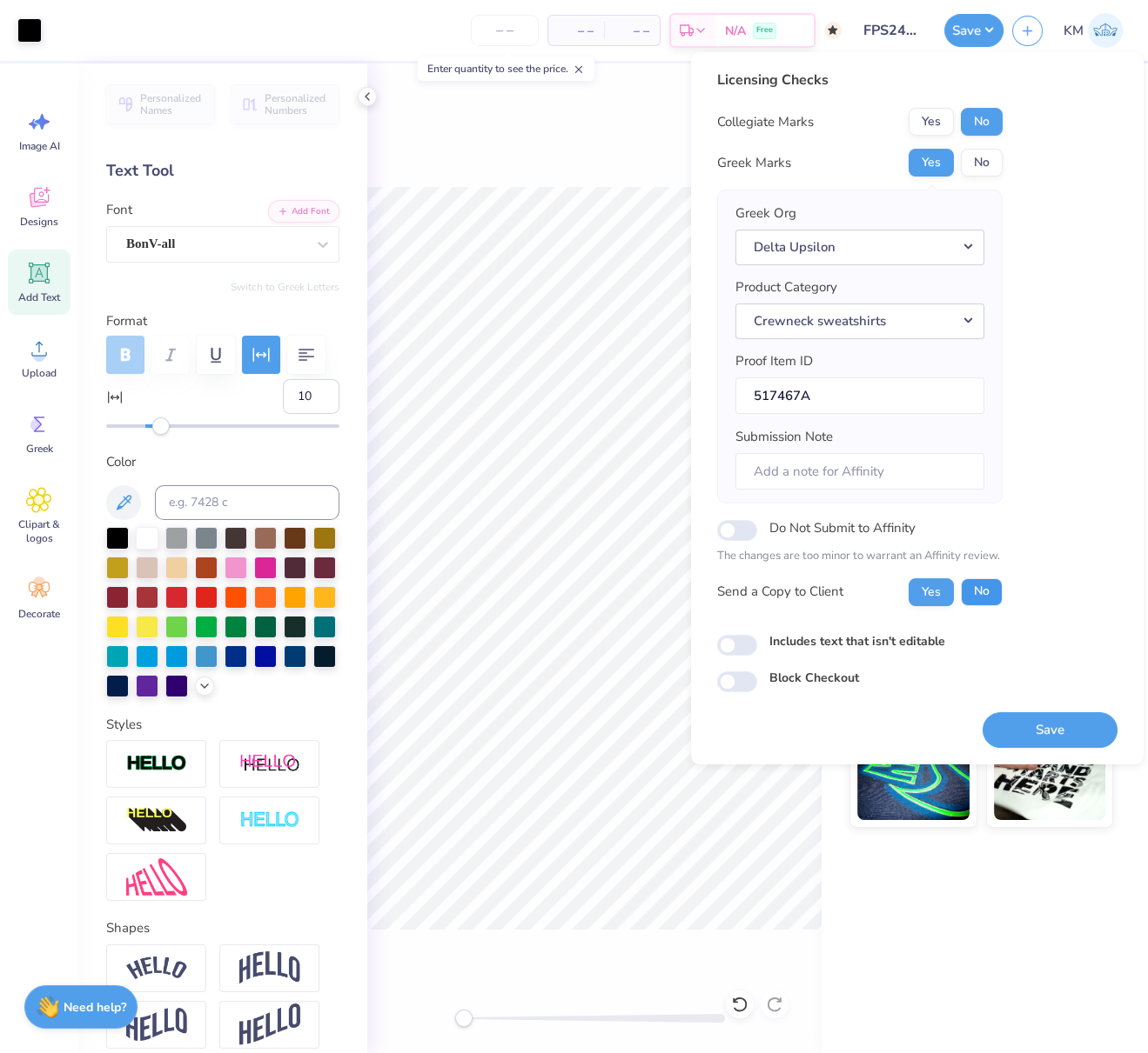
click at [987, 587] on button "No" at bounding box center [981, 592] width 41 height 28
click at [1045, 733] on button "Save" at bounding box center [1050, 731] width 135 height 36
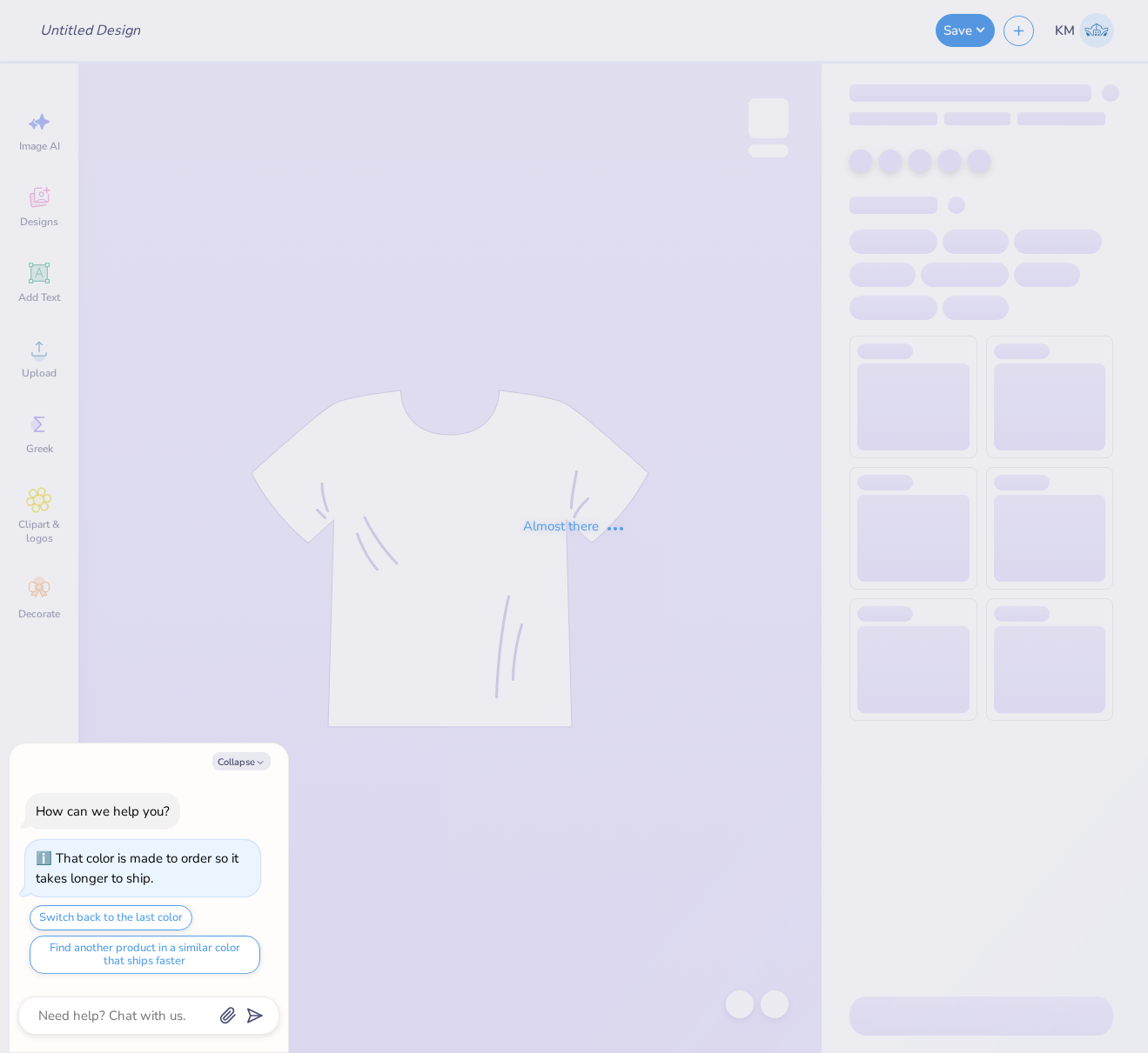
type textarea "x"
type input "FPS240034"
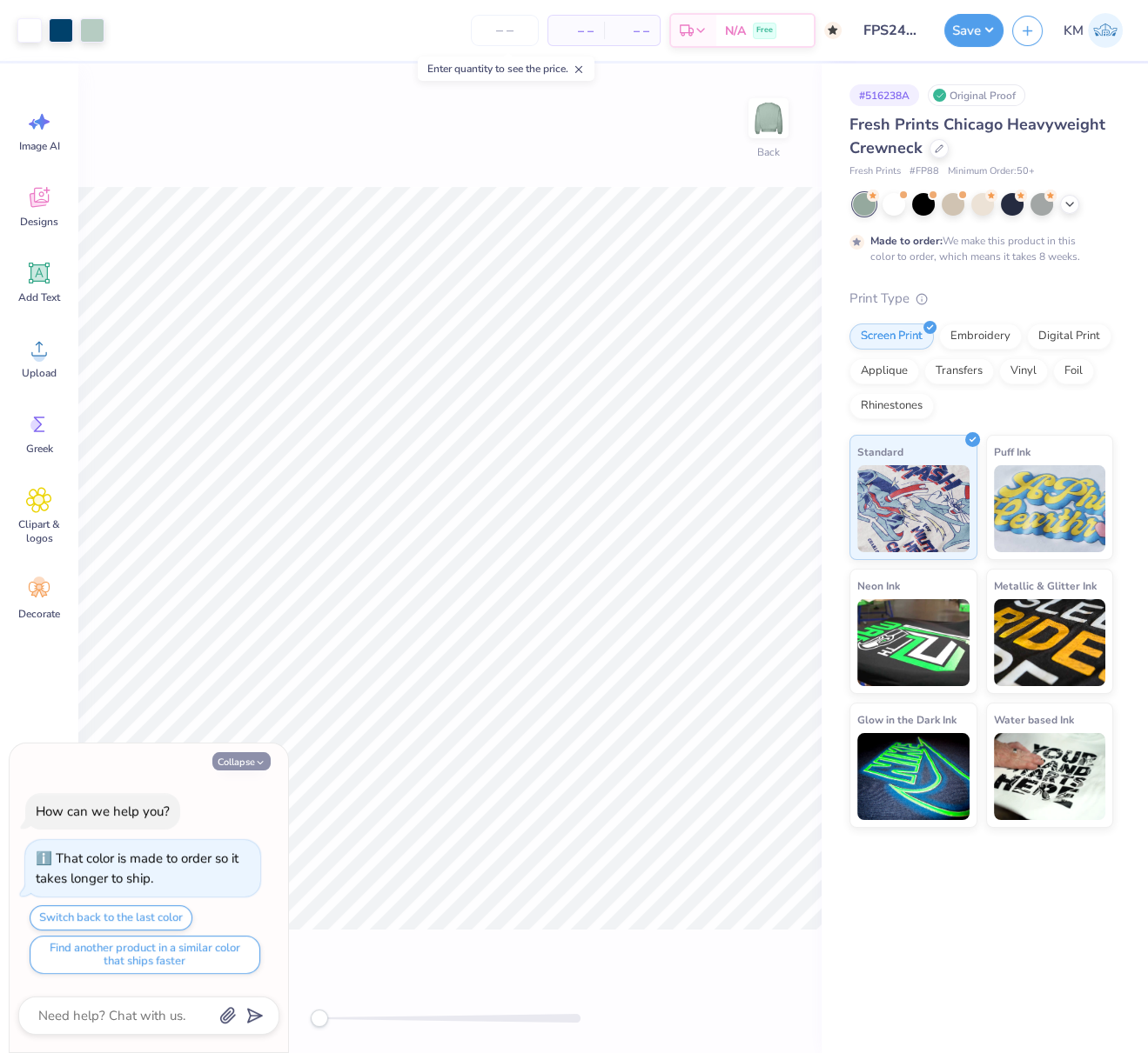
click at [255, 767] on icon "button" at bounding box center [260, 763] width 11 height 11
type textarea "x"
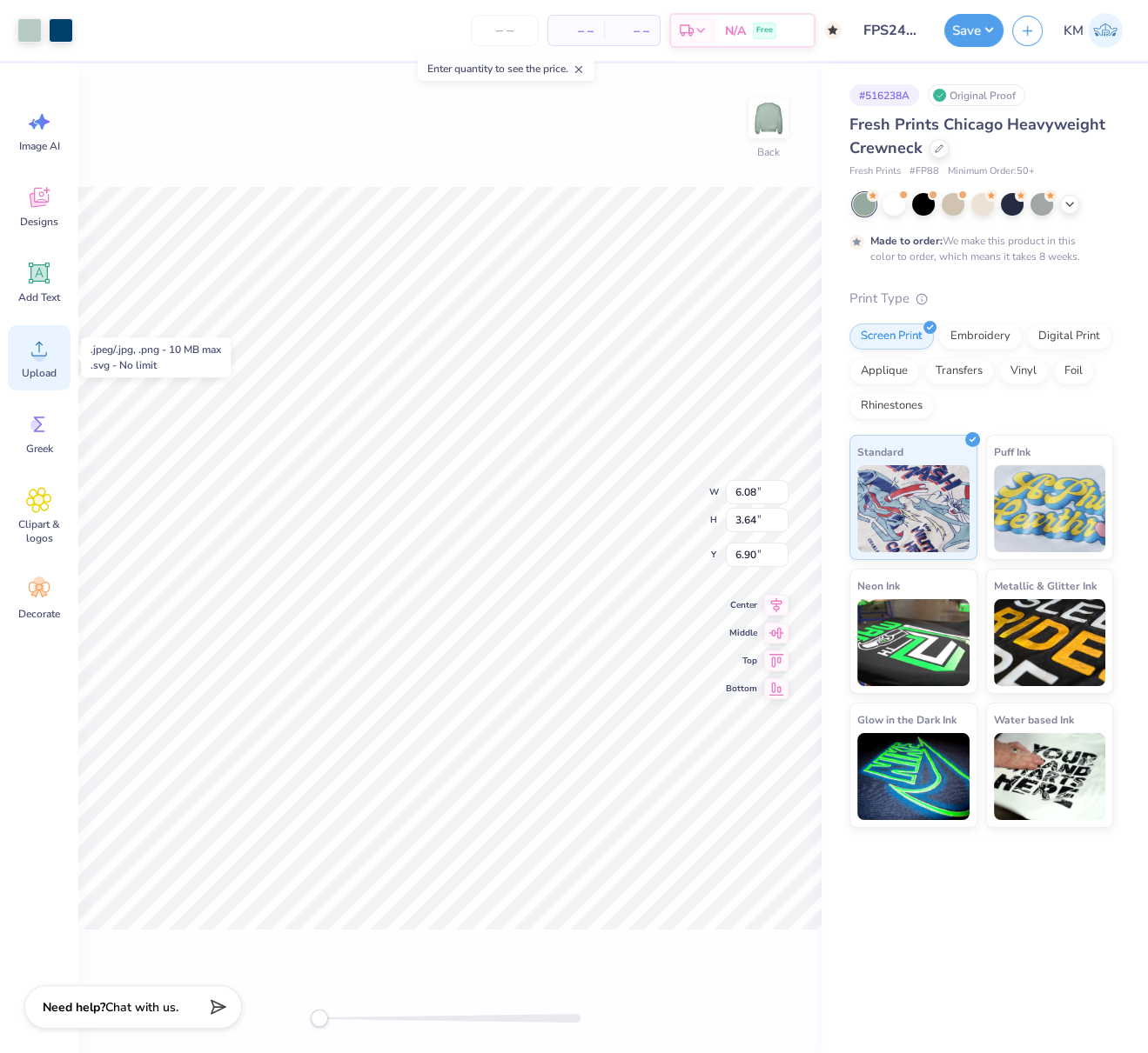
click at [37, 357] on circle at bounding box center [40, 356] width 13 height 13
type input "14.17"
type input "8.49"
type input "6.26"
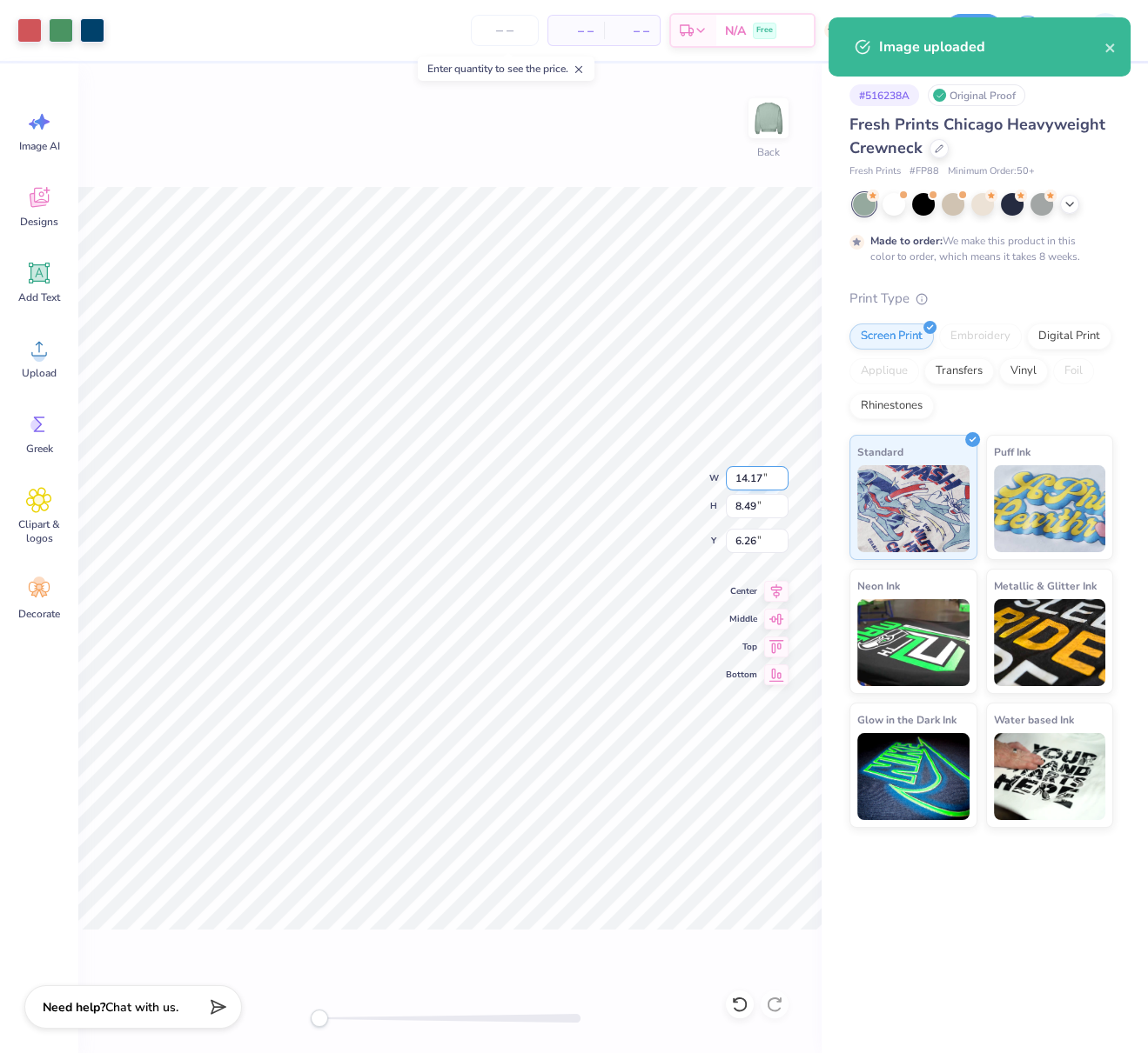
drag, startPoint x: 761, startPoint y: 480, endPoint x: 731, endPoint y: 478, distance: 30.1
click at [731, 477] on input "14.17" at bounding box center [757, 478] width 63 height 24
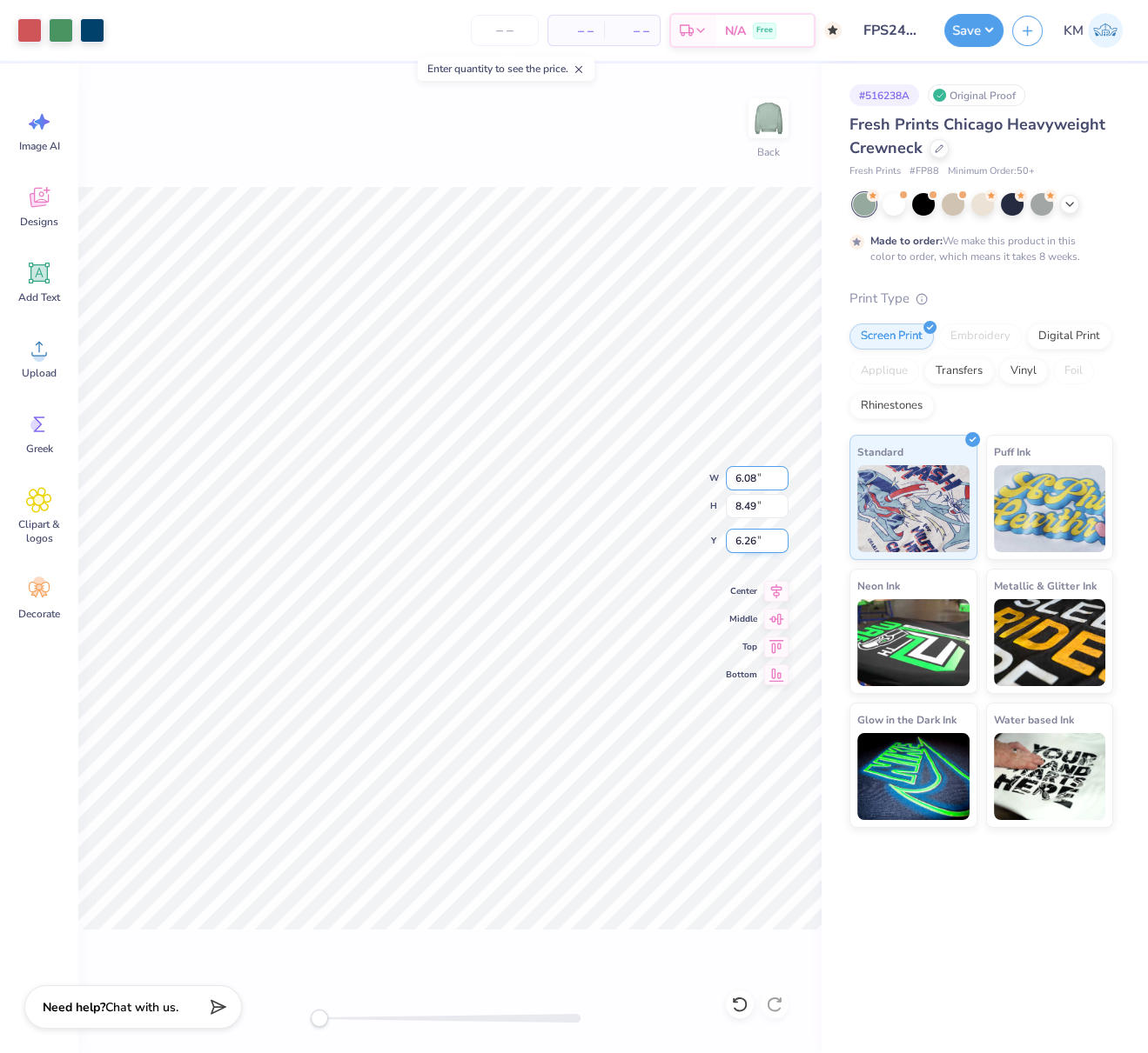
type input "6.08"
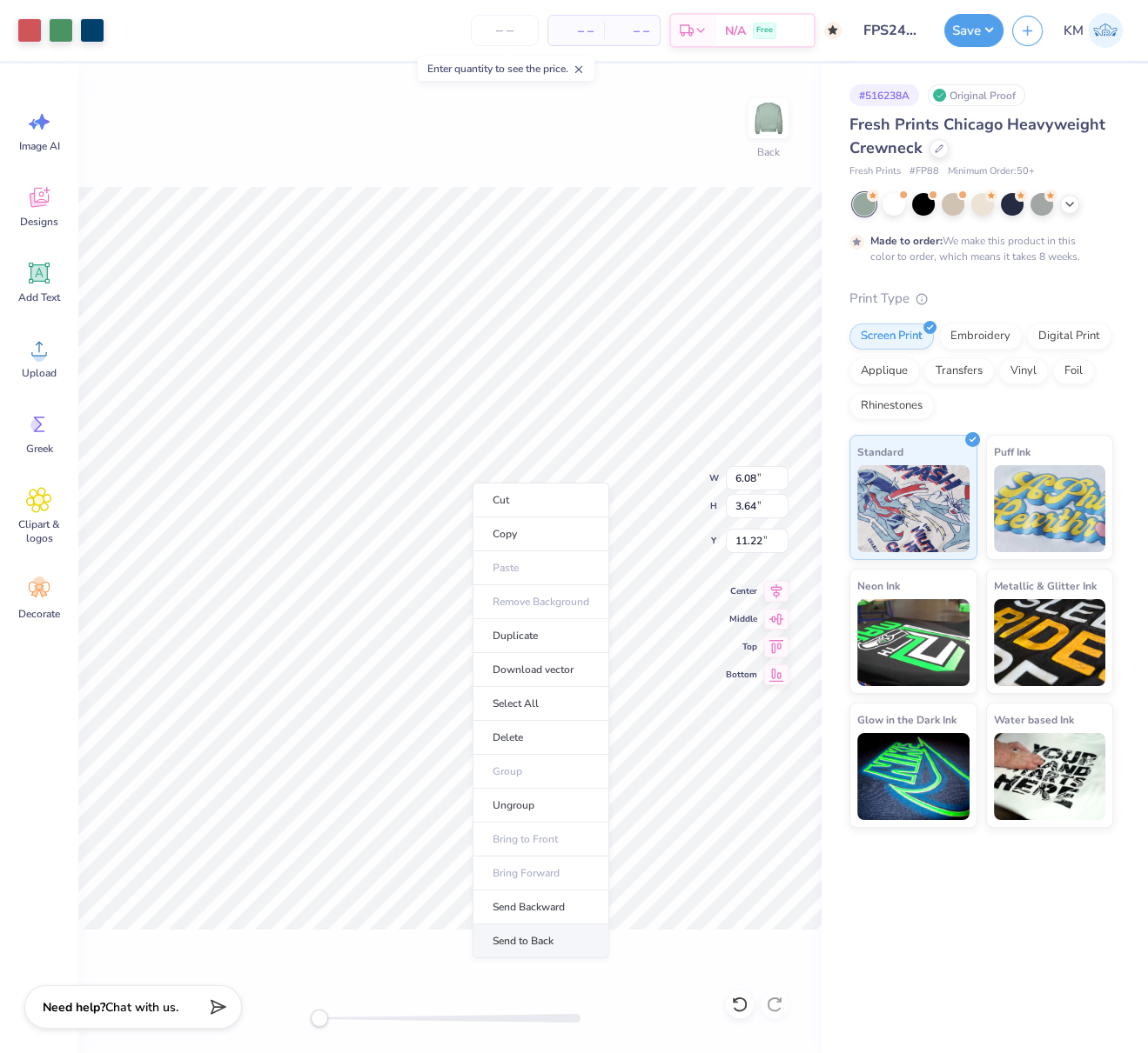
click at [533, 928] on li "Send to Back" at bounding box center [541, 941] width 137 height 34
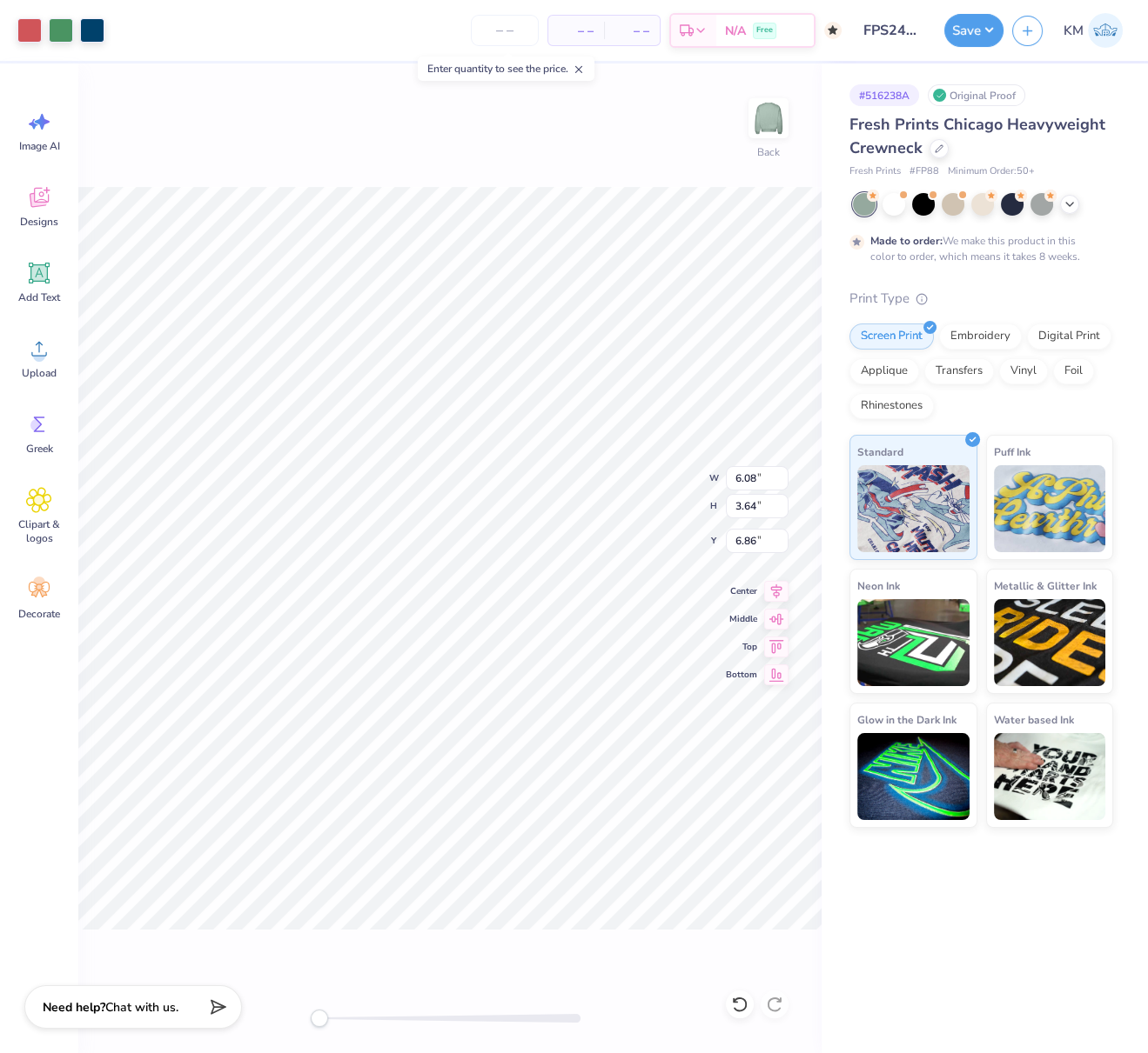
type input "6.86"
click at [985, 33] on button "Save" at bounding box center [974, 28] width 59 height 33
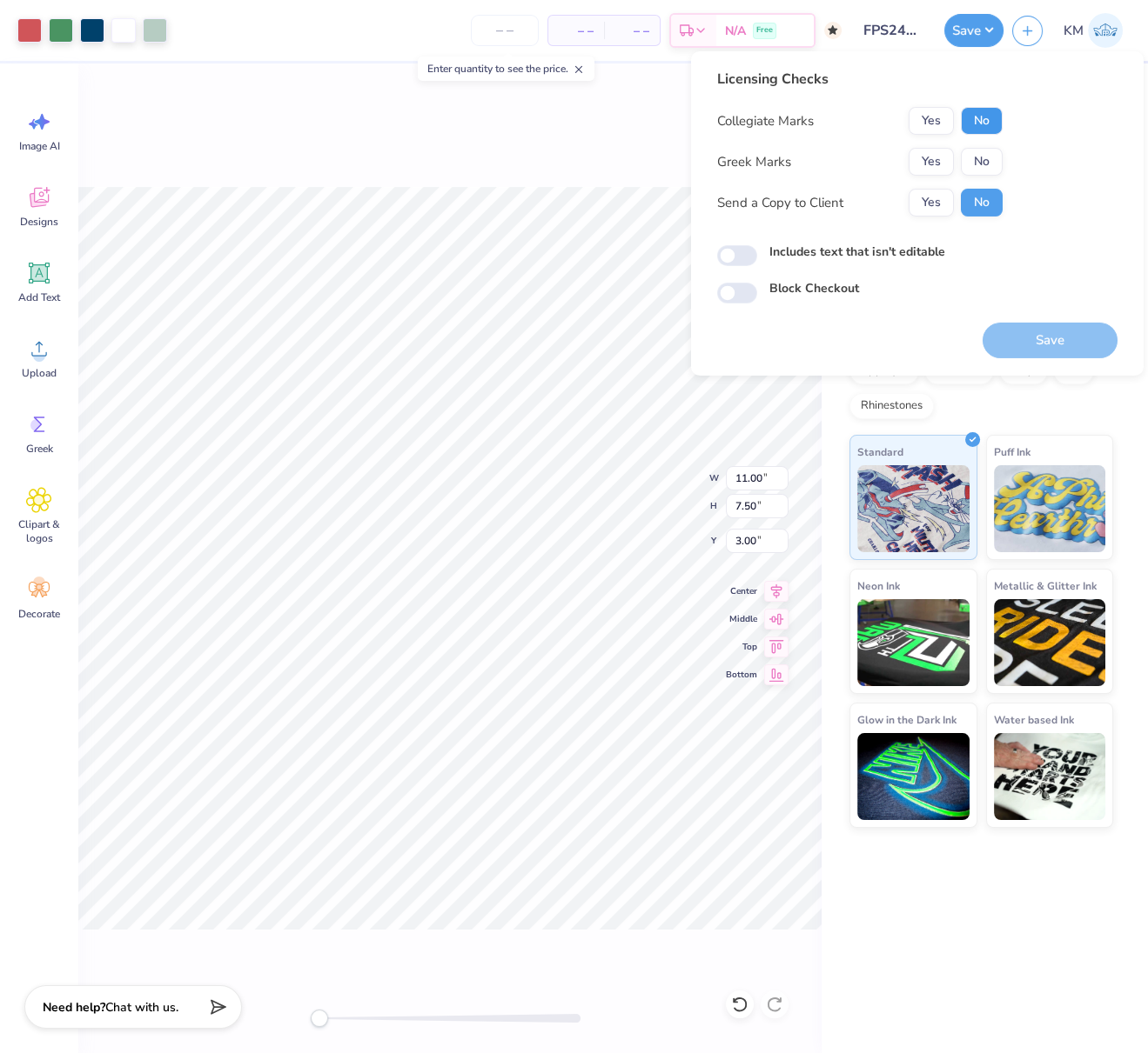
click at [978, 115] on button "No" at bounding box center [981, 121] width 41 height 28
click at [930, 162] on button "Yes" at bounding box center [931, 161] width 45 height 28
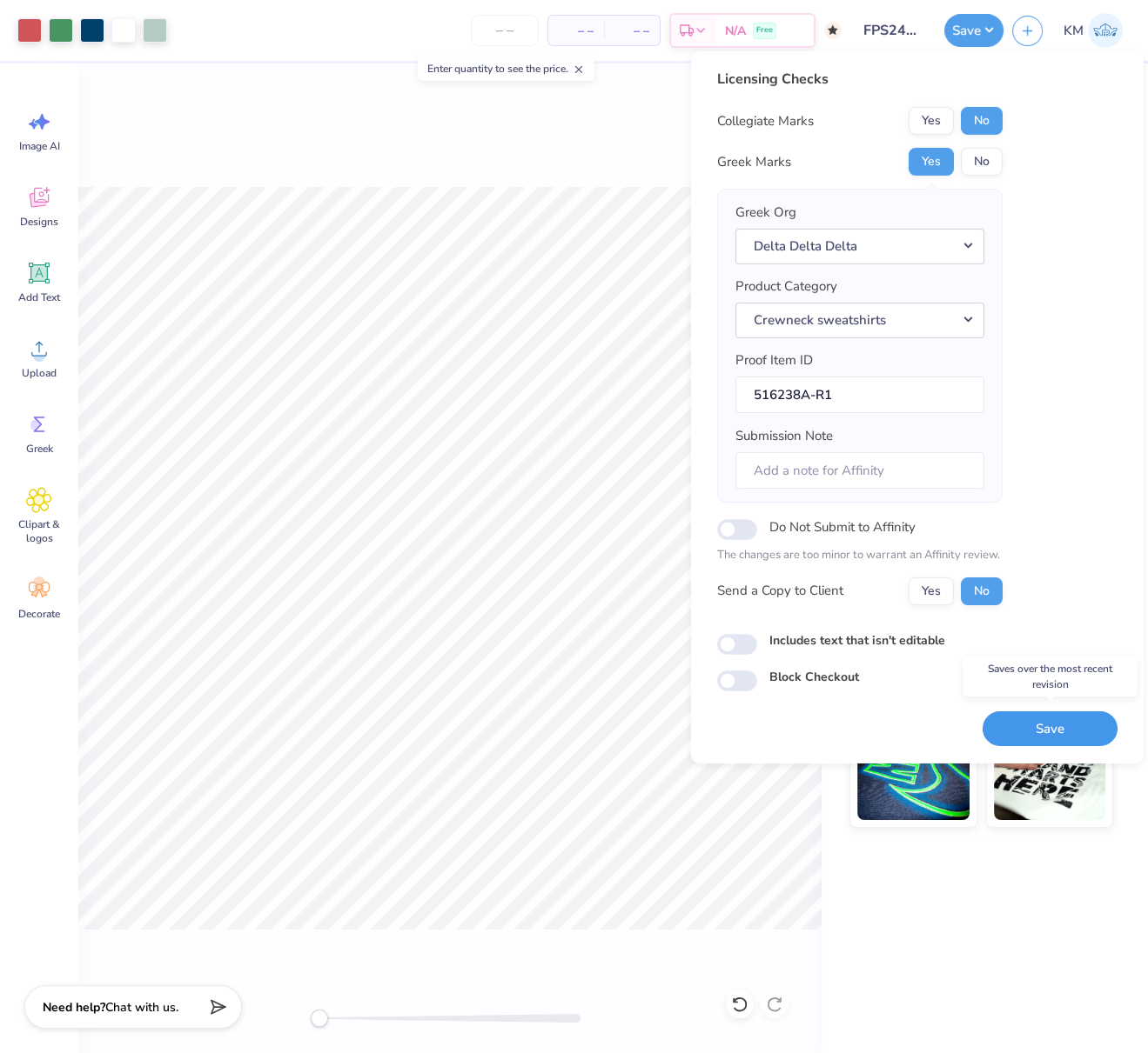
click at [1066, 720] on button "Save" at bounding box center [1050, 729] width 135 height 36
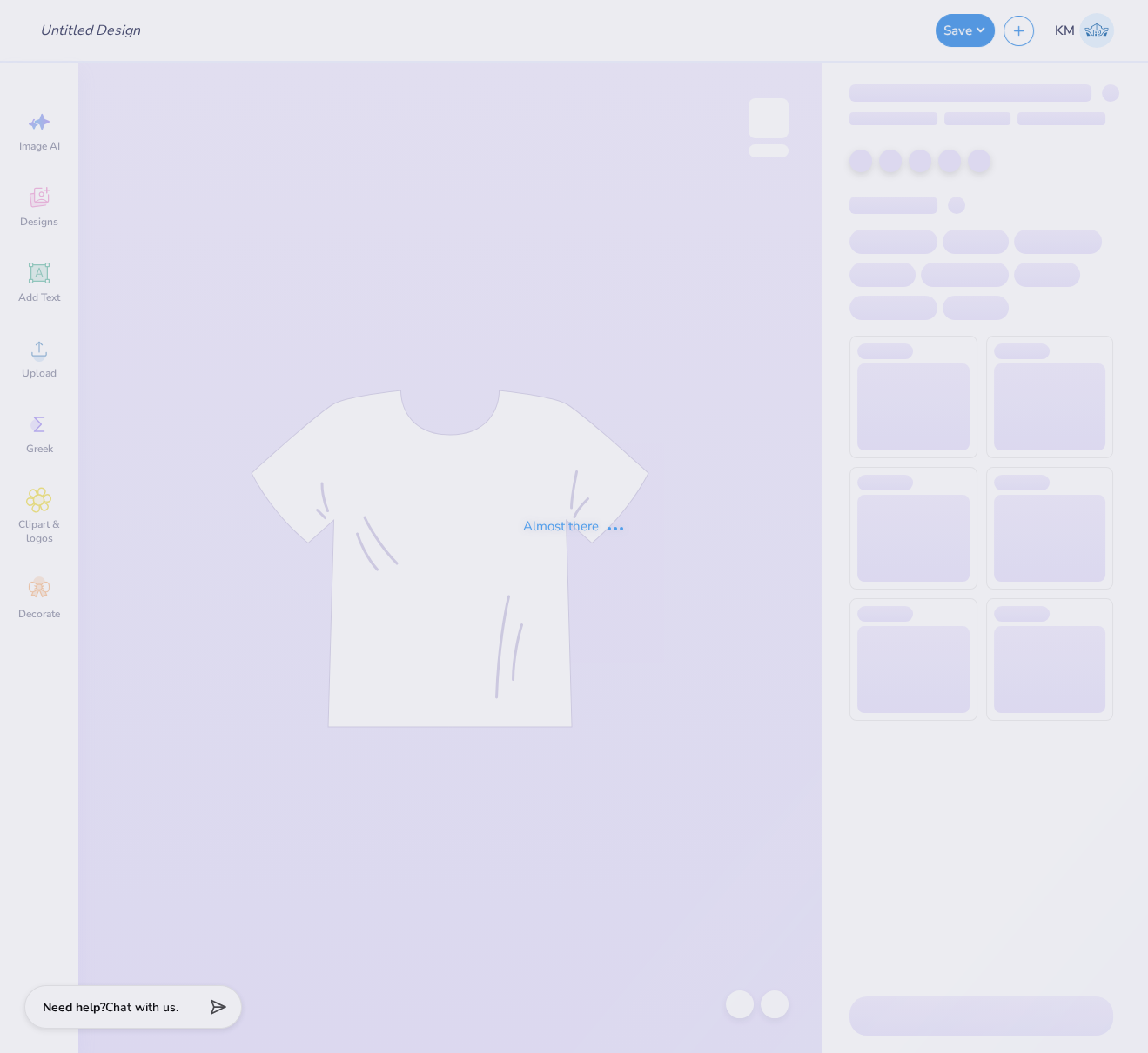
type input "FPS240137"
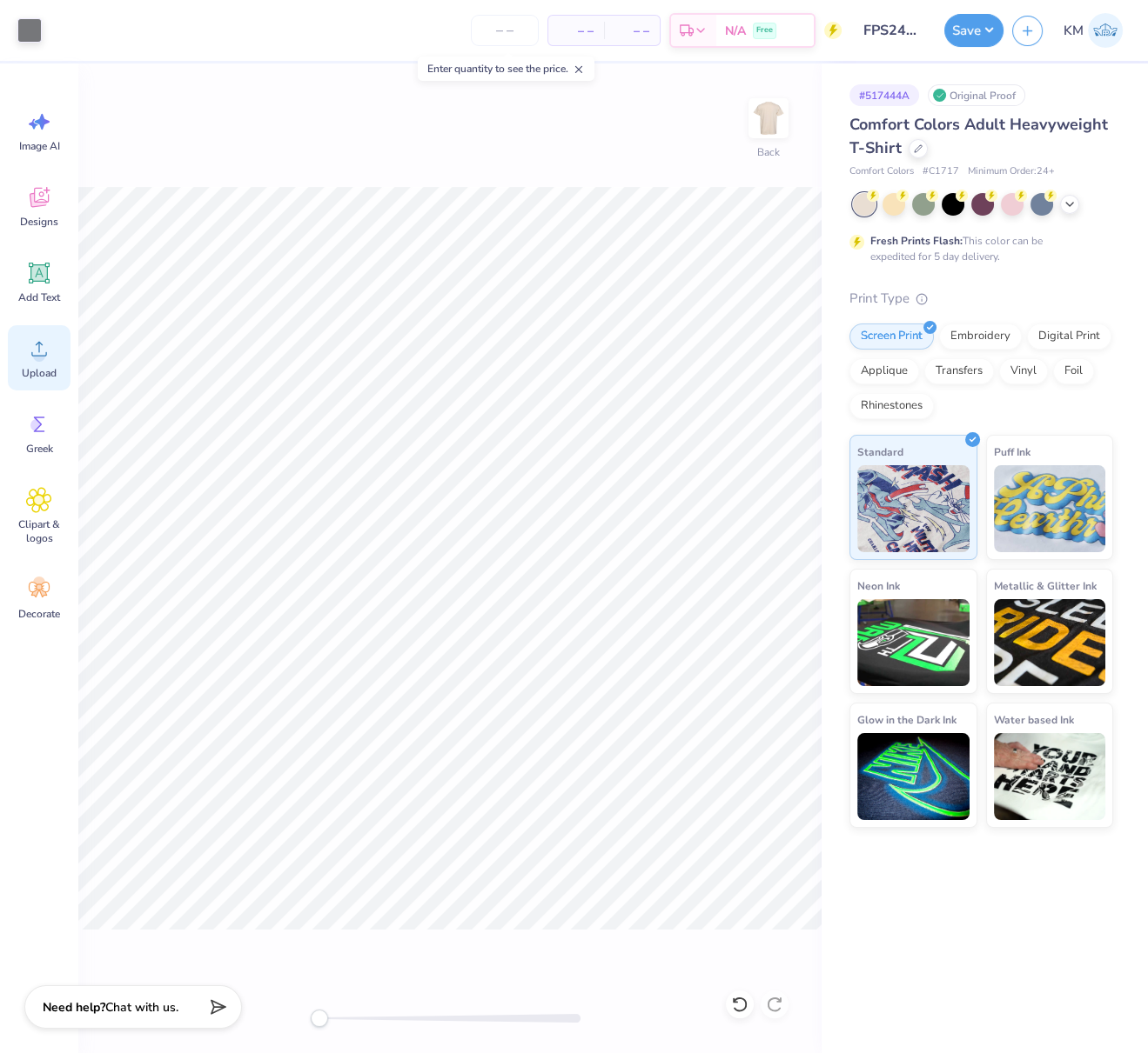
click at [38, 347] on icon at bounding box center [39, 349] width 26 height 26
click at [776, 582] on icon at bounding box center [776, 588] width 24 height 21
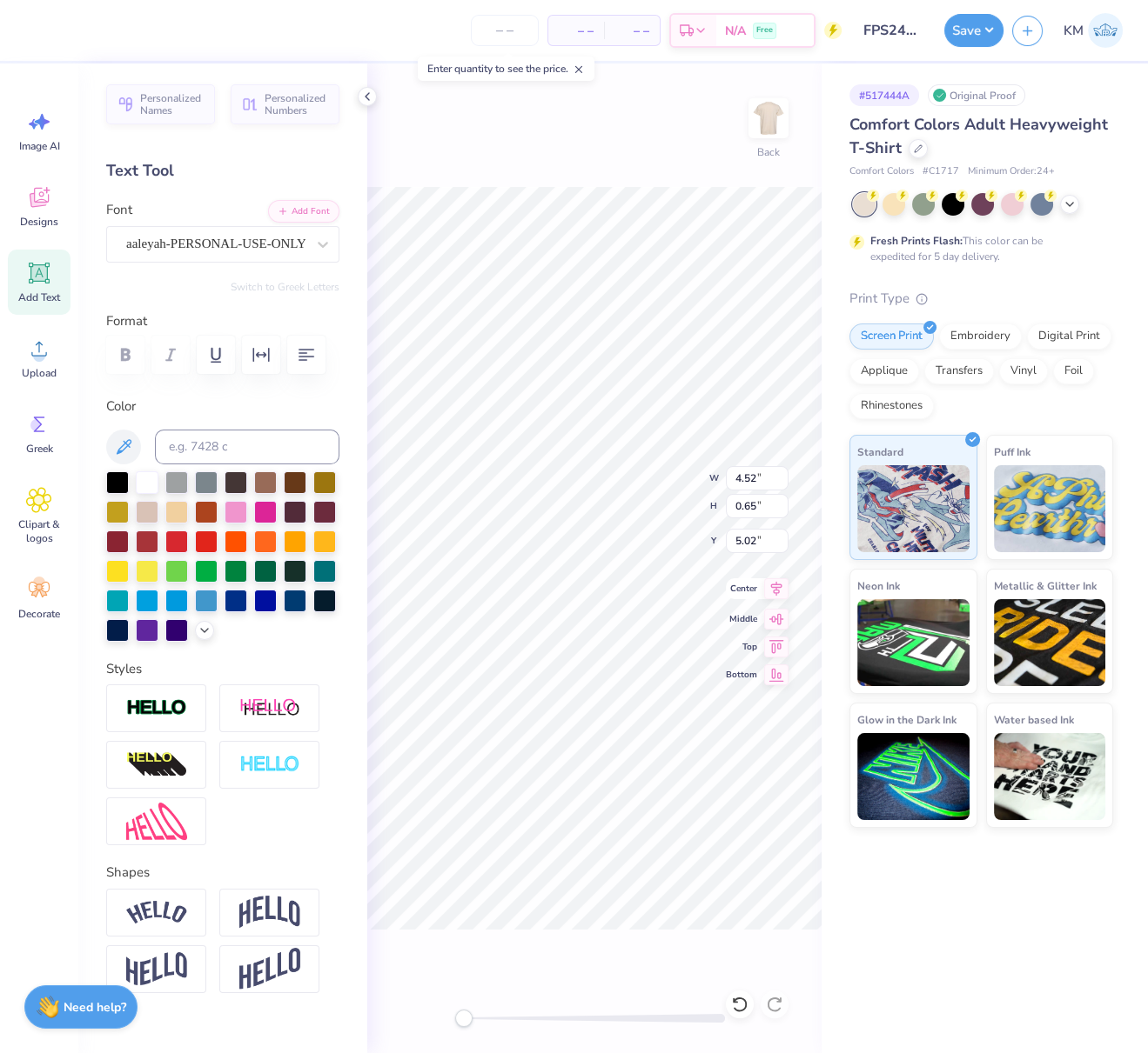
click at [780, 586] on icon at bounding box center [777, 588] width 12 height 14
click at [963, 33] on button "Save" at bounding box center [974, 28] width 59 height 33
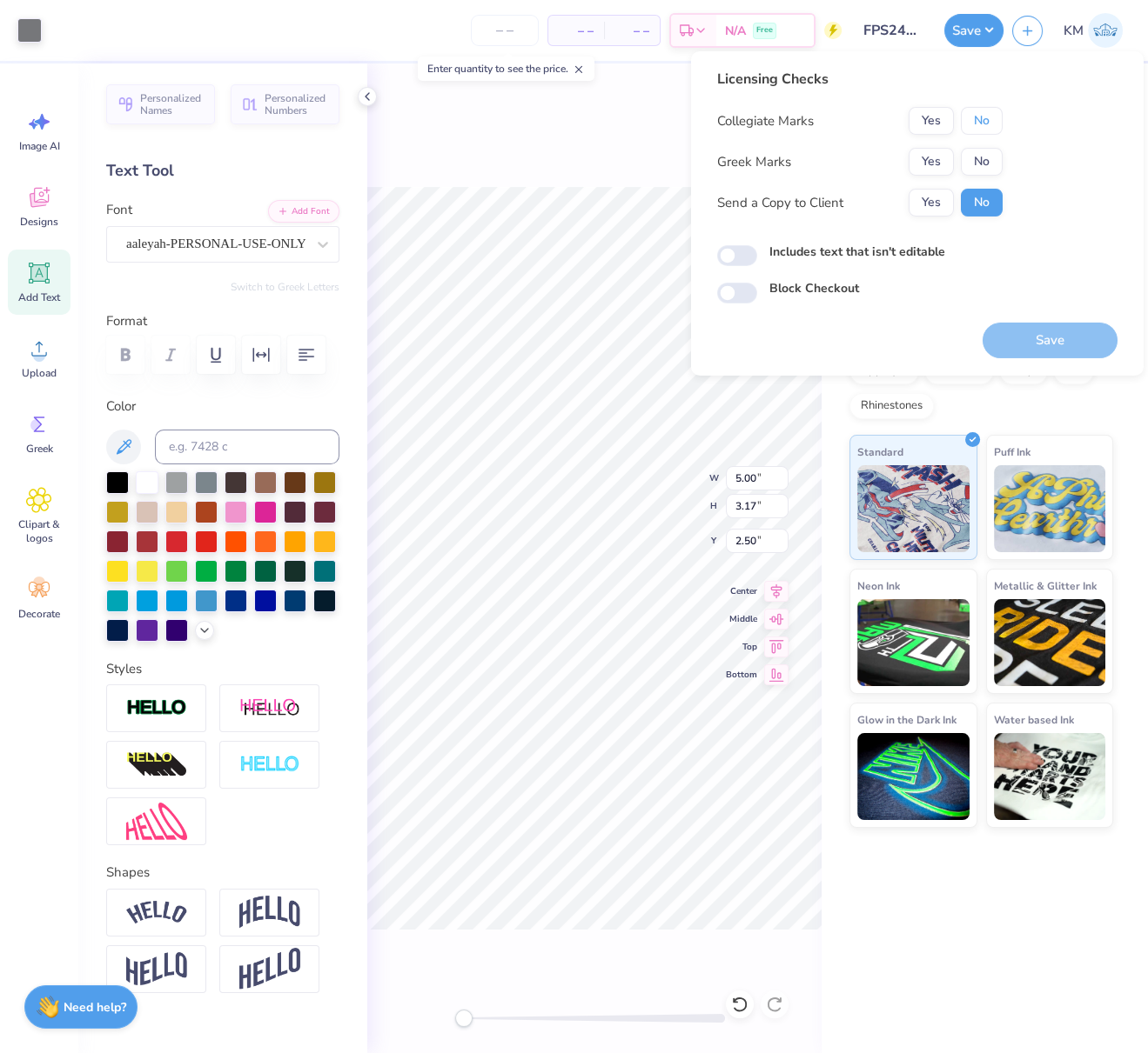
drag, startPoint x: 970, startPoint y: 125, endPoint x: 960, endPoint y: 146, distance: 23.3
click at [970, 125] on button "No" at bounding box center [981, 121] width 41 height 28
click at [949, 158] on button "Yes" at bounding box center [931, 161] width 45 height 28
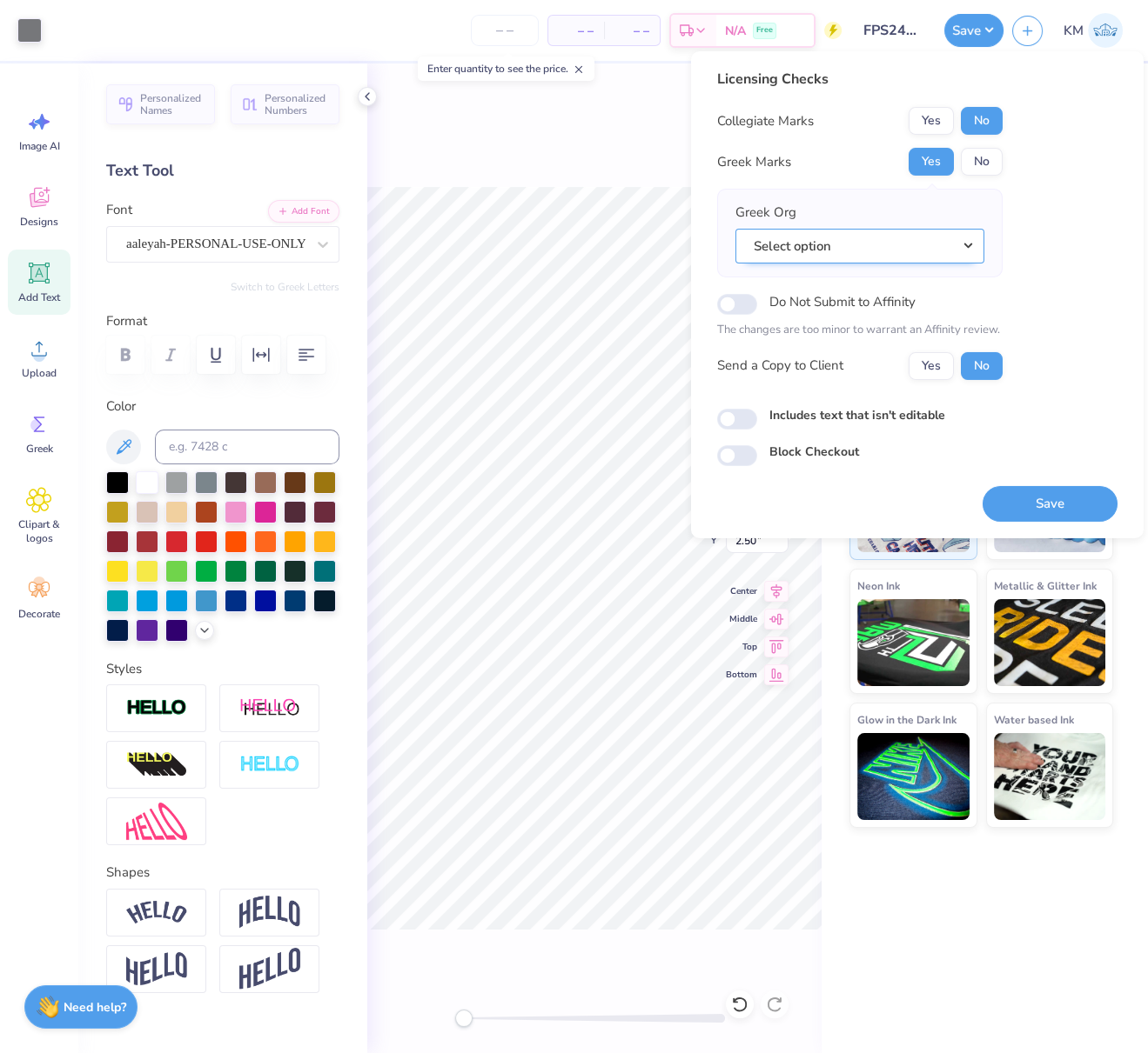
click at [969, 244] on button "Select option" at bounding box center [860, 246] width 249 height 36
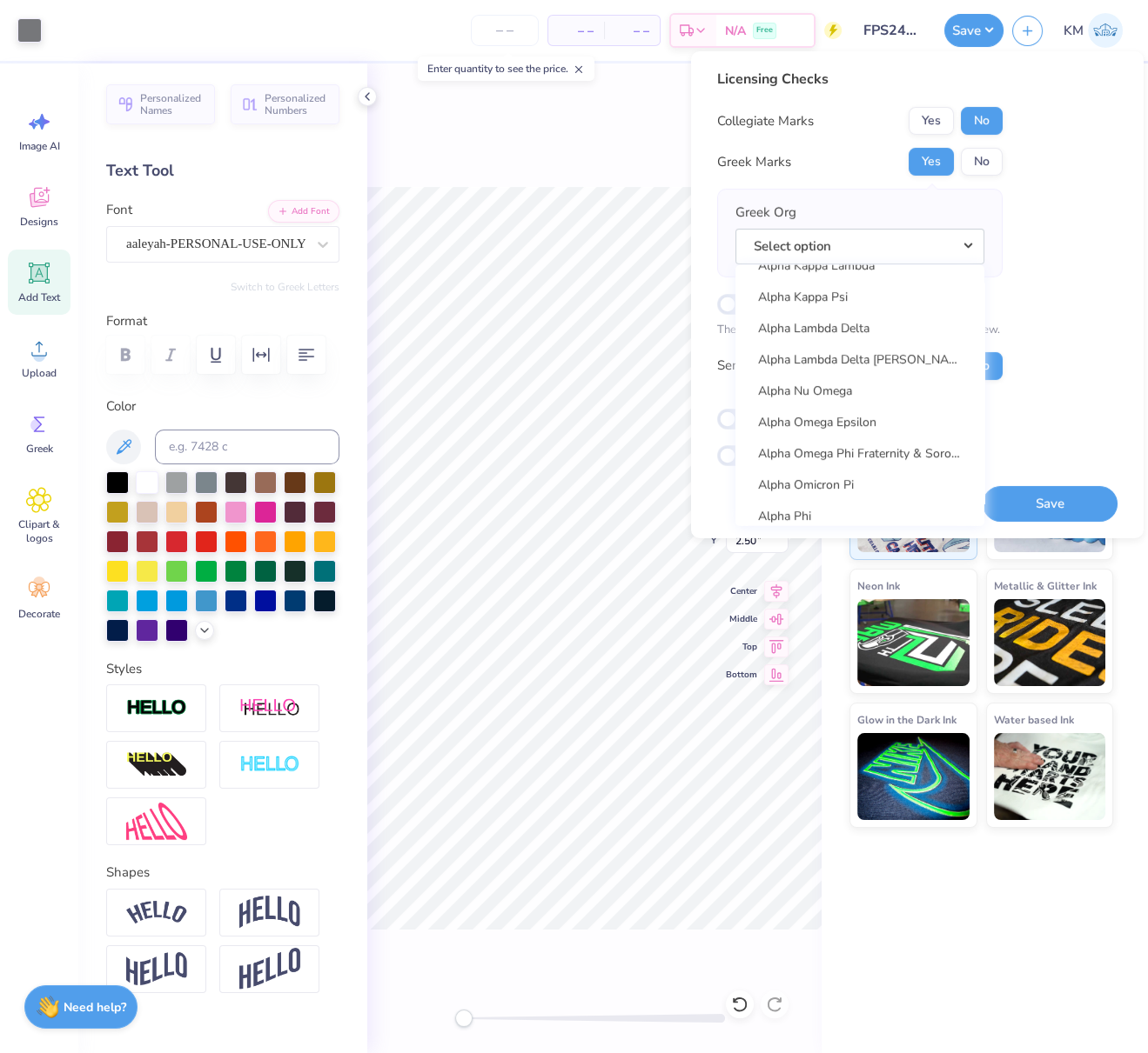
scroll to position [919, 0]
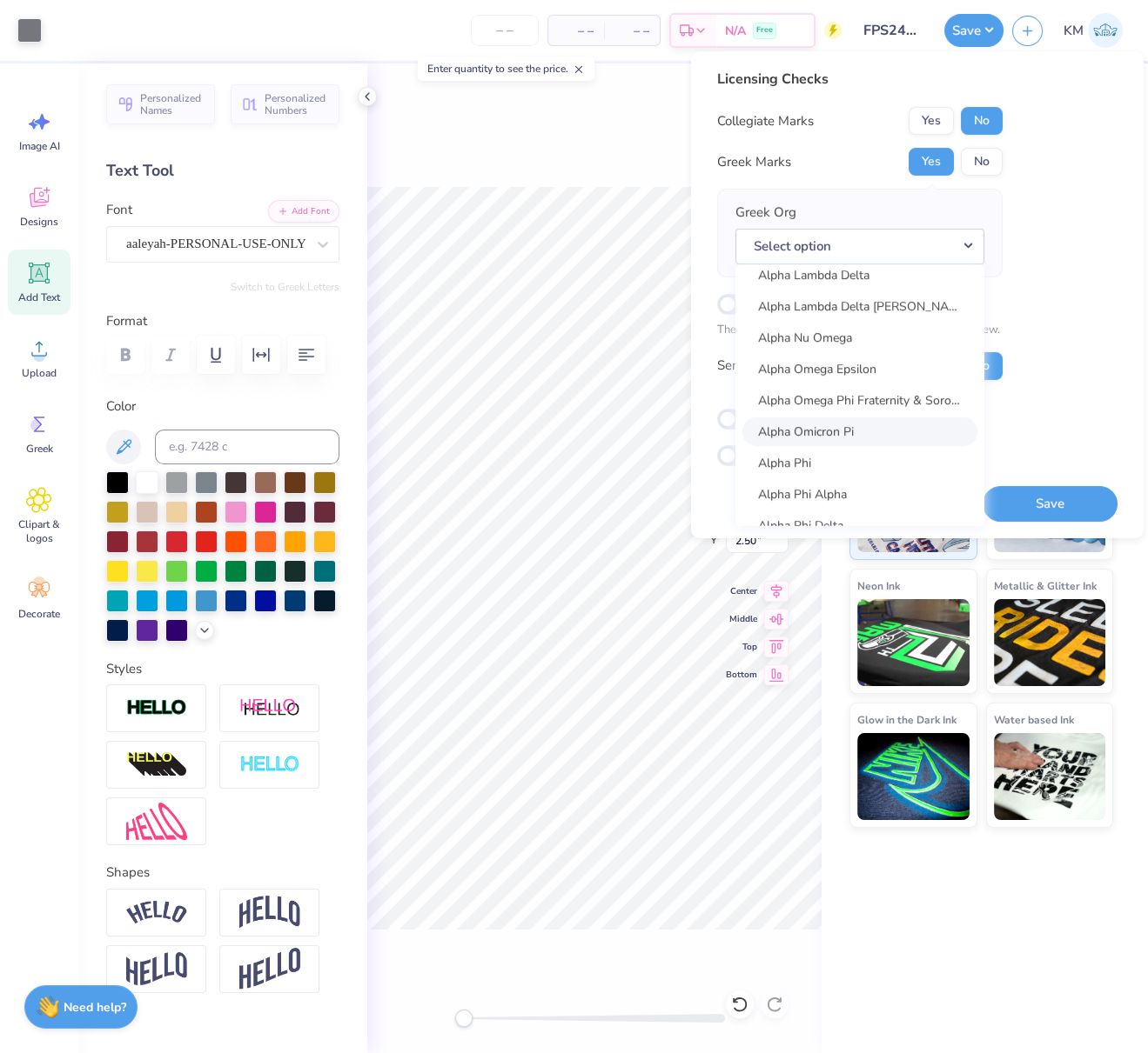
click at [870, 430] on link "Alpha Omicron Pi" at bounding box center [860, 431] width 235 height 29
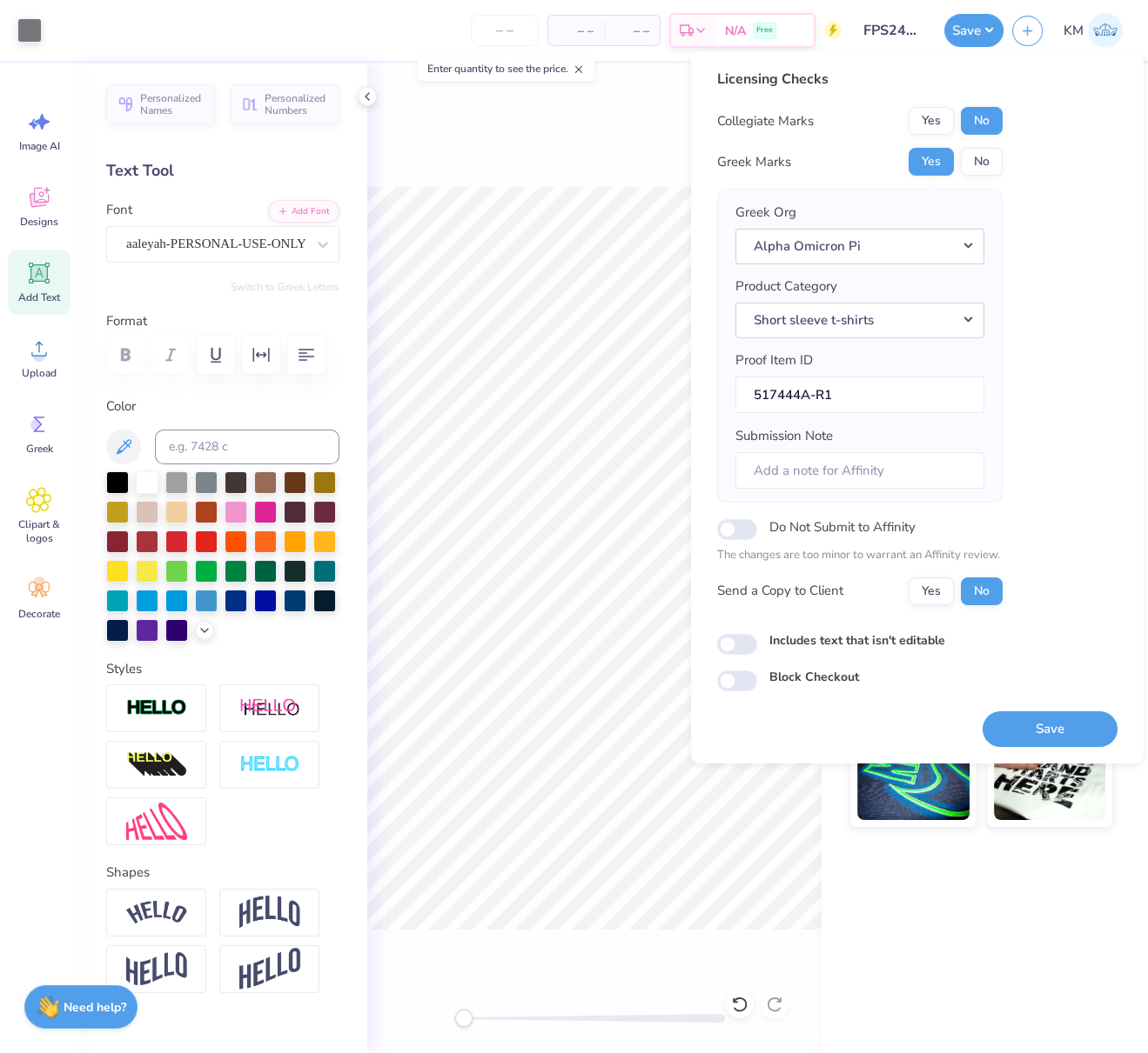
drag, startPoint x: 1052, startPoint y: 728, endPoint x: 1034, endPoint y: 667, distance: 63.6
click at [1052, 727] on button "Save" at bounding box center [1050, 729] width 135 height 36
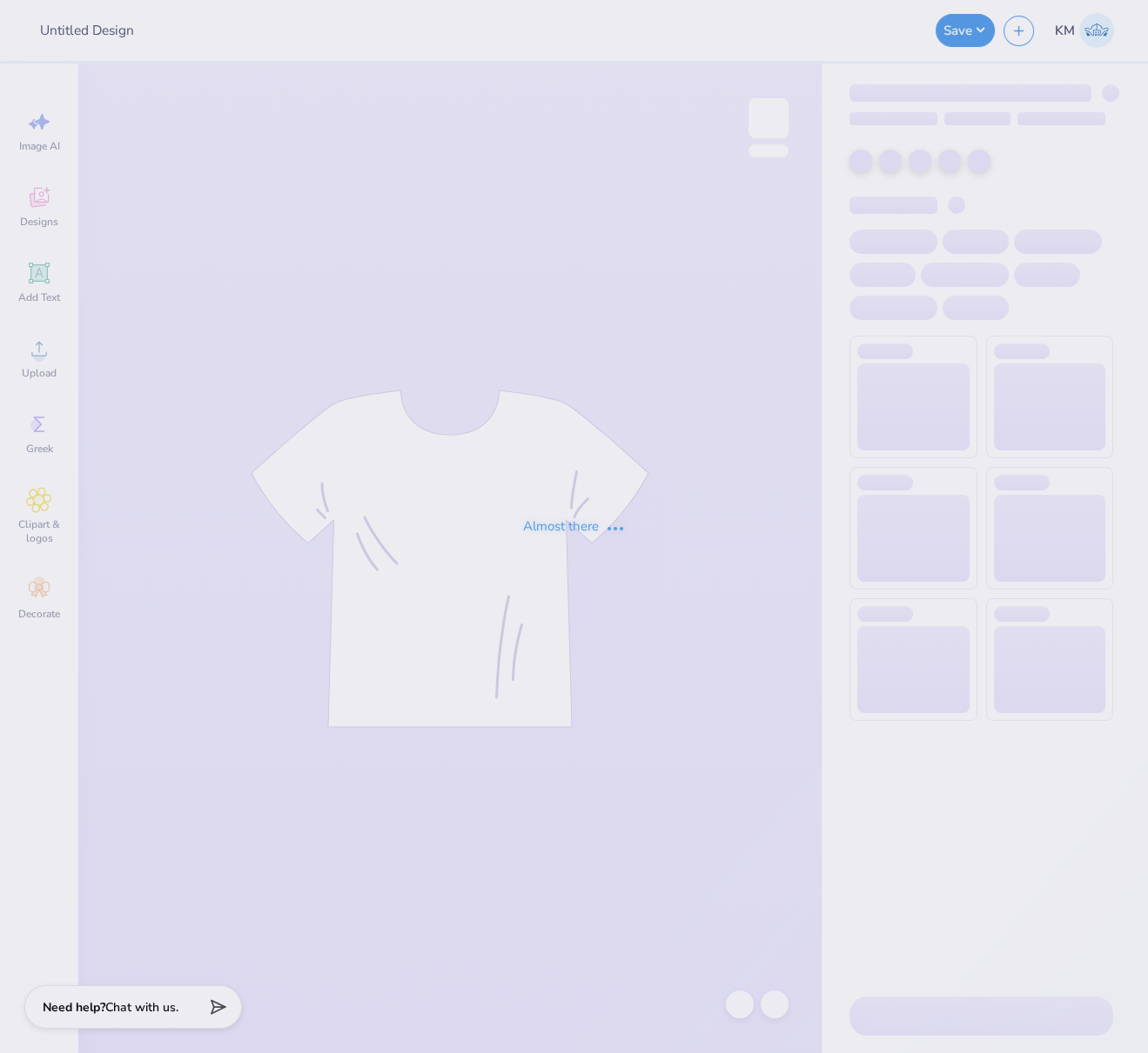
type input "FPS240138"
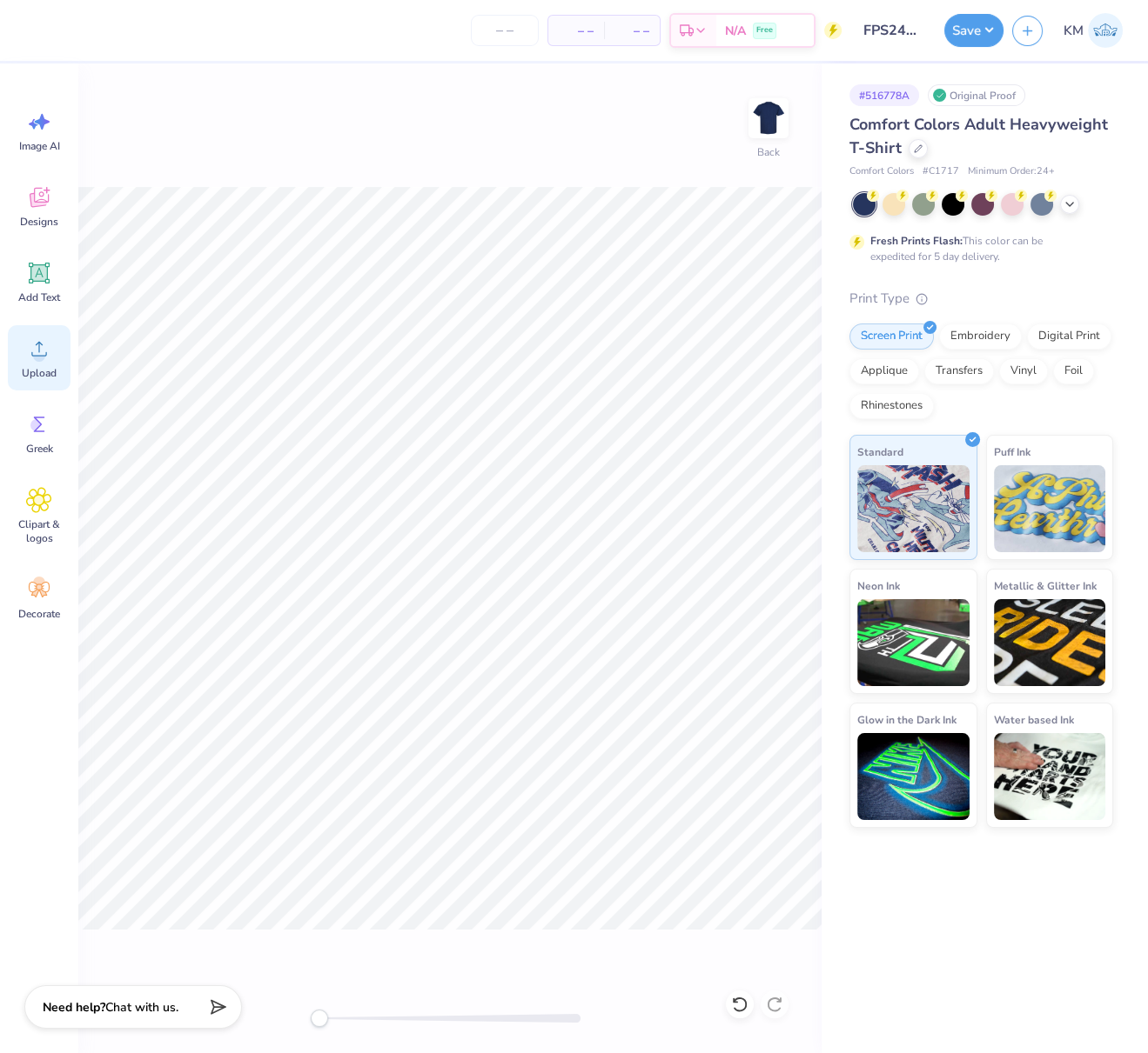
click at [43, 347] on icon at bounding box center [39, 349] width 26 height 26
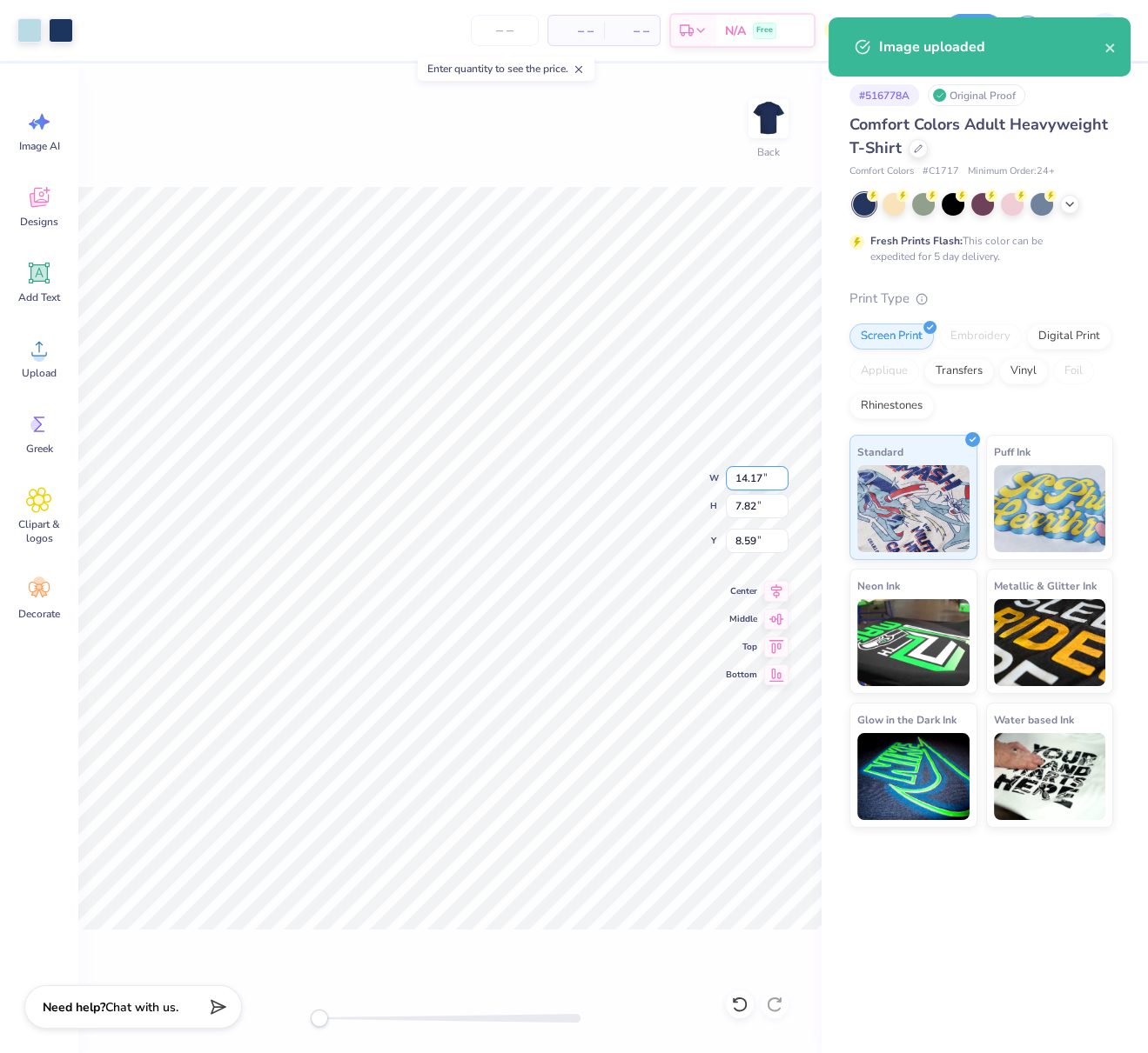
type input "7.29"
type input "4.40"
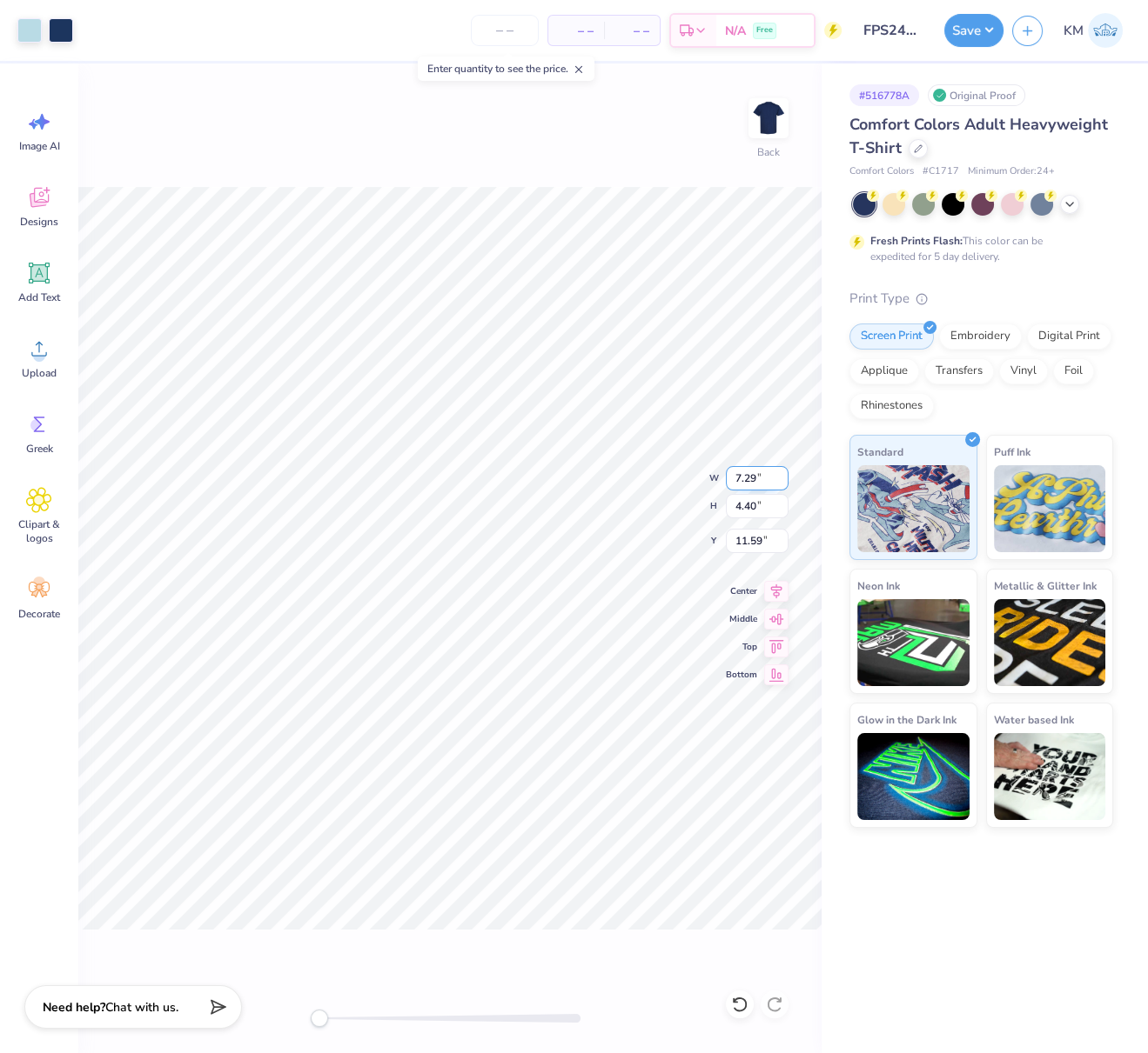
type input "10.66"
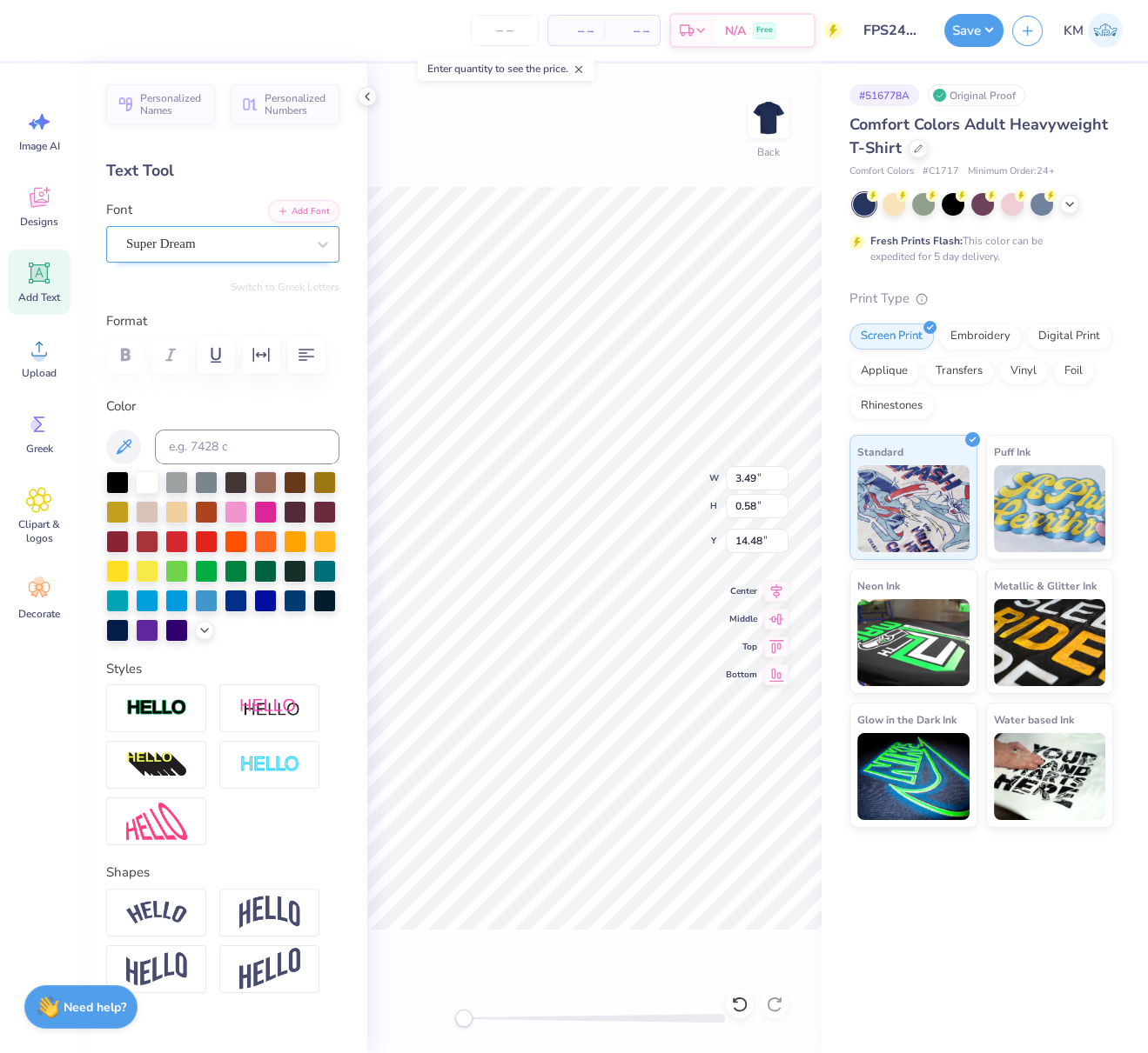
click at [260, 252] on div "Super Dream" at bounding box center [215, 244] width 183 height 27
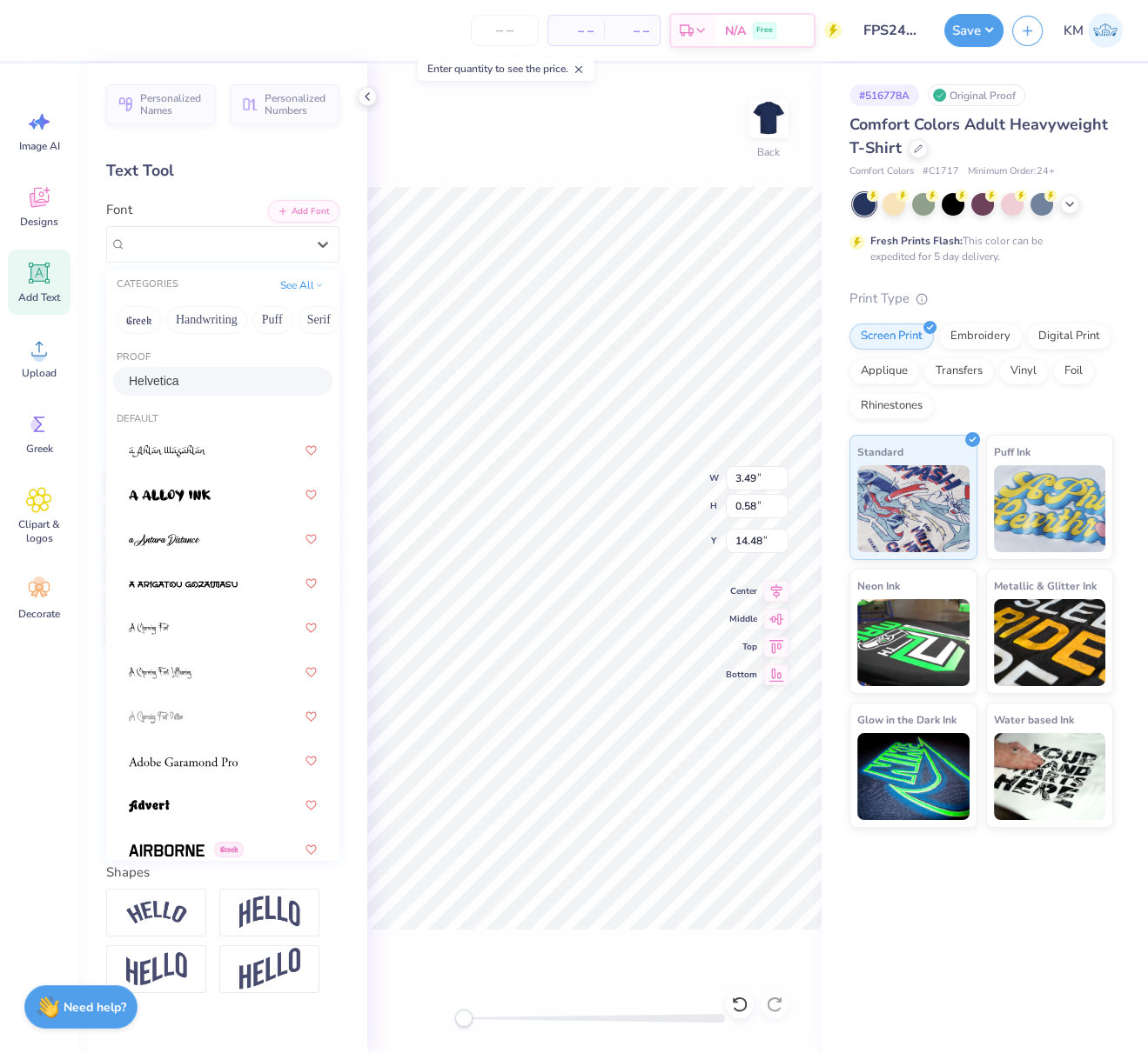
click at [189, 386] on div "Helvetica" at bounding box center [223, 381] width 188 height 18
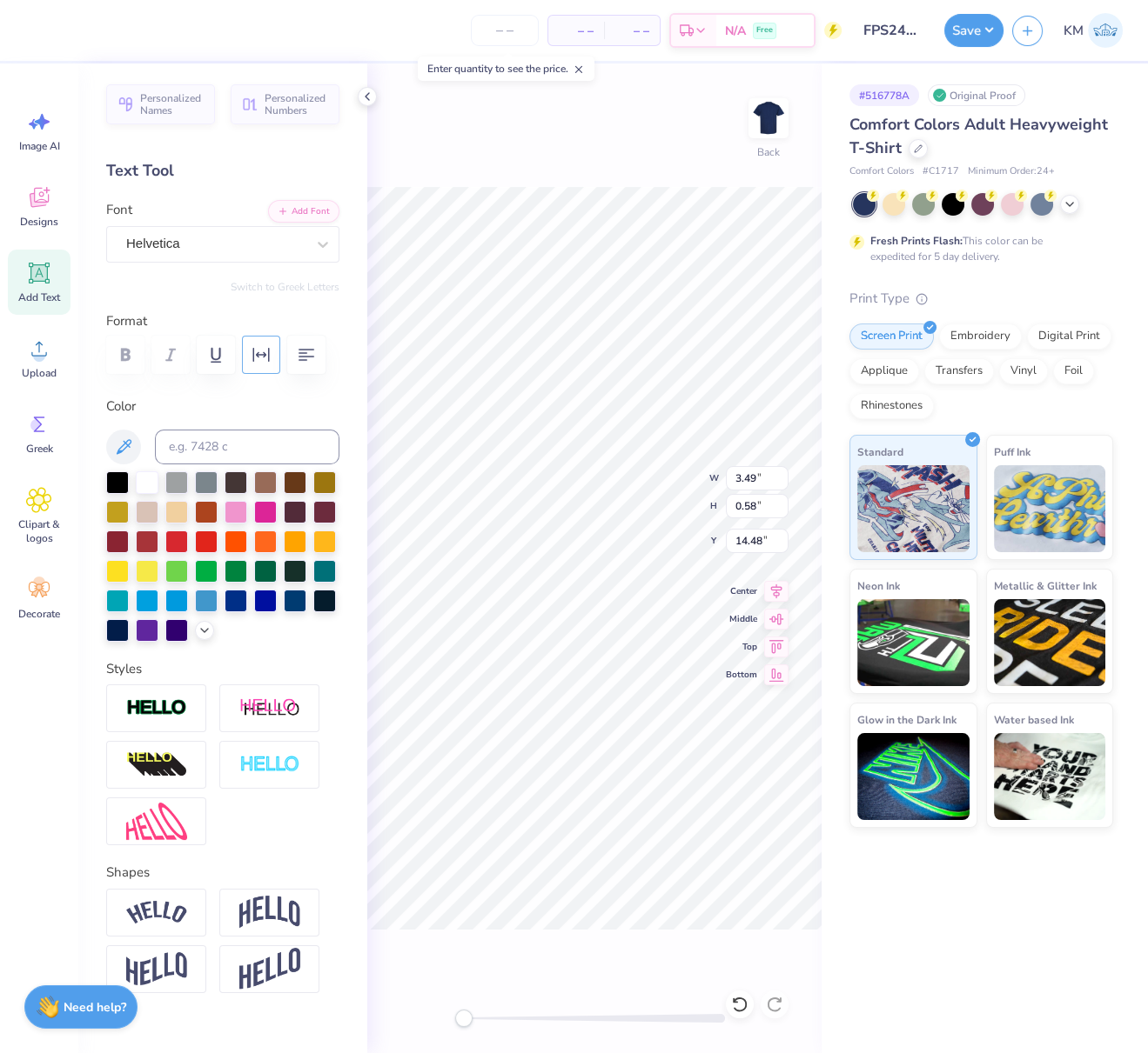
drag, startPoint x: 266, startPoint y: 357, endPoint x: 254, endPoint y: 368, distance: 16.3
click at [266, 357] on icon "button" at bounding box center [260, 354] width 21 height 21
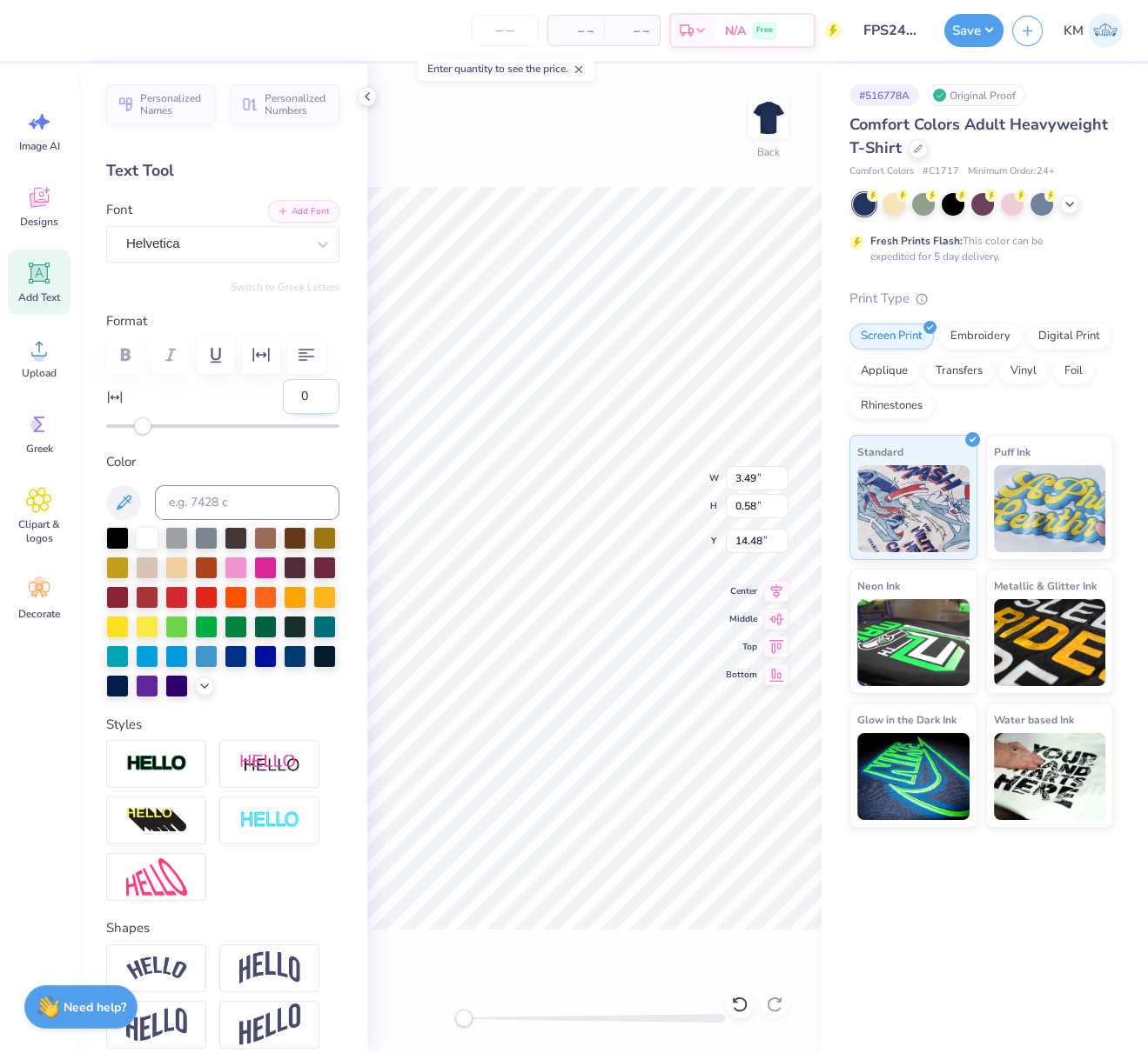
drag, startPoint x: 301, startPoint y: 440, endPoint x: 269, endPoint y: 442, distance: 32.1
click at [283, 414] on input "0" at bounding box center [311, 396] width 57 height 35
type input "75"
drag, startPoint x: 291, startPoint y: 440, endPoint x: 266, endPoint y: 448, distance: 26.2
click at [283, 414] on input "75" at bounding box center [311, 396] width 57 height 35
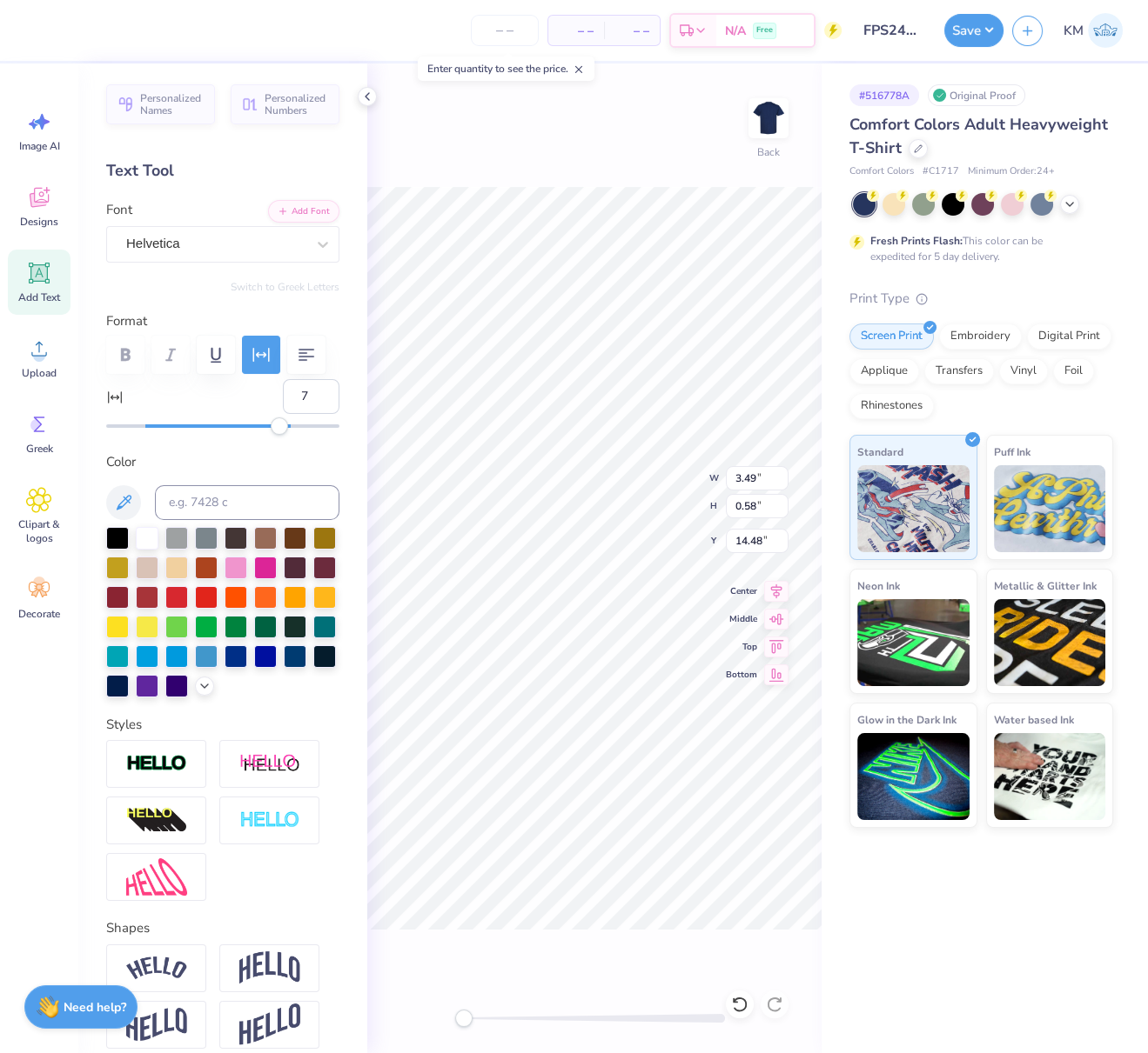
type input "7.5"
type input "1.68"
type input "1.24"
type input "13.26"
type input "2.99"
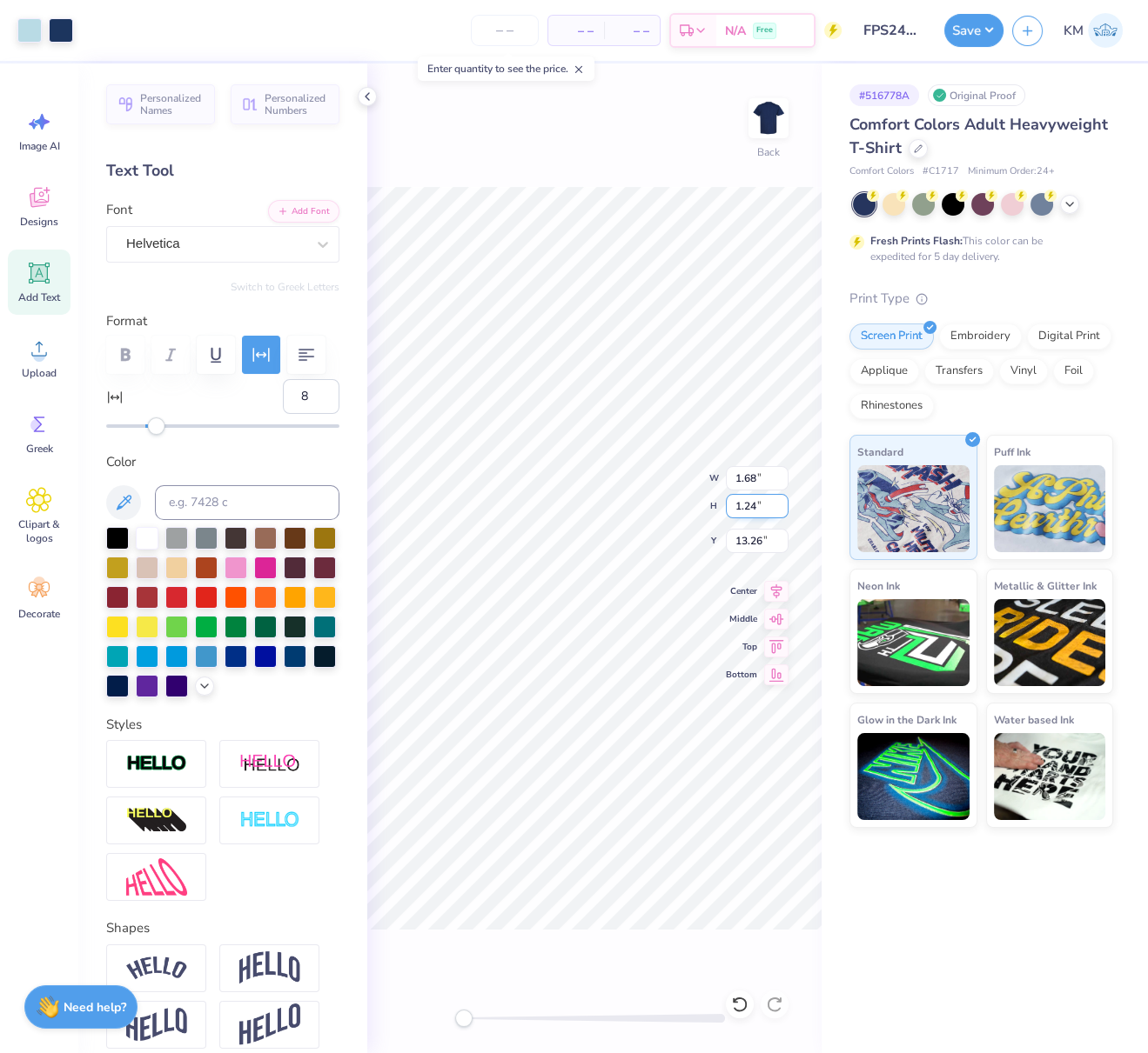
type input "1.89"
type input "12.63"
type input "10.16"
type input "5.61"
type input "9.87"
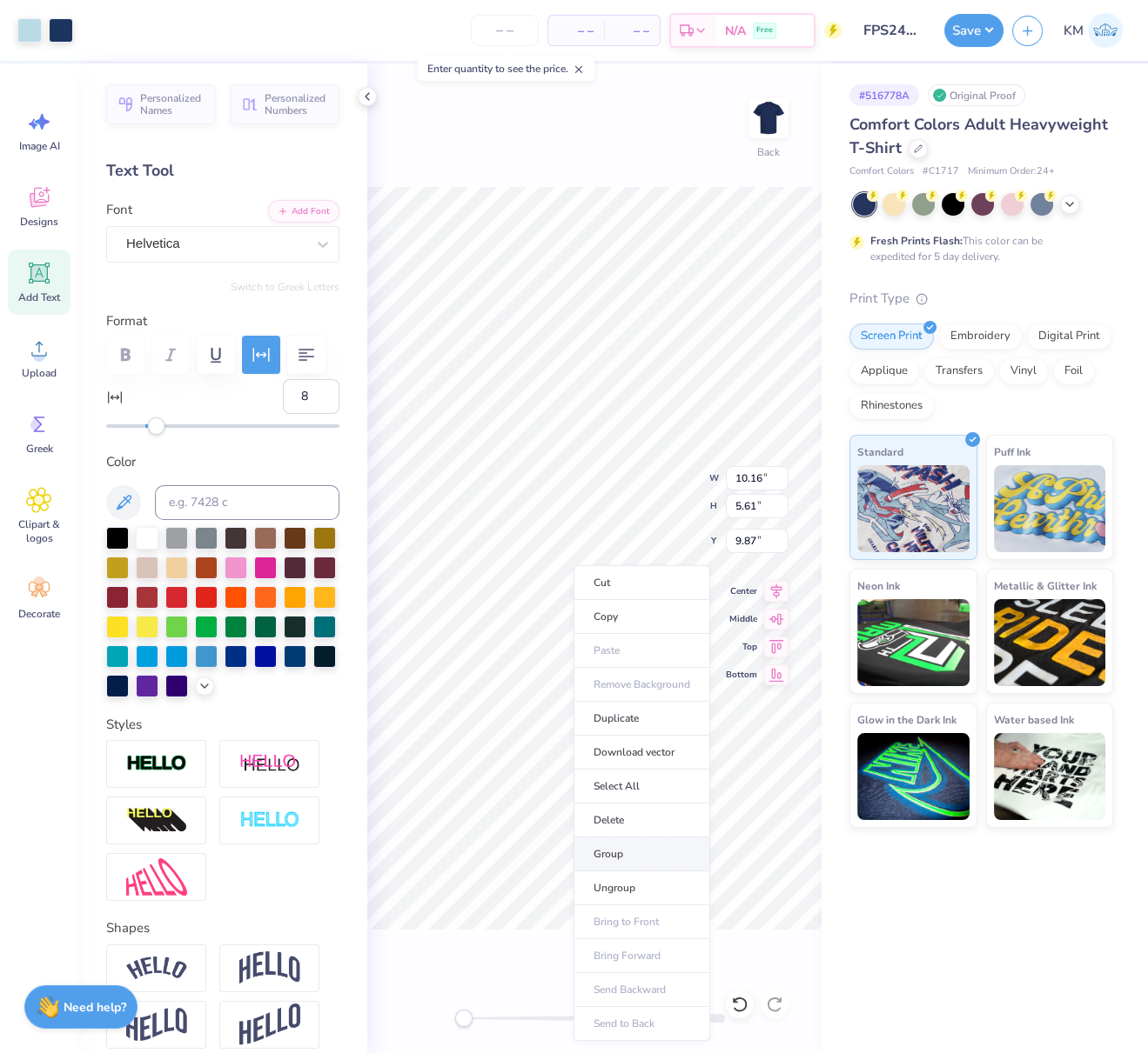
click at [613, 849] on li "Group" at bounding box center [642, 855] width 137 height 34
click at [978, 36] on button "Save" at bounding box center [974, 28] width 59 height 33
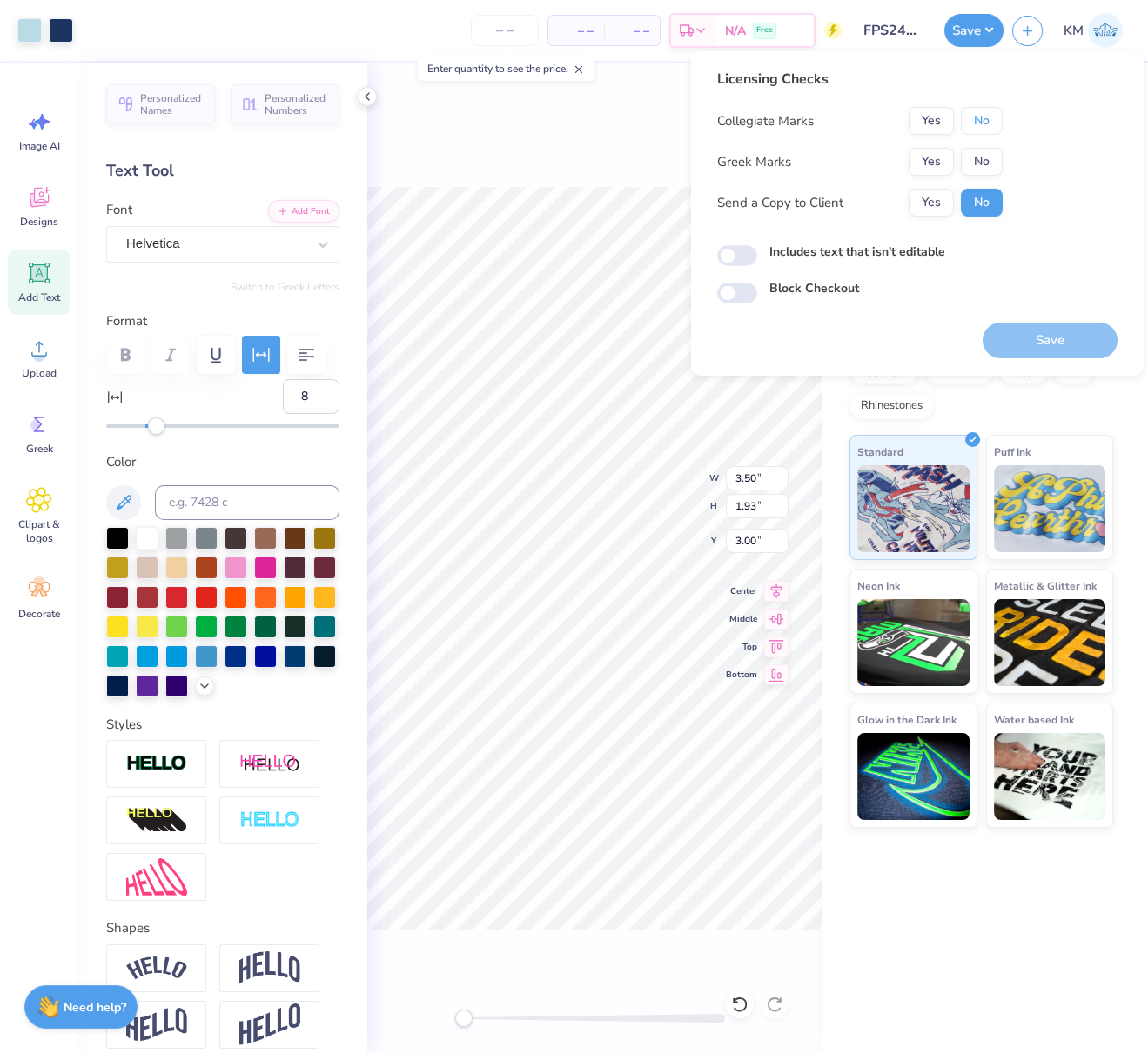
drag, startPoint x: 982, startPoint y: 125, endPoint x: 964, endPoint y: 143, distance: 25.5
click at [982, 125] on button "No" at bounding box center [981, 121] width 41 height 28
click at [948, 160] on button "Yes" at bounding box center [931, 161] width 45 height 28
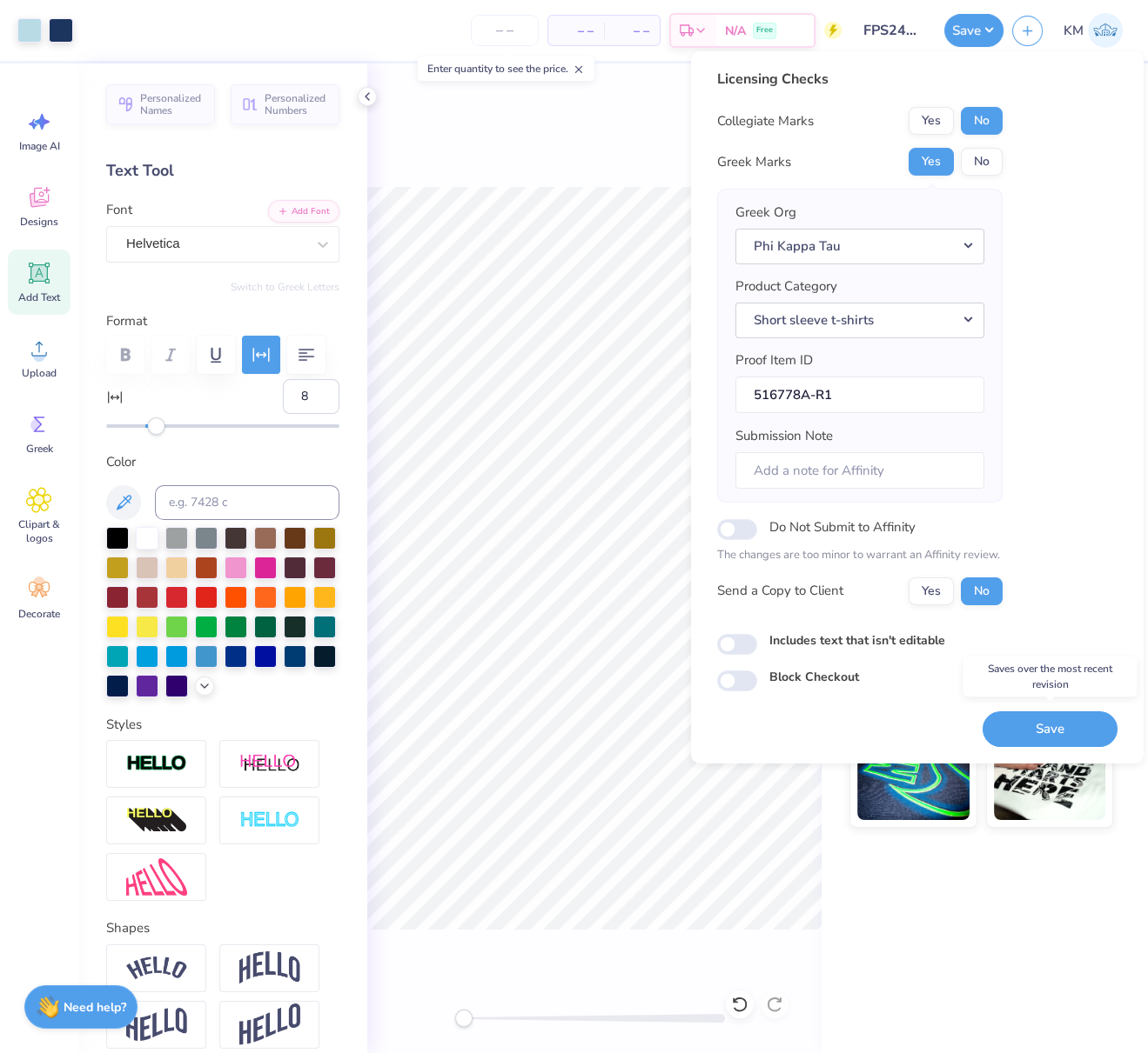
drag, startPoint x: 1070, startPoint y: 721, endPoint x: 1061, endPoint y: 727, distance: 10.8
click at [1069, 722] on button "Save" at bounding box center [1050, 729] width 135 height 36
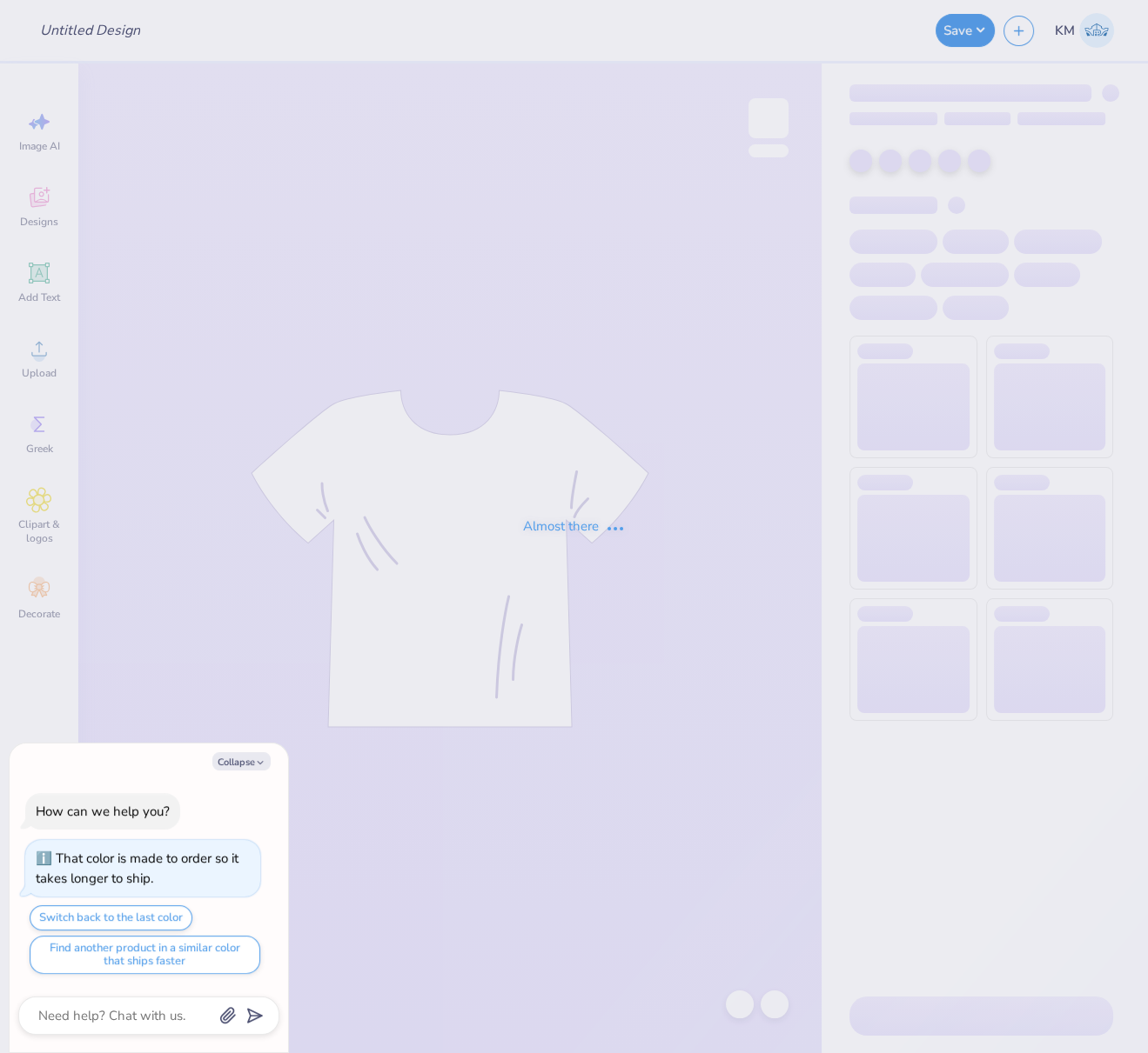
type textarea "x"
type input "FPS240144"
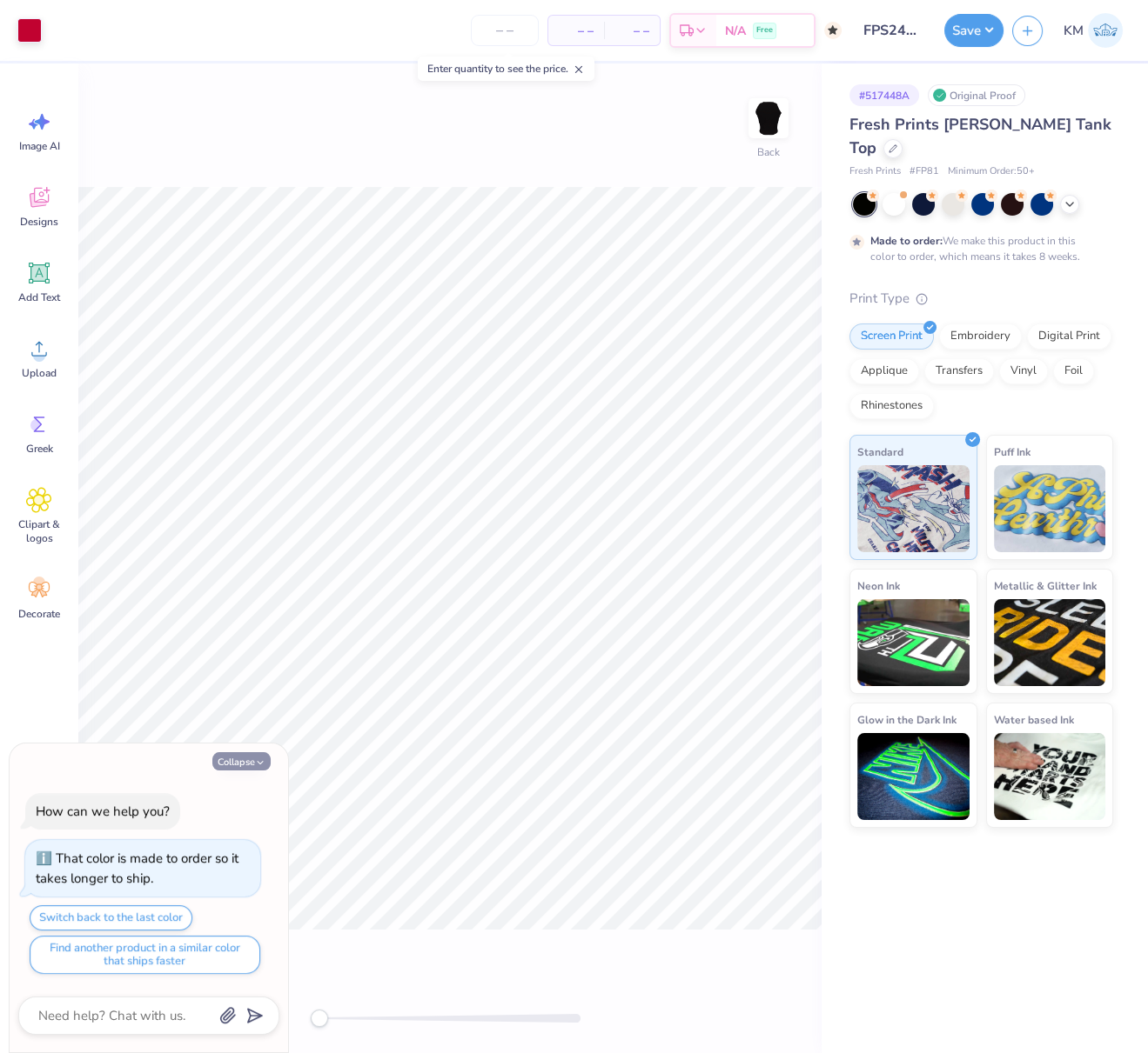
click at [252, 761] on button "Collapse" at bounding box center [241, 761] width 59 height 18
type textarea "x"
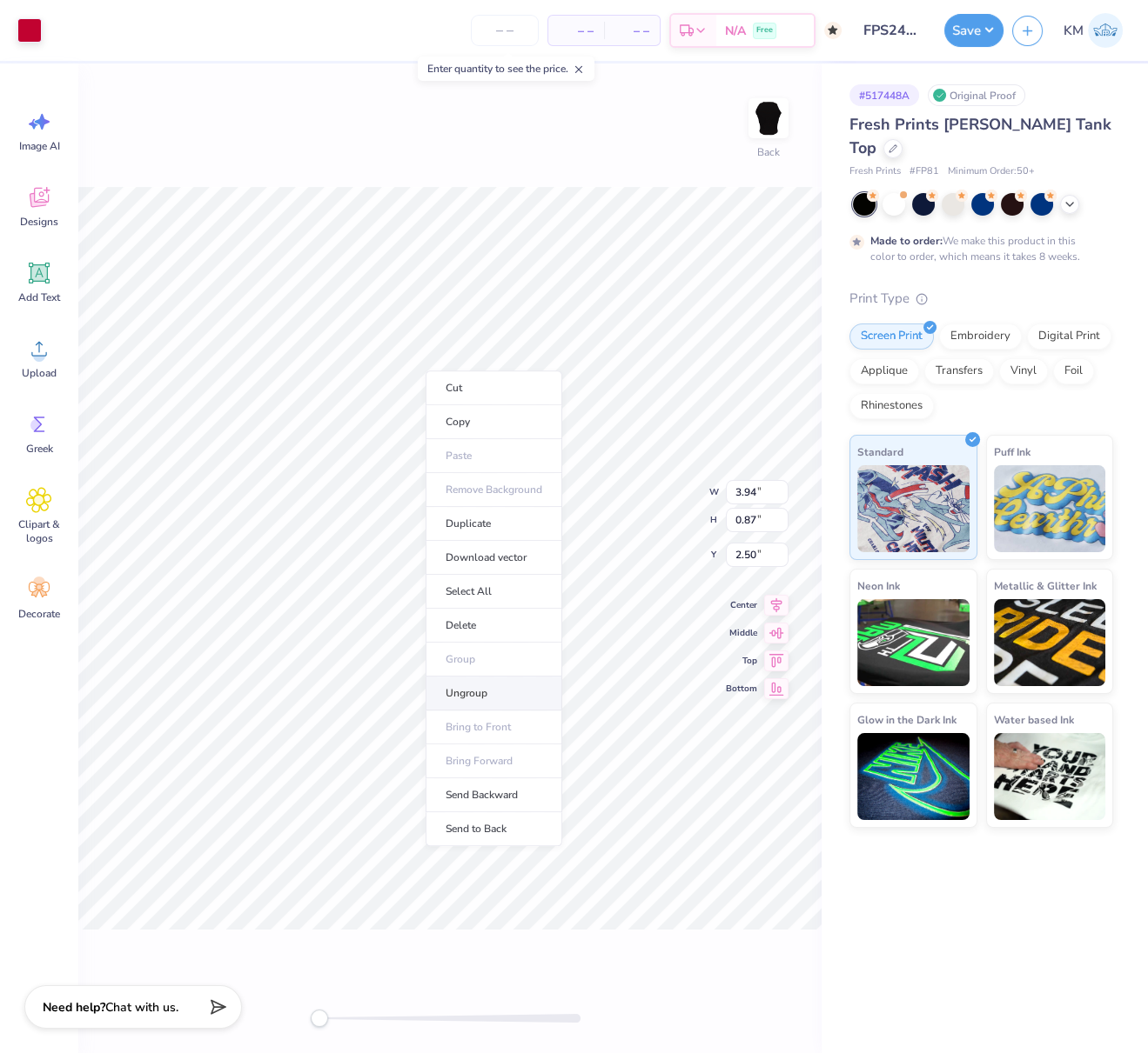
click at [475, 690] on li "Ungroup" at bounding box center [494, 694] width 137 height 34
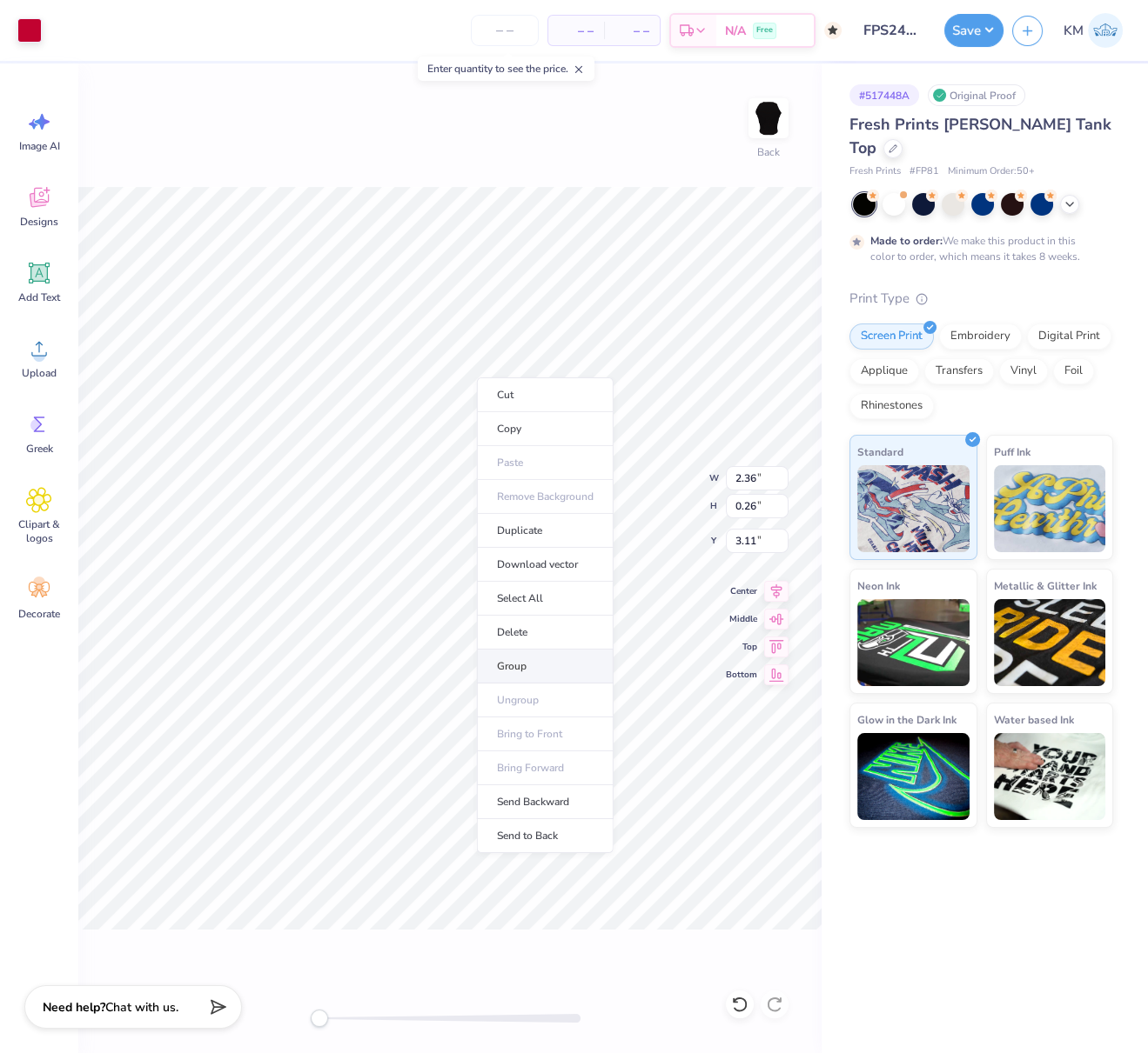
click at [522, 658] on li "Group" at bounding box center [545, 667] width 137 height 34
type input "0.87"
type input "2.50"
click at [773, 585] on icon at bounding box center [776, 588] width 24 height 21
drag, startPoint x: 755, startPoint y: 477, endPoint x: 728, endPoint y: 476, distance: 27.0
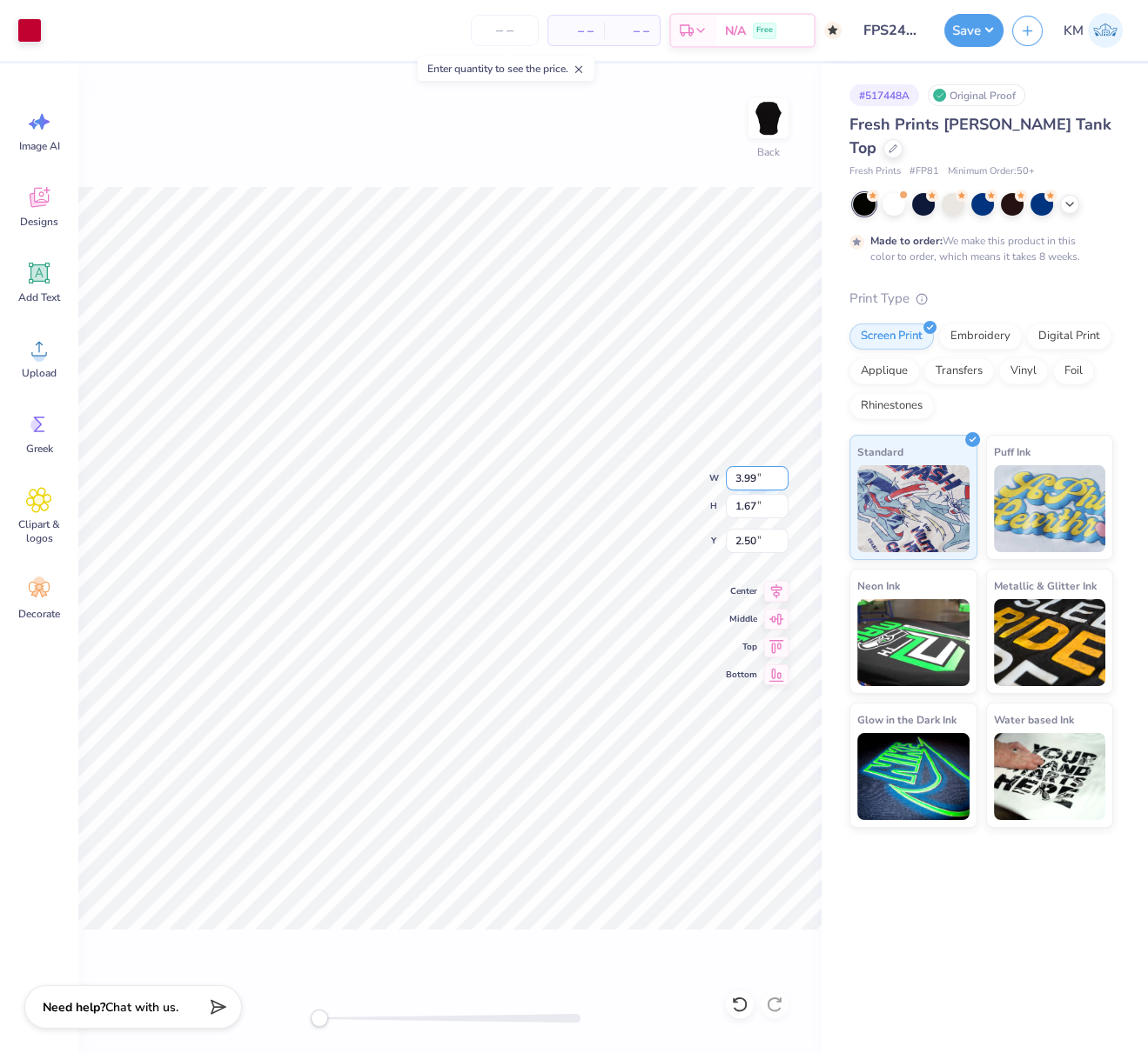
click at [733, 474] on input "3.99" at bounding box center [757, 478] width 63 height 24
click at [982, 29] on button "Save" at bounding box center [974, 28] width 59 height 33
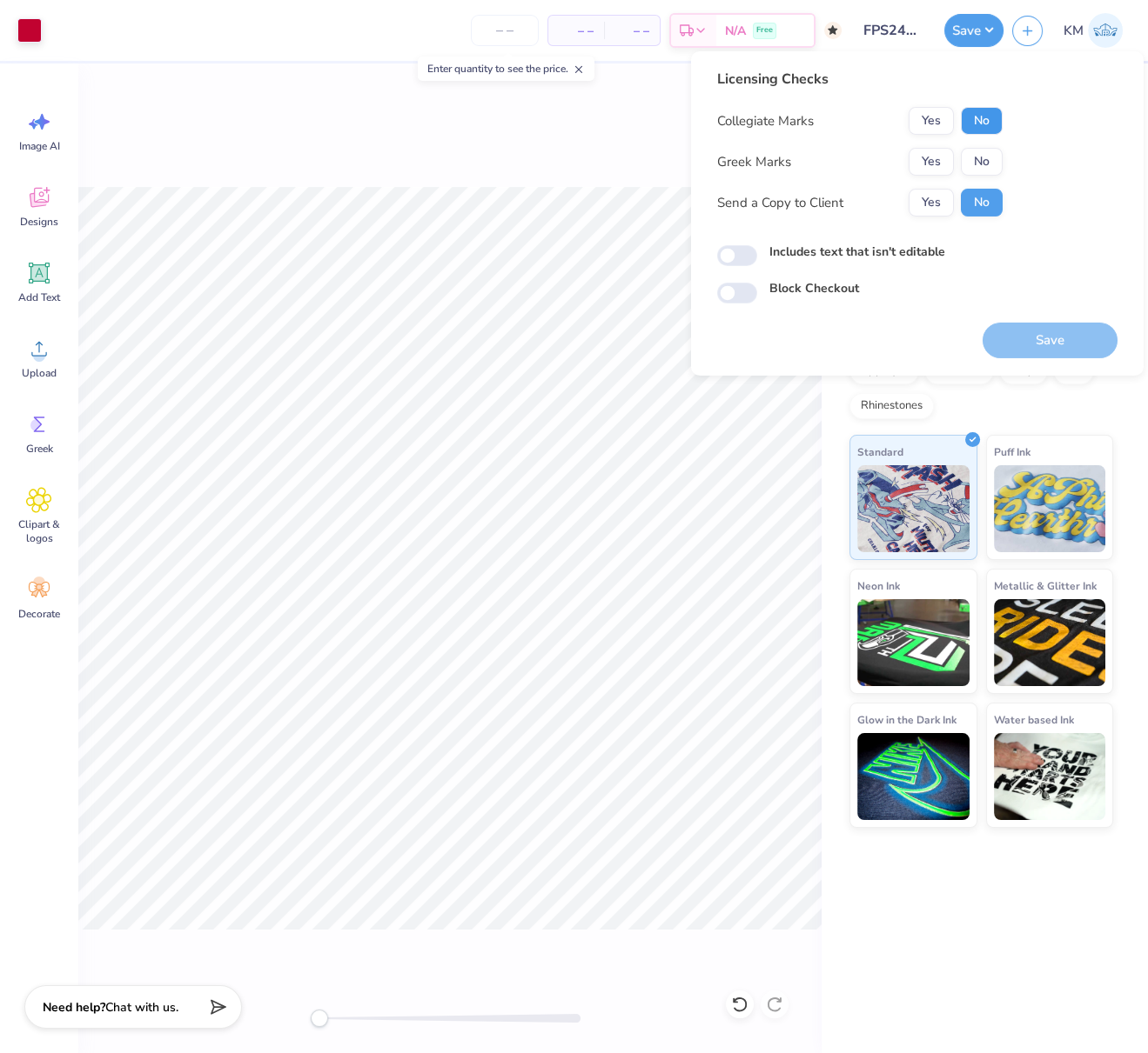
click at [987, 117] on button "No" at bounding box center [981, 121] width 41 height 28
click at [940, 159] on button "Yes" at bounding box center [931, 161] width 45 height 28
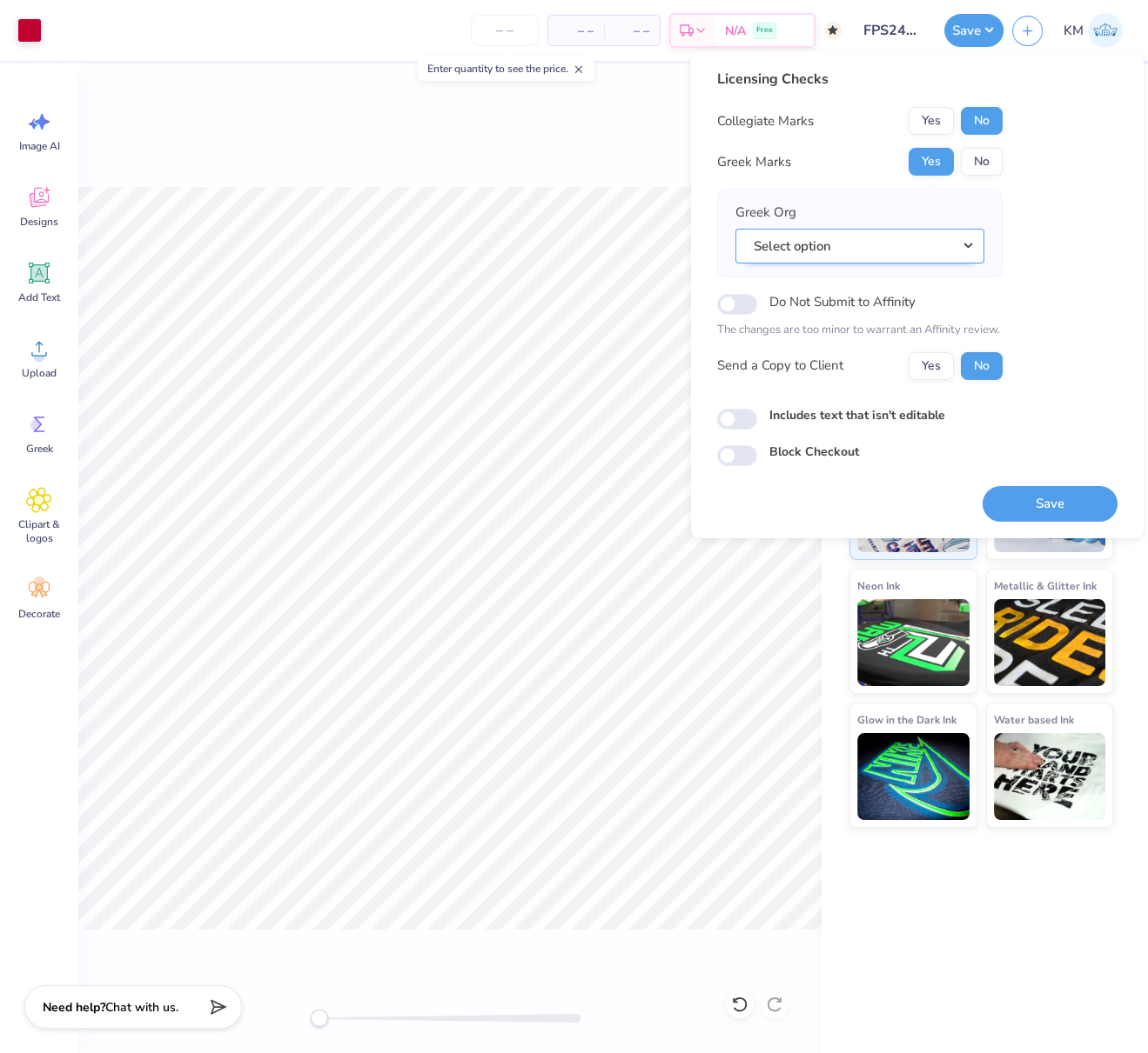
click at [941, 246] on button "Select option" at bounding box center [860, 246] width 249 height 36
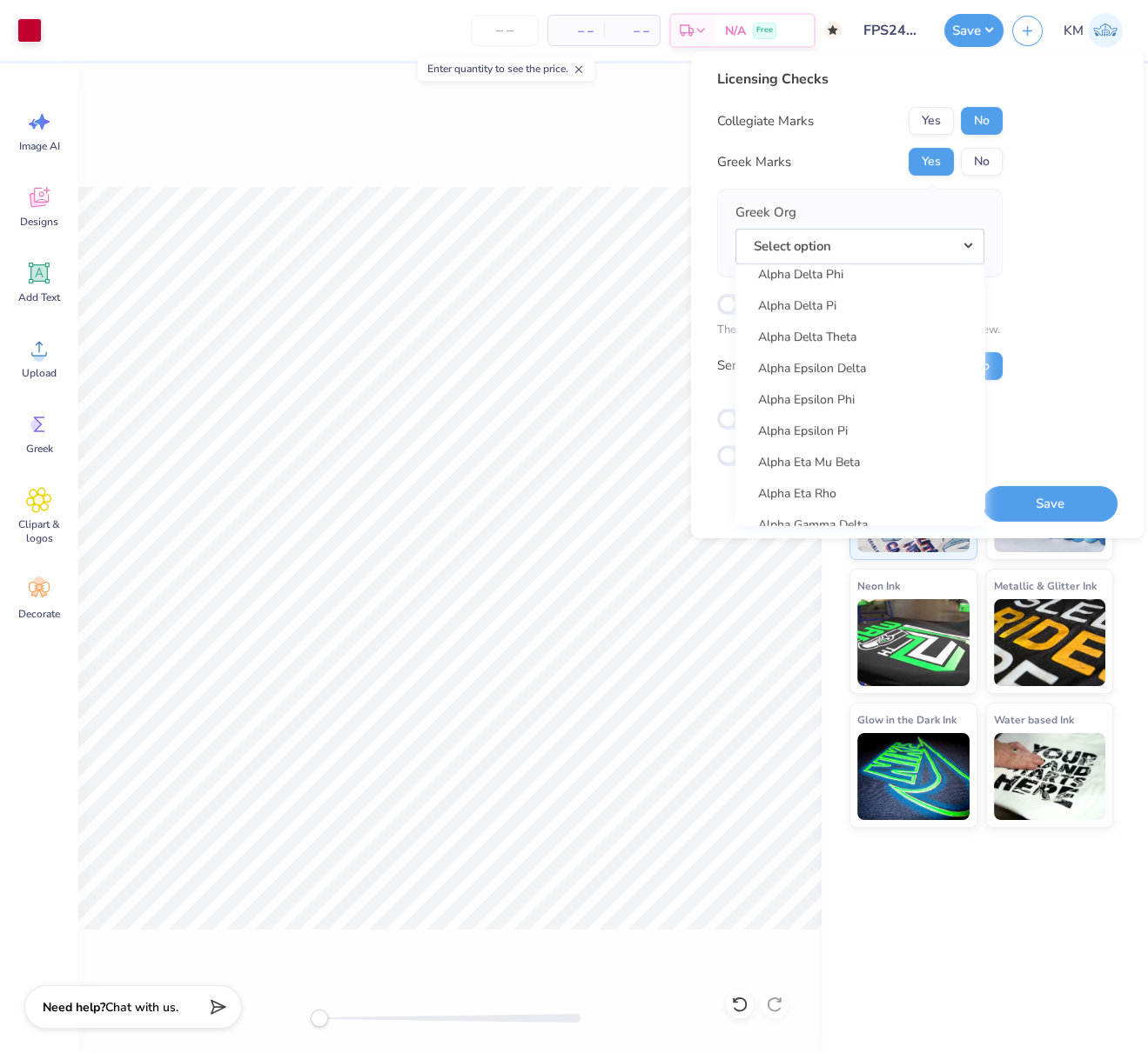
scroll to position [445, 0]
click at [823, 276] on link "Alpha Delta Pi" at bounding box center [860, 279] width 235 height 29
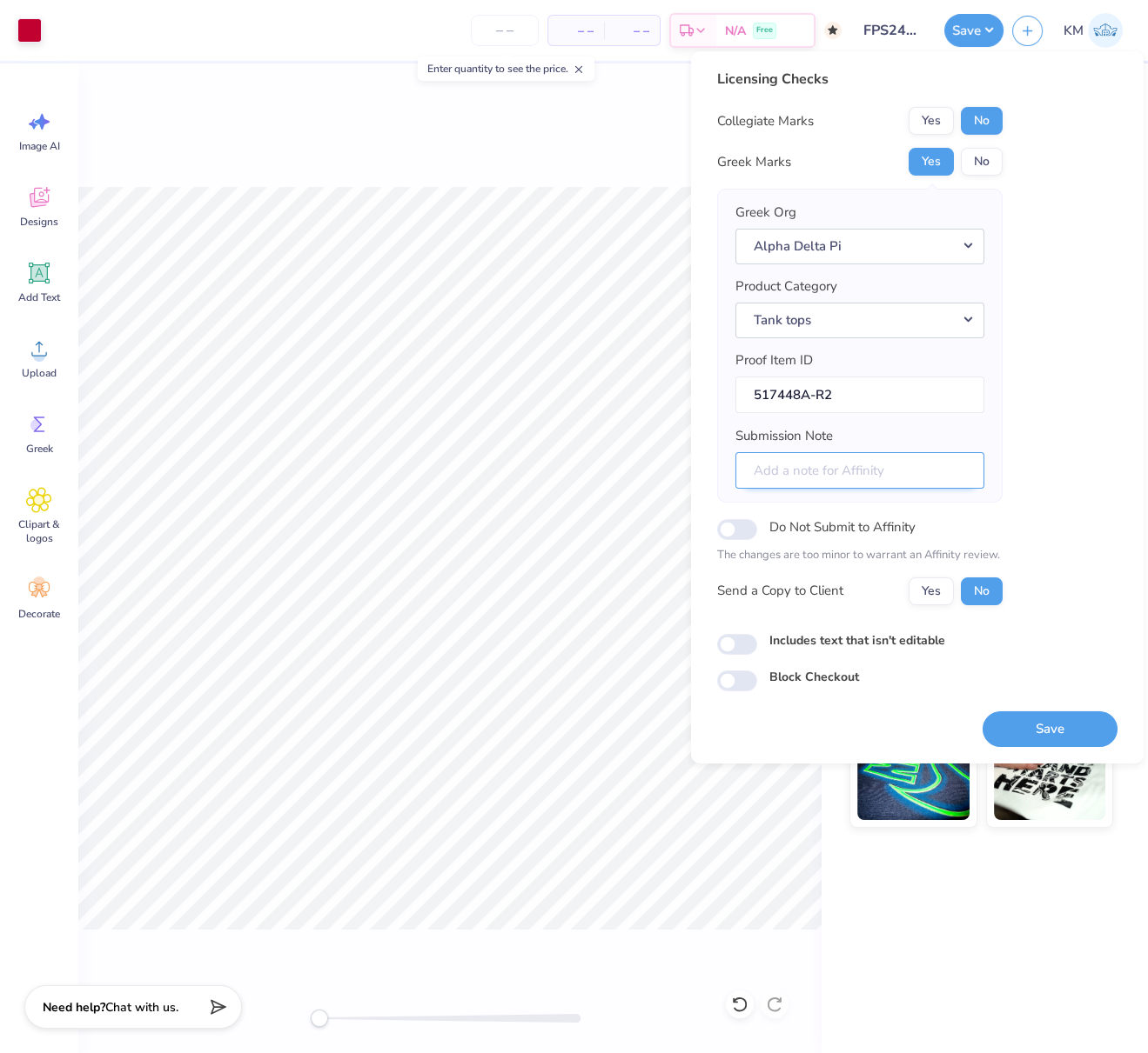
click at [872, 462] on input "Submission Note" at bounding box center [860, 470] width 249 height 38
type input "Eta Chapter, PR General Merch"
drag, startPoint x: 1043, startPoint y: 722, endPoint x: 1051, endPoint y: 731, distance: 12.0
click at [1043, 722] on button "Save" at bounding box center [1050, 729] width 135 height 36
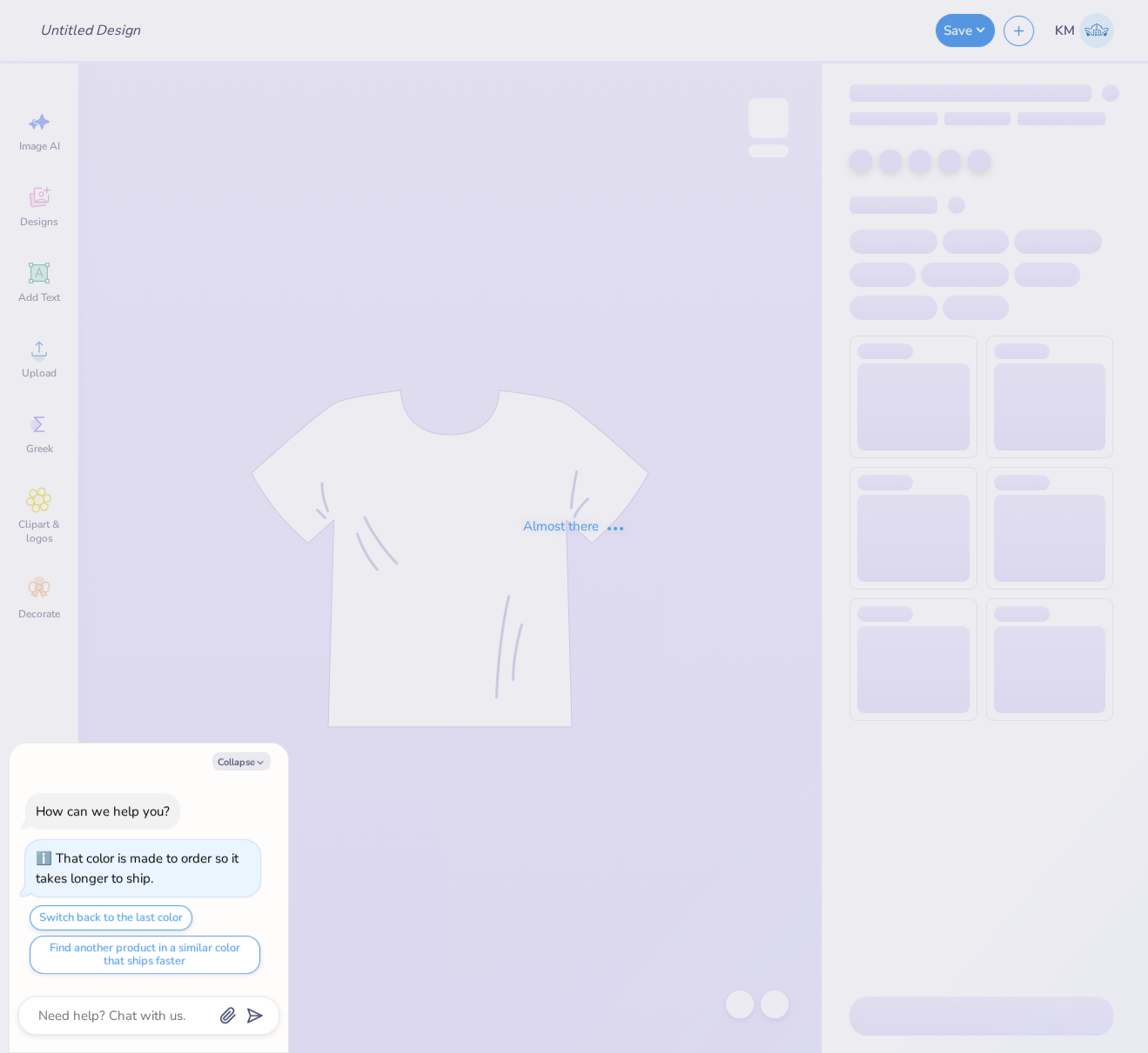
type textarea "x"
type input "FPS240134"
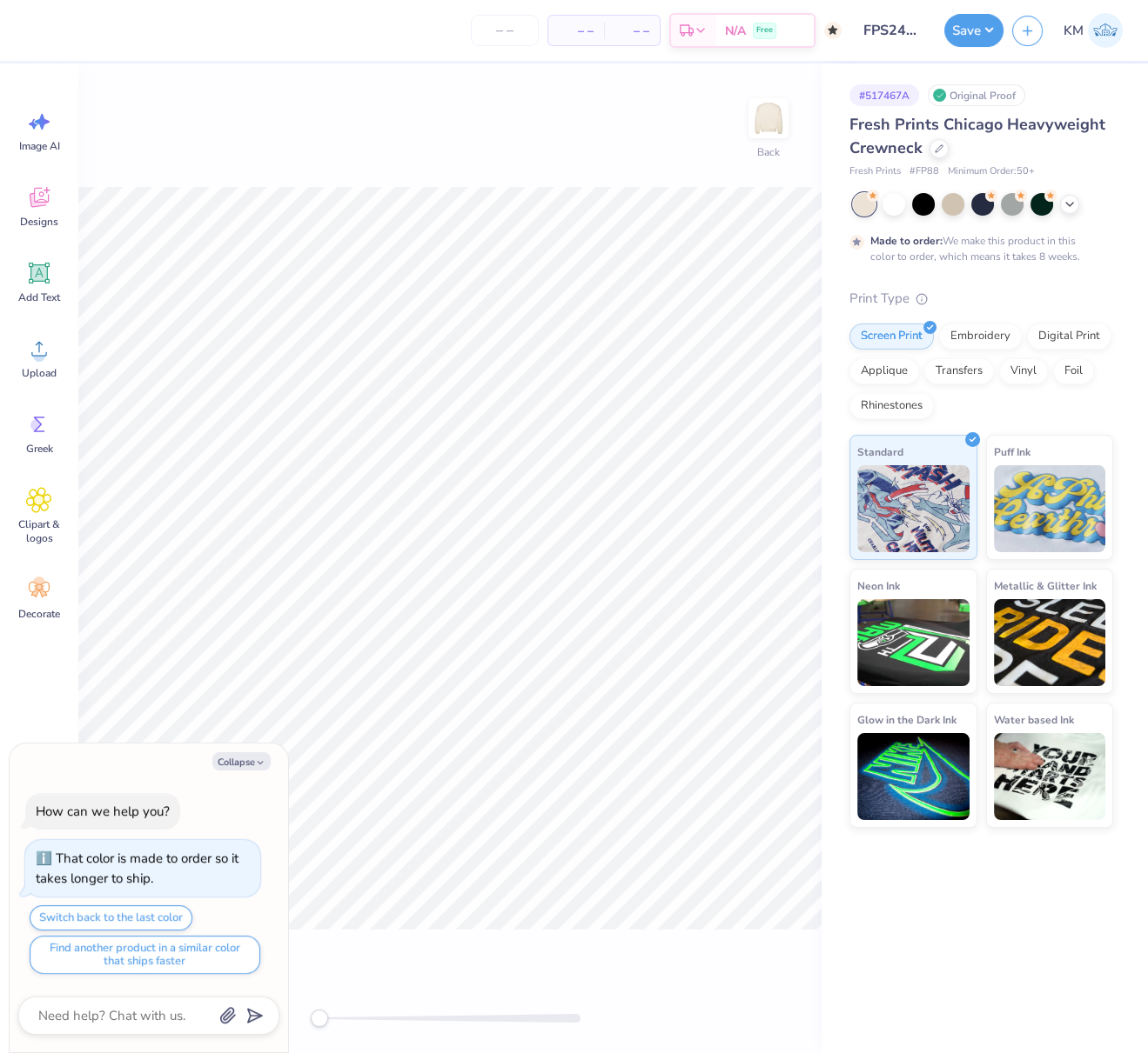
type textarea "x"
